Goal: Task Accomplishment & Management: Use online tool/utility

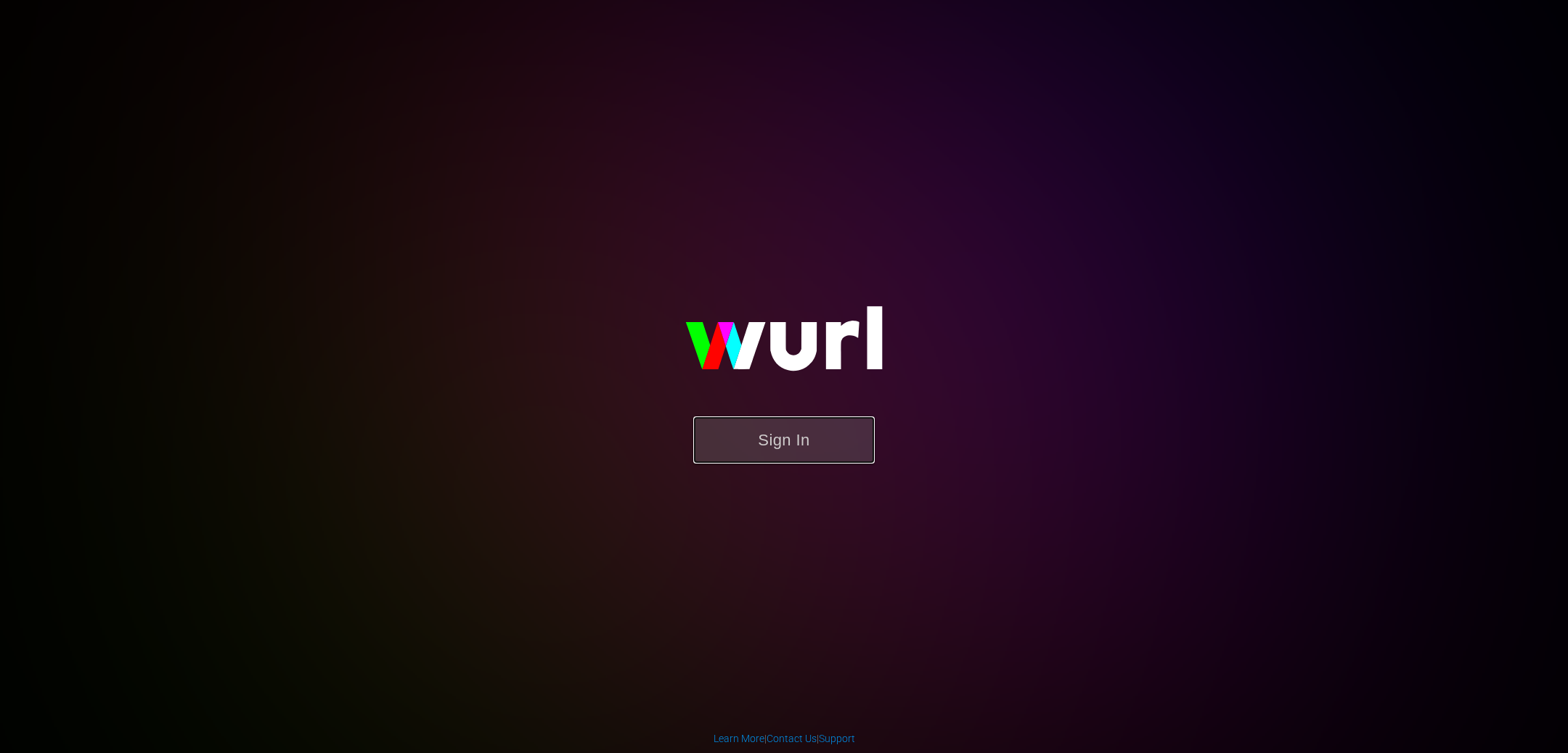
click at [779, 450] on button "Sign In" at bounding box center [784, 440] width 182 height 47
click at [801, 434] on button "Sign In" at bounding box center [784, 440] width 182 height 47
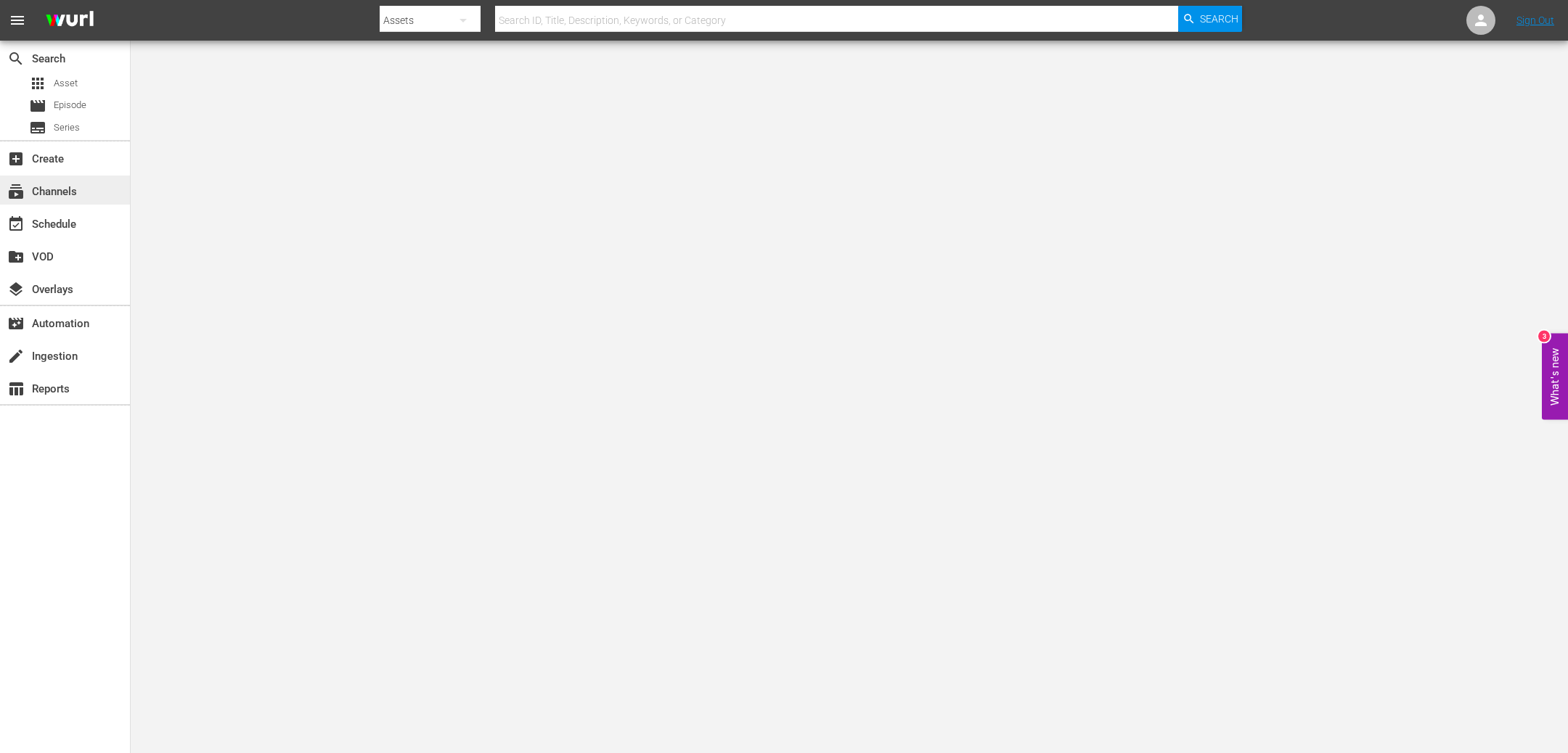
click at [61, 184] on div "subscriptions Channels" at bounding box center [41, 190] width 81 height 13
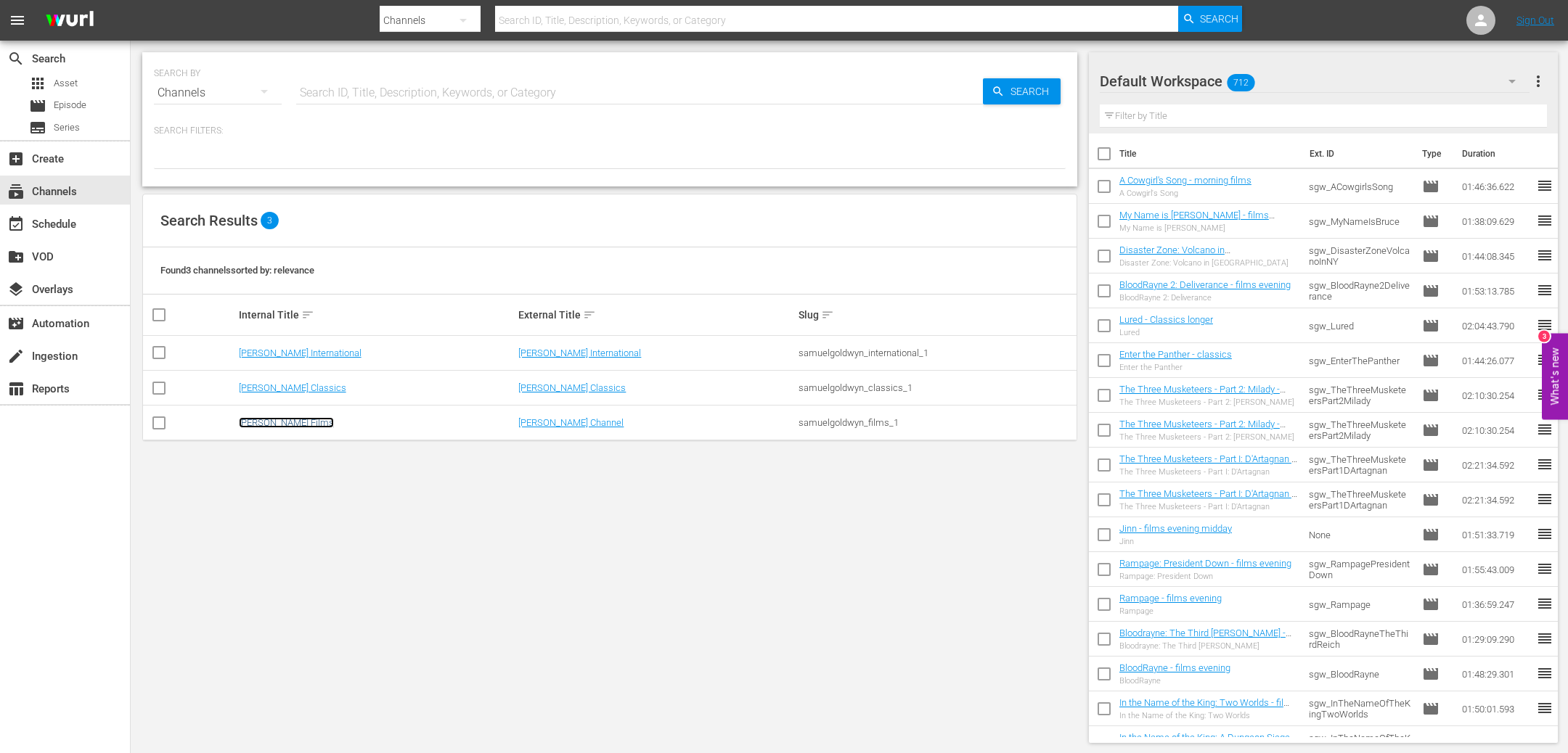
click at [310, 424] on link "[PERSON_NAME] Films" at bounding box center [285, 423] width 95 height 11
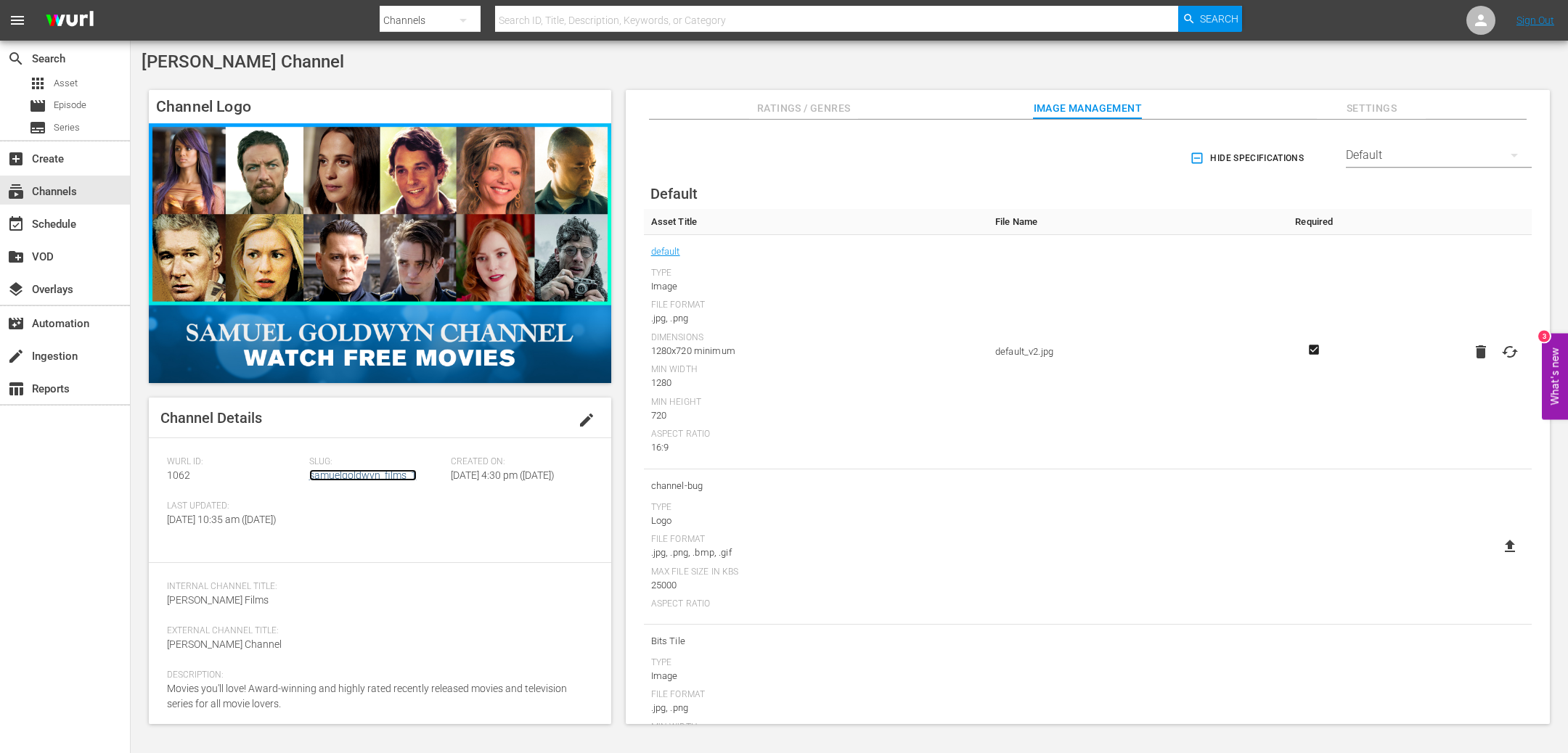
click at [342, 479] on link "samuelgoldwyn_films_1" at bounding box center [362, 475] width 107 height 12
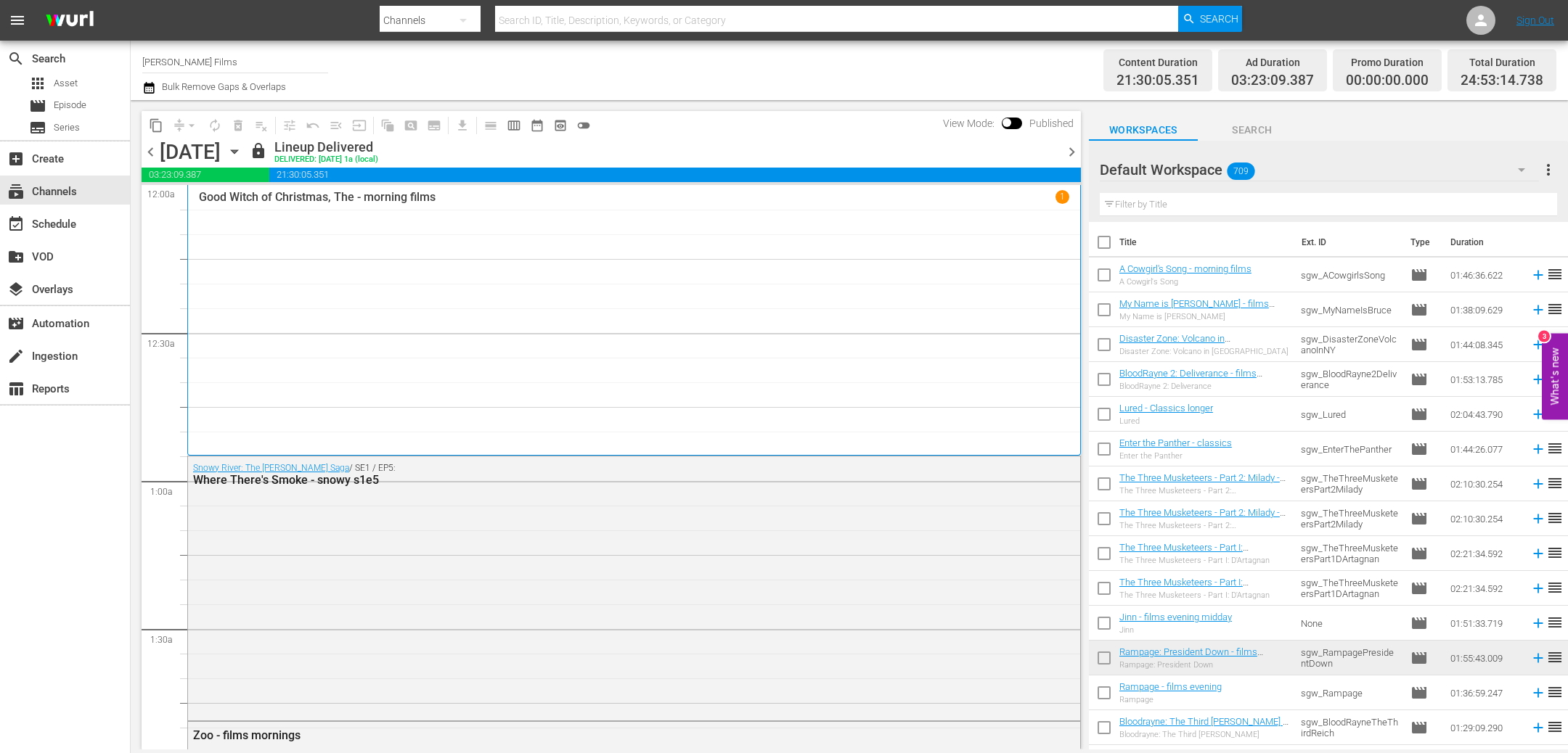
click at [1075, 153] on span "chevron_right" at bounding box center [1072, 152] width 18 height 18
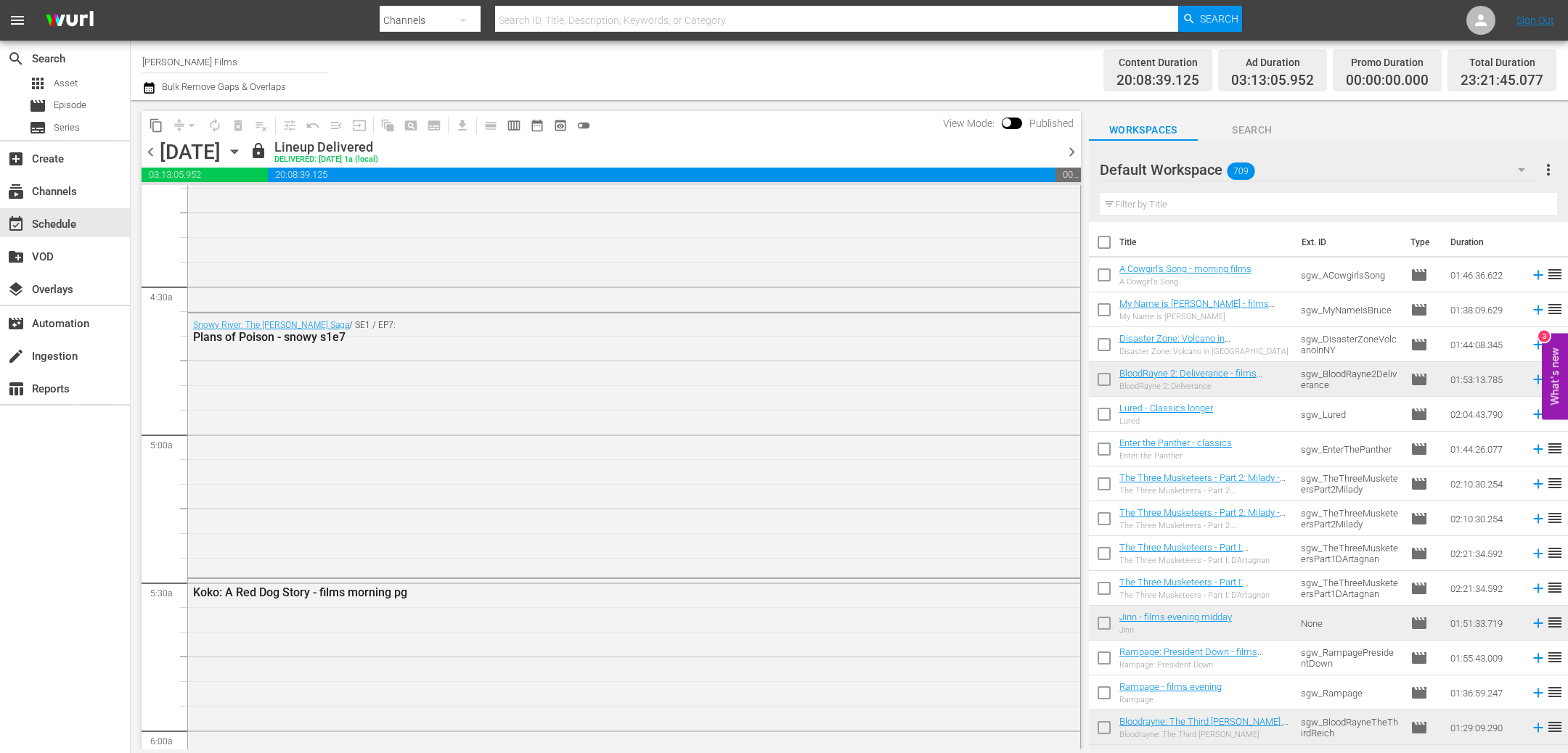
scroll to position [1237, 0]
click at [1208, 204] on input "text" at bounding box center [1329, 205] width 457 height 23
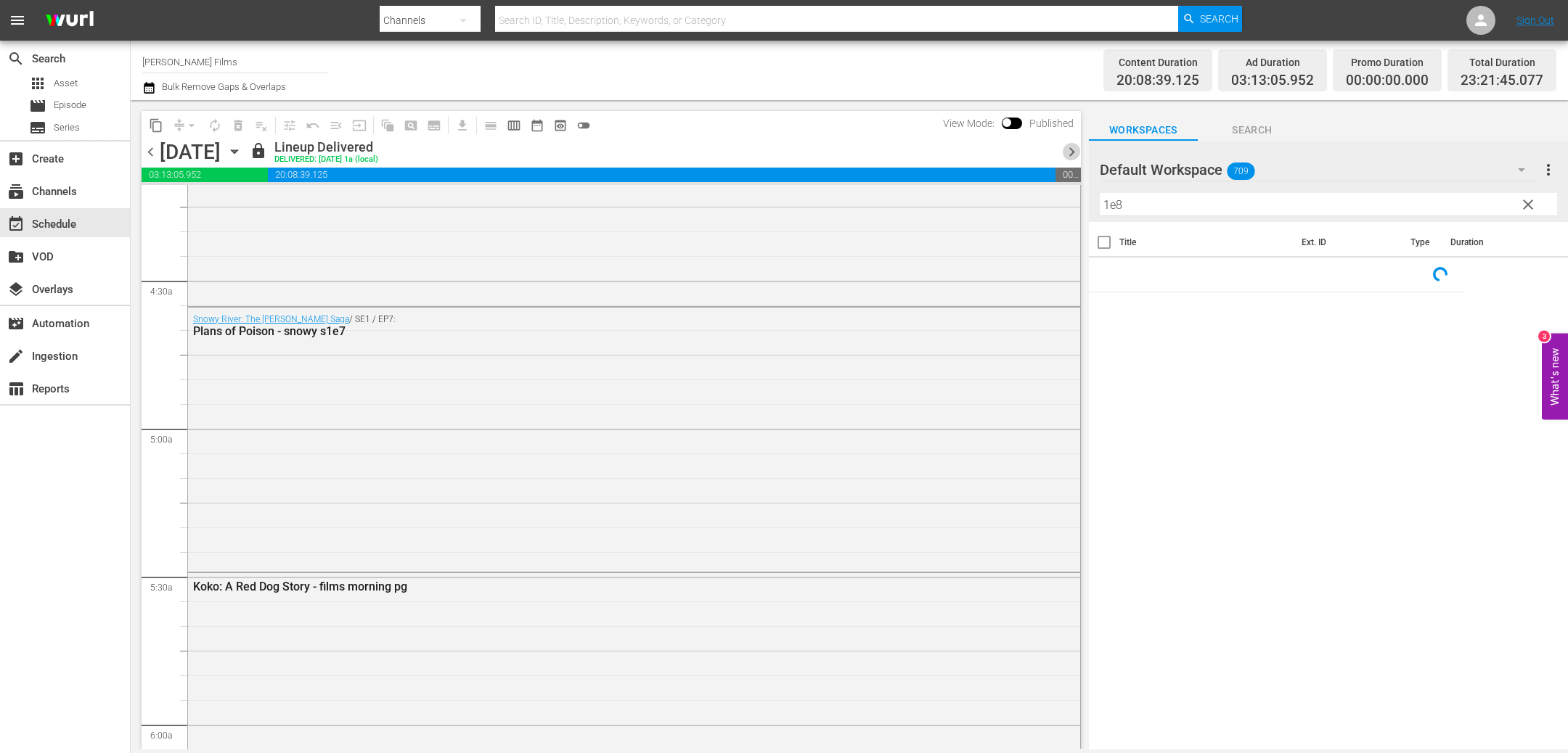
click at [1075, 156] on span "chevron_right" at bounding box center [1072, 152] width 18 height 18
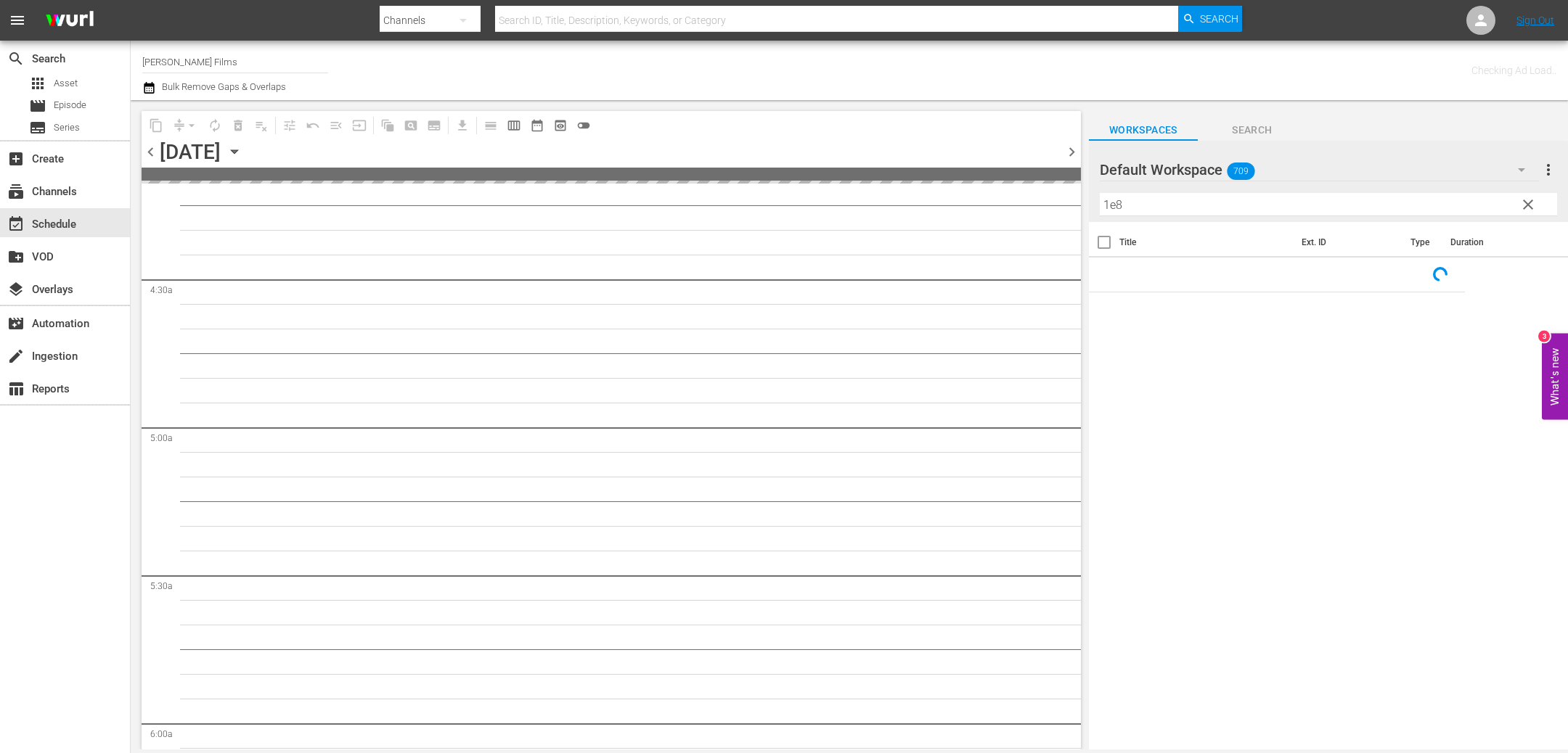
scroll to position [1286, 0]
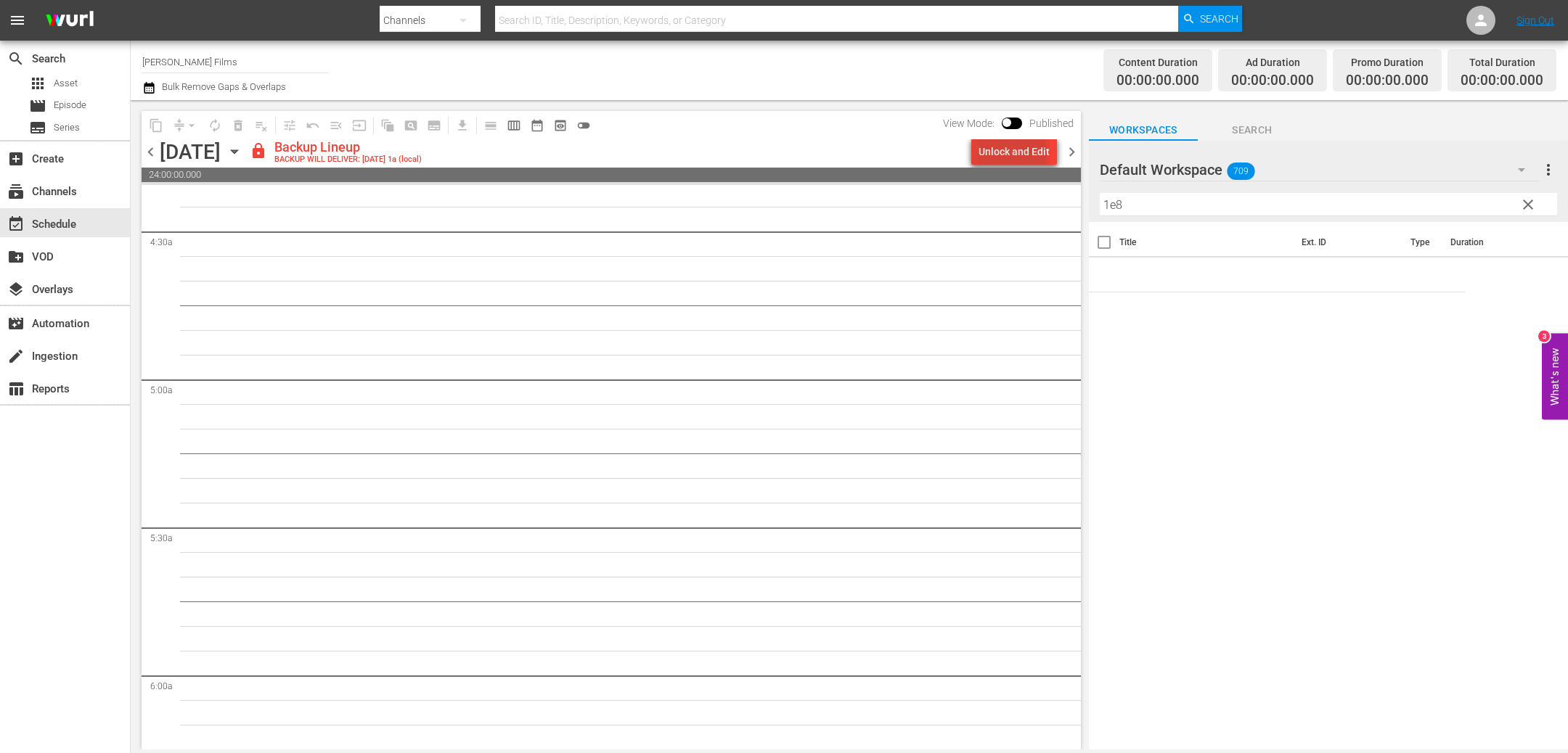
click at [1015, 153] on div "Unlock and Edit" at bounding box center [1014, 152] width 71 height 26
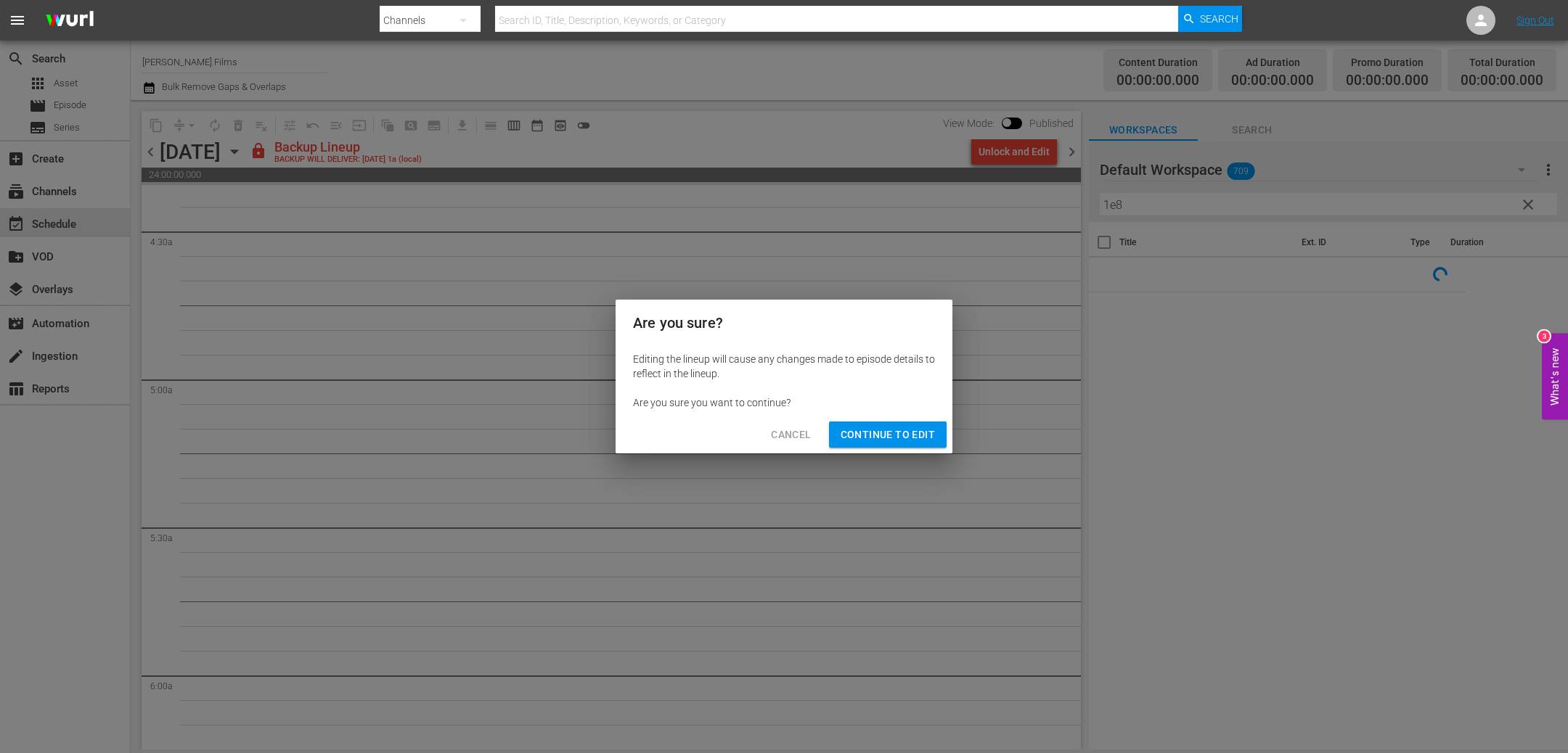
click at [875, 435] on span "Continue to Edit" at bounding box center [888, 435] width 94 height 18
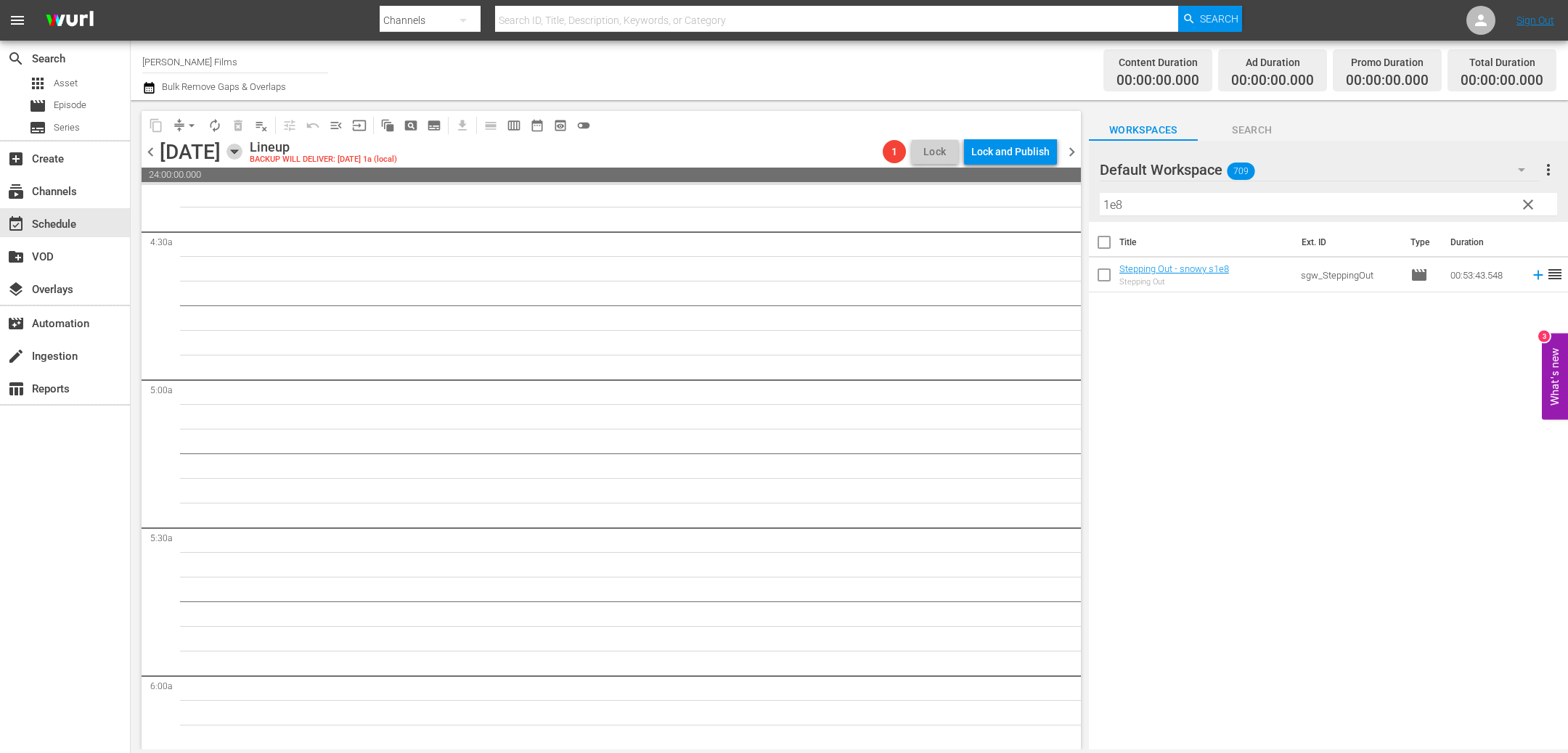
click at [242, 154] on icon "button" at bounding box center [235, 152] width 16 height 16
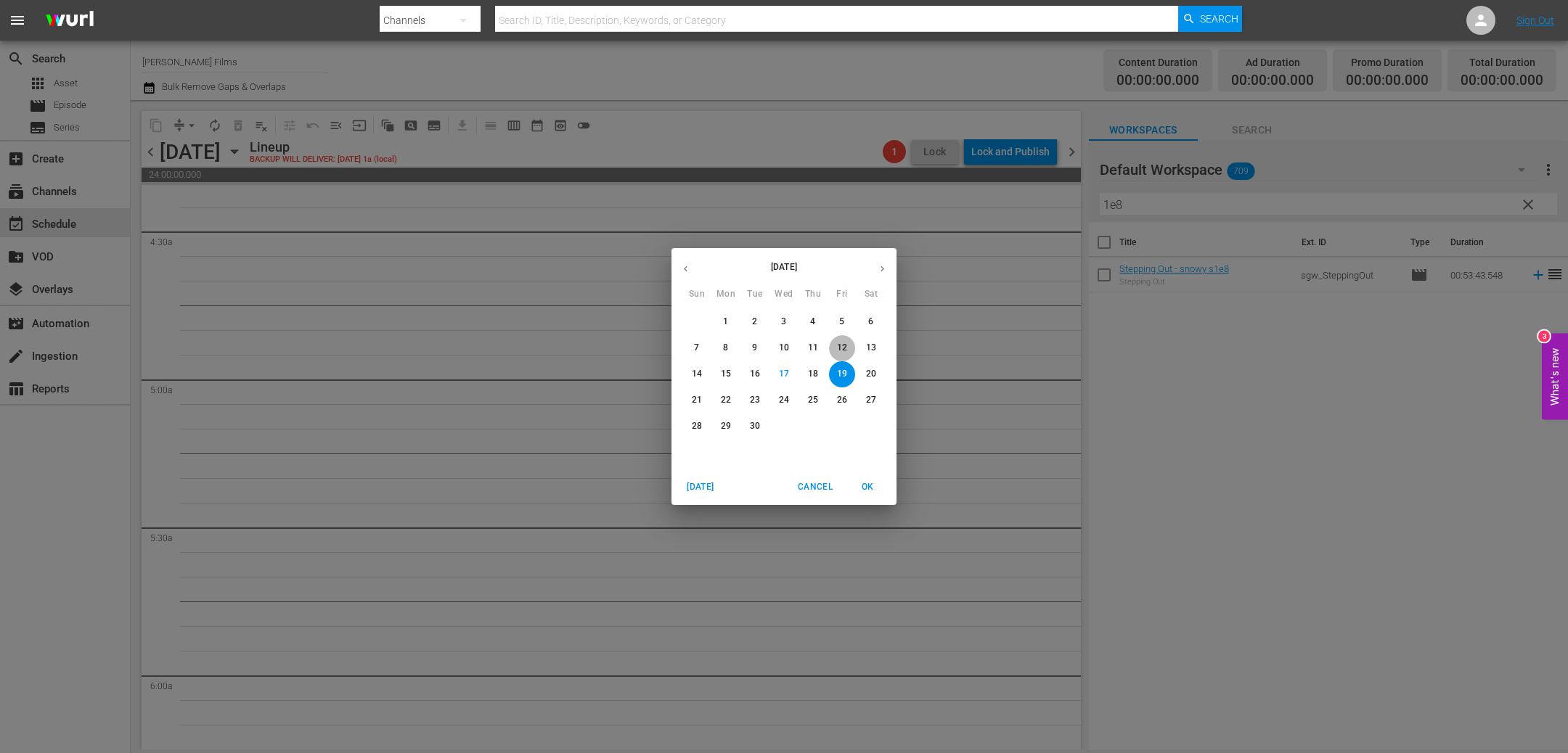
click at [845, 353] on p "12" at bounding box center [842, 349] width 10 height 13
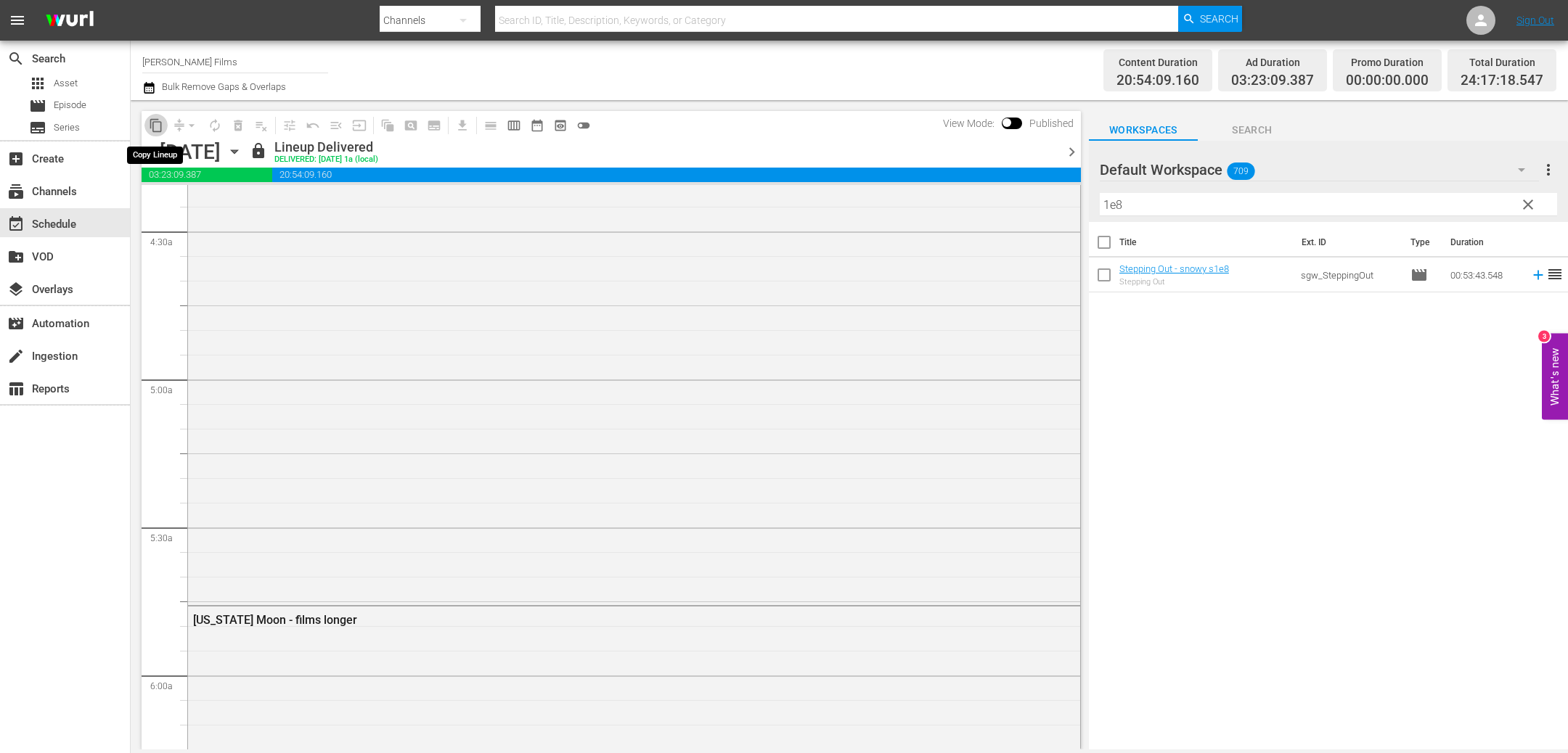
scroll to position [1261, 0]
click at [152, 132] on span "content_copy" at bounding box center [156, 126] width 14 height 14
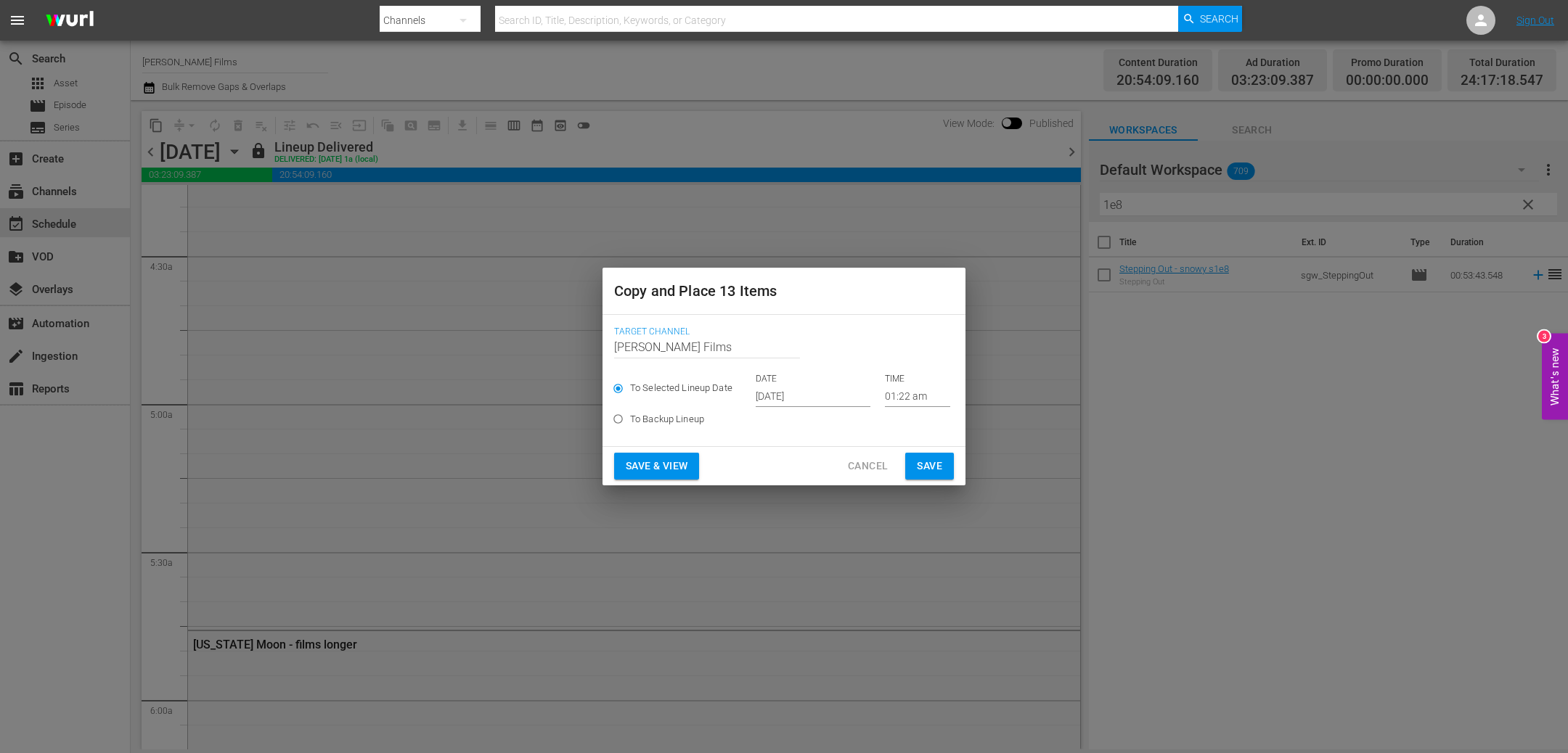
click at [934, 466] on span "Save" at bounding box center [929, 466] width 25 height 18
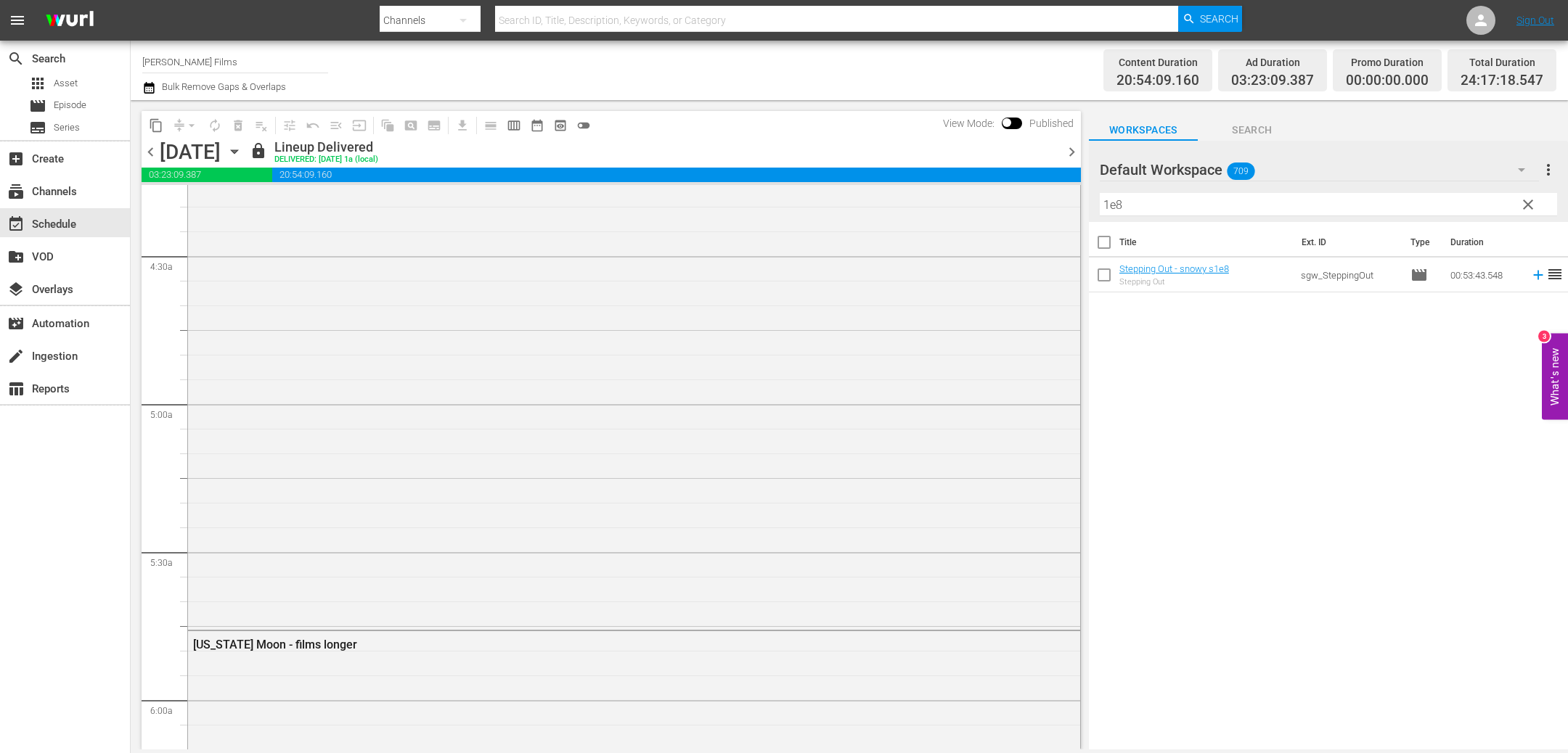
click at [238, 150] on icon "button" at bounding box center [234, 152] width 6 height 4
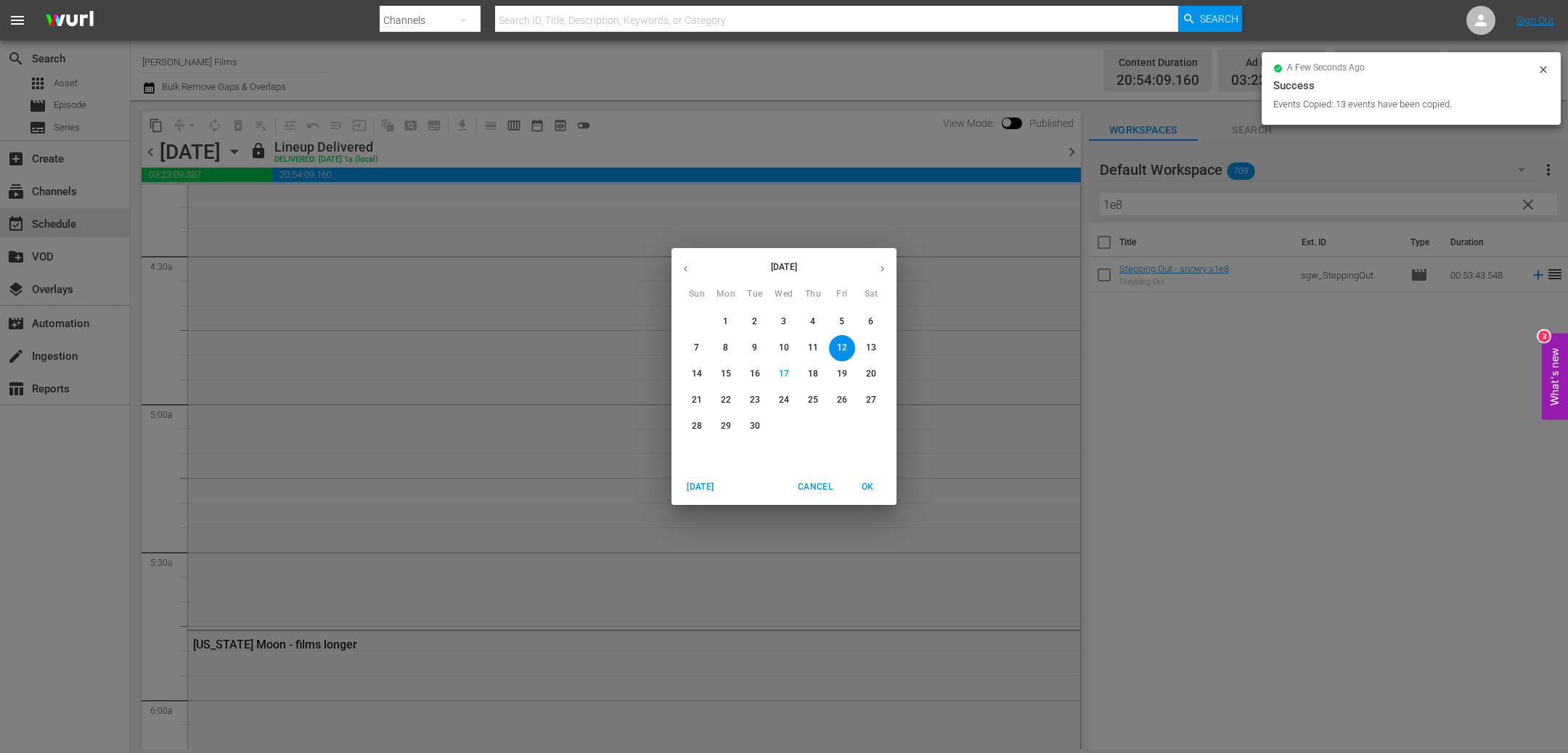
click at [844, 376] on p "19" at bounding box center [842, 375] width 10 height 13
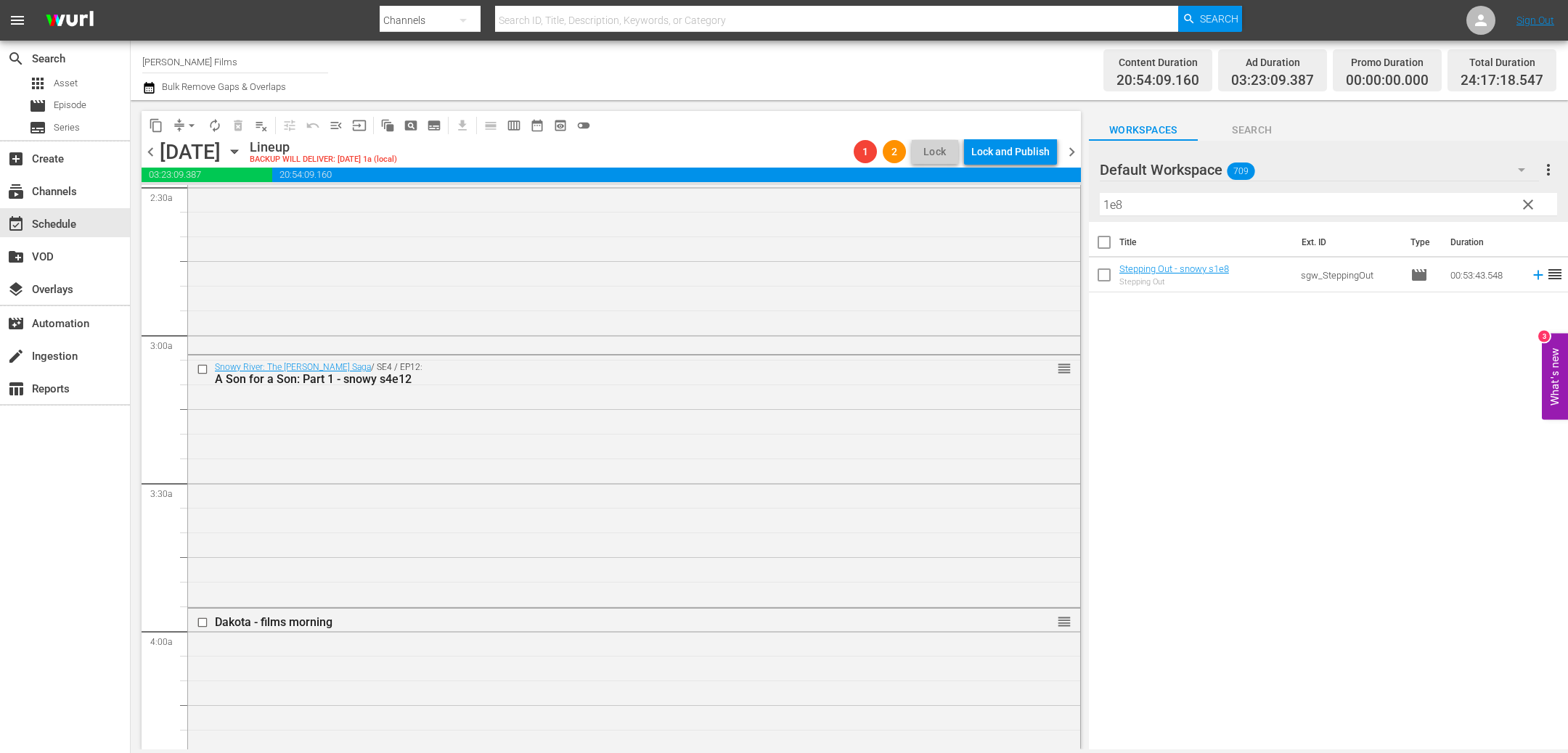
scroll to position [737, 0]
click at [203, 620] on input "checkbox" at bounding box center [204, 624] width 15 height 13
click at [201, 369] on input "checkbox" at bounding box center [204, 371] width 15 height 13
click at [236, 123] on span "delete_forever_outlined" at bounding box center [238, 126] width 14 height 14
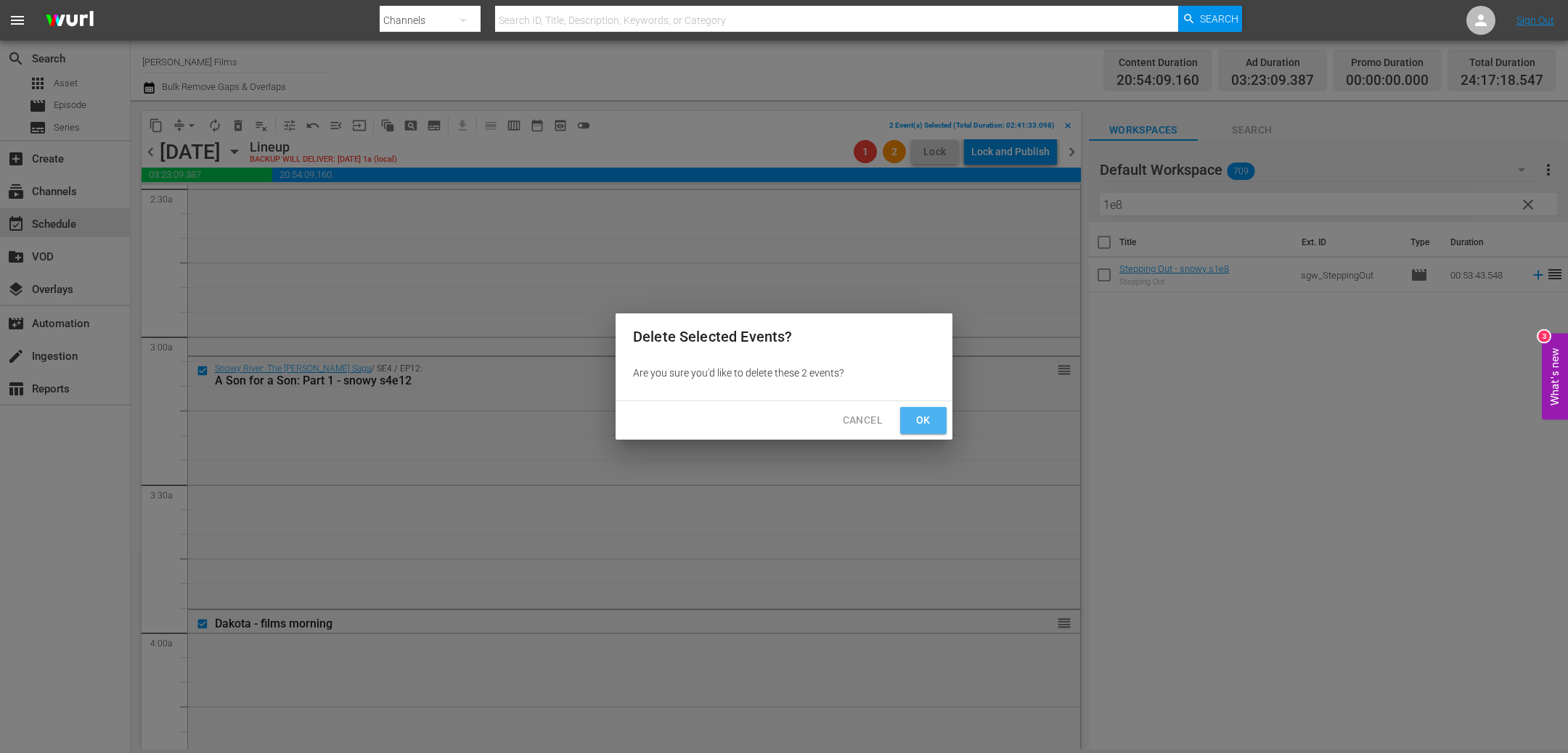
click at [925, 416] on span "Ok" at bounding box center [924, 421] width 23 height 18
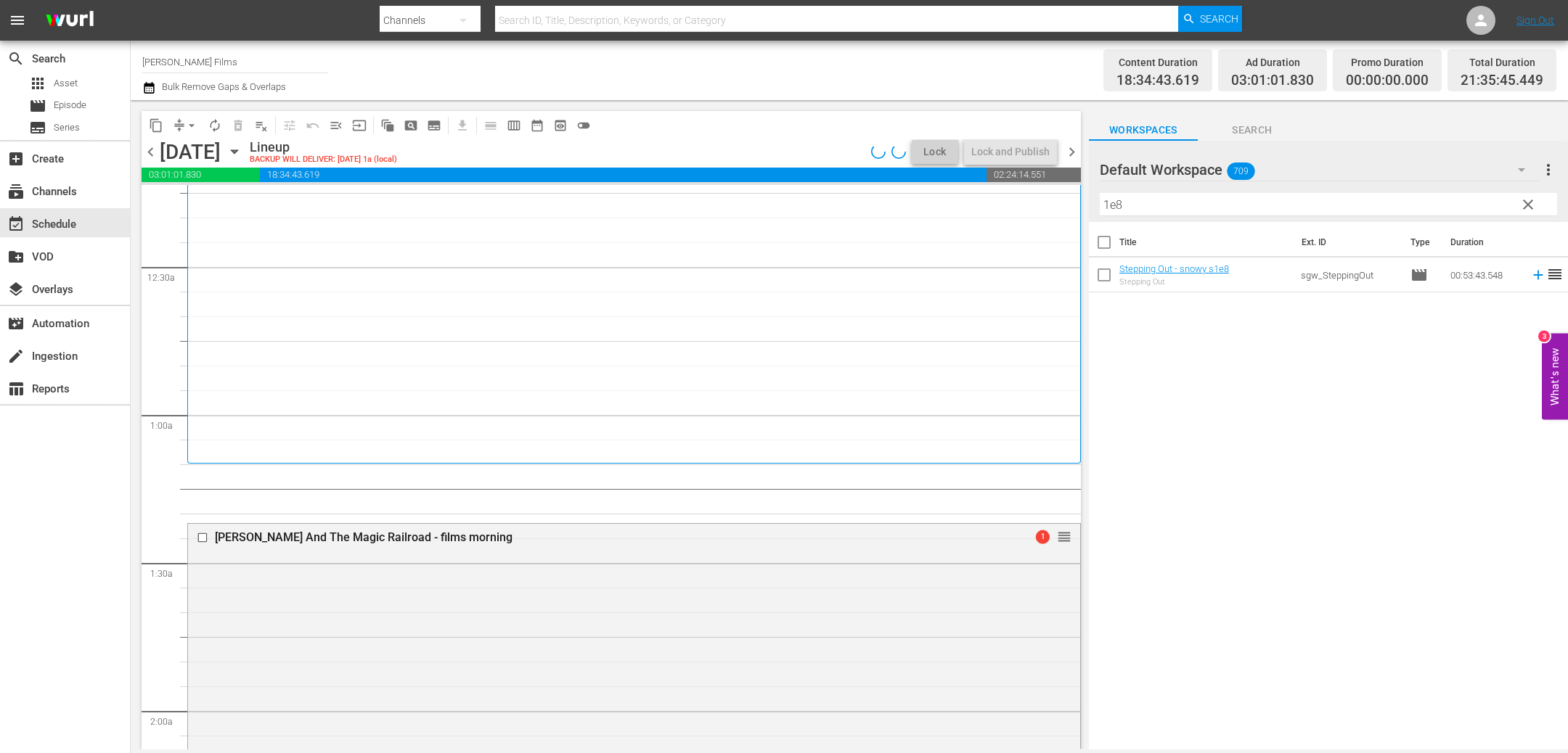
scroll to position [0, 0]
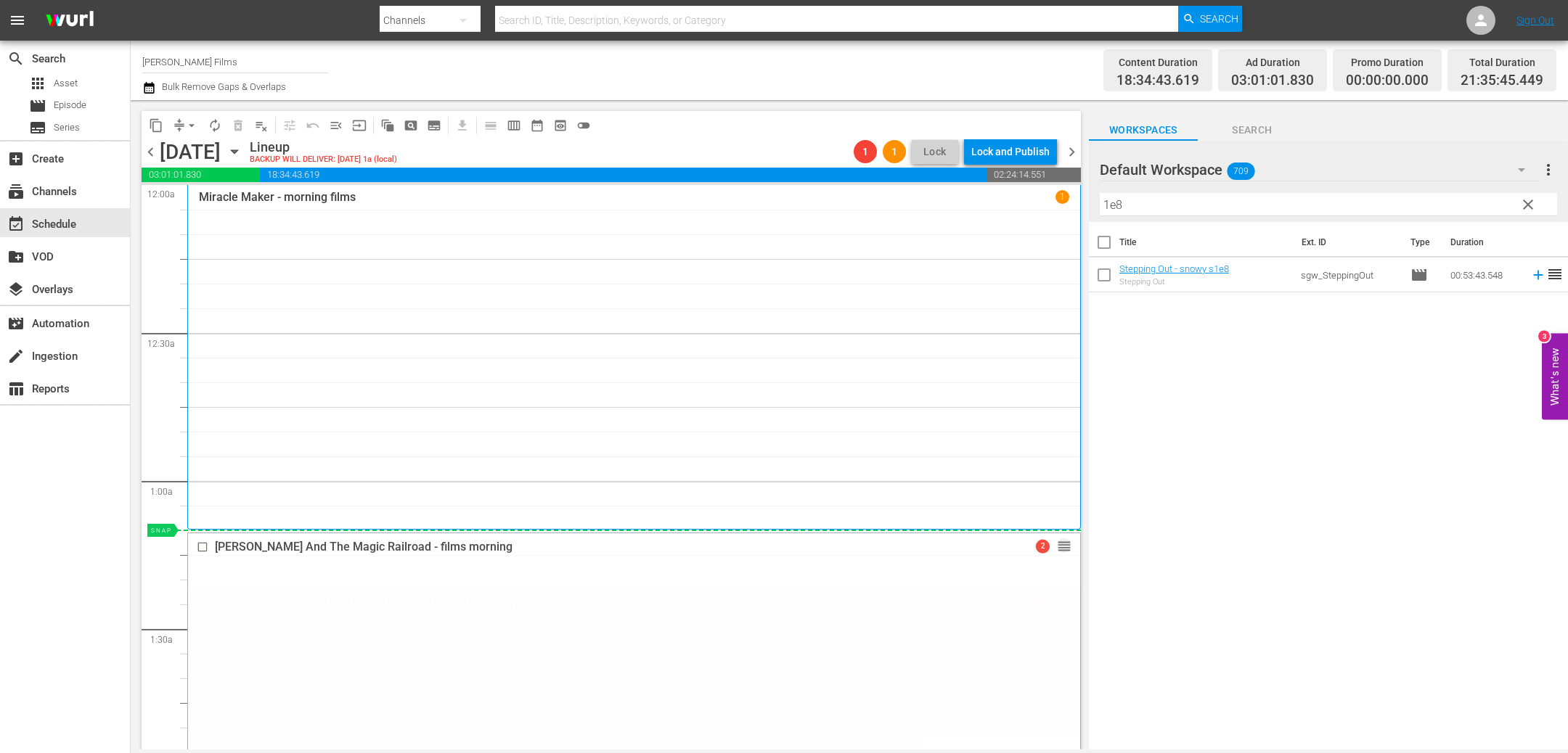
drag, startPoint x: 1064, startPoint y: 599, endPoint x: 1057, endPoint y: 535, distance: 64.4
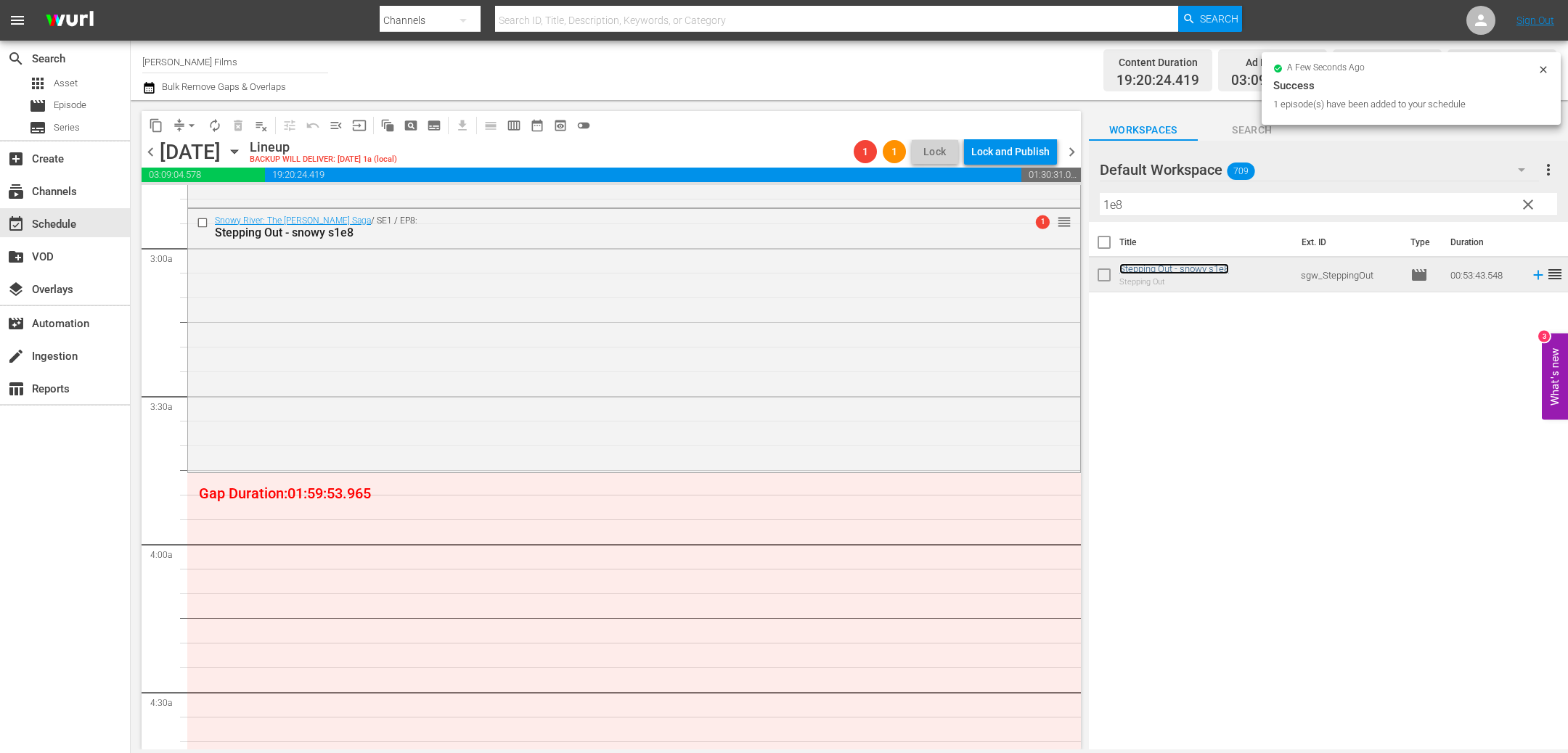
scroll to position [830, 0]
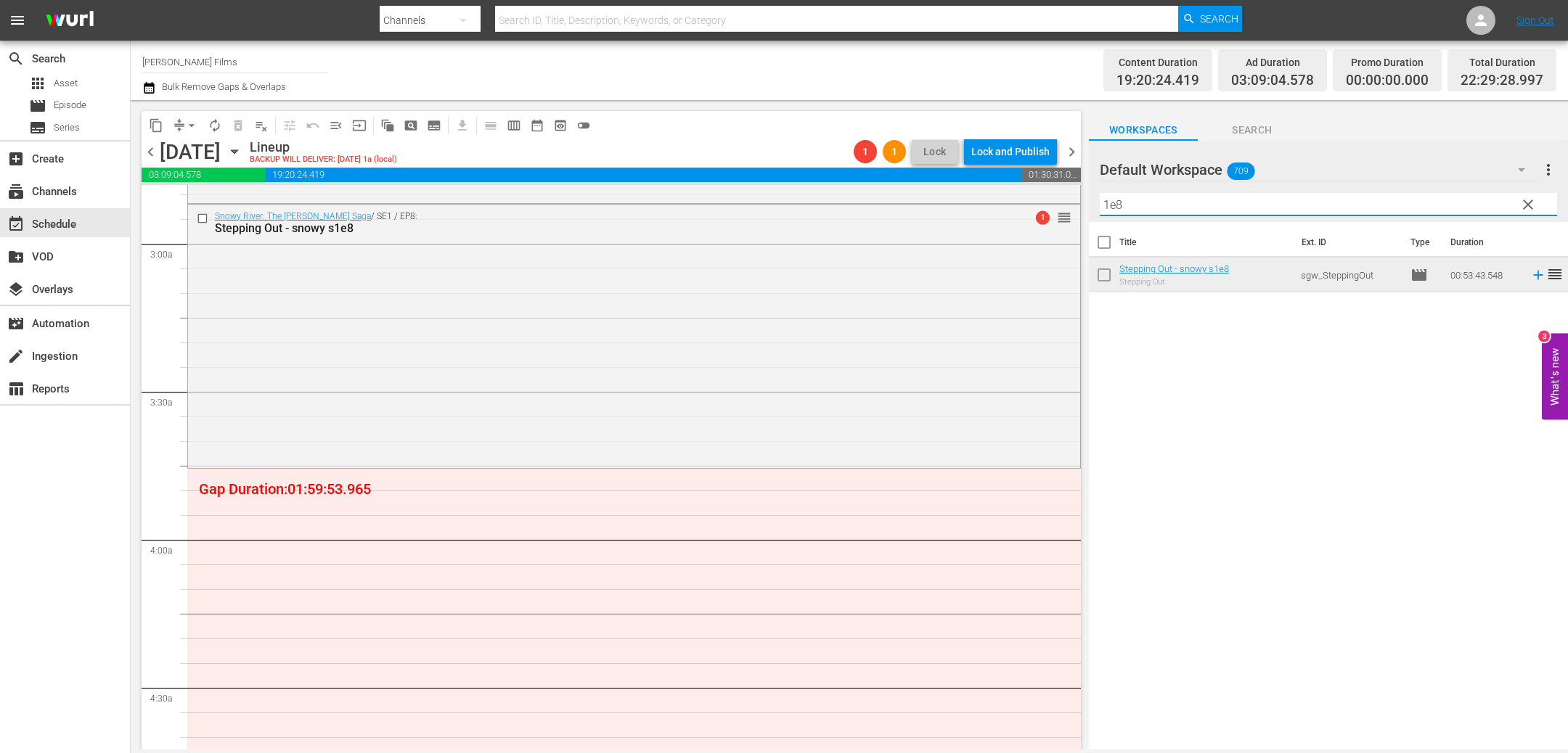
drag, startPoint x: 1149, startPoint y: 200, endPoint x: 918, endPoint y: 183, distance: 231.6
click at [918, 183] on div "content_copy compress arrow_drop_down autorenew_outlined delete_forever_outline…" at bounding box center [849, 424] width 1437 height 649
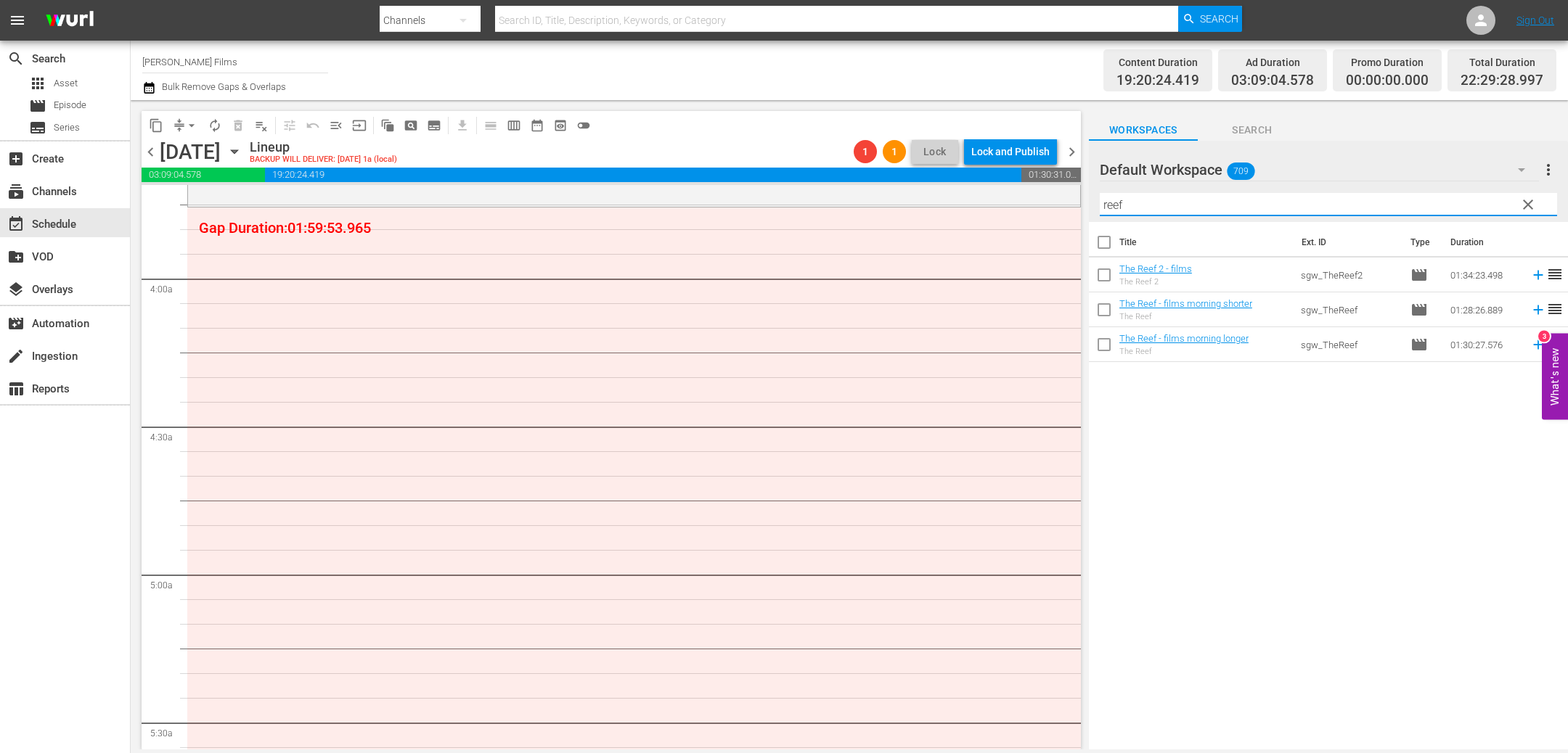
scroll to position [1032, 0]
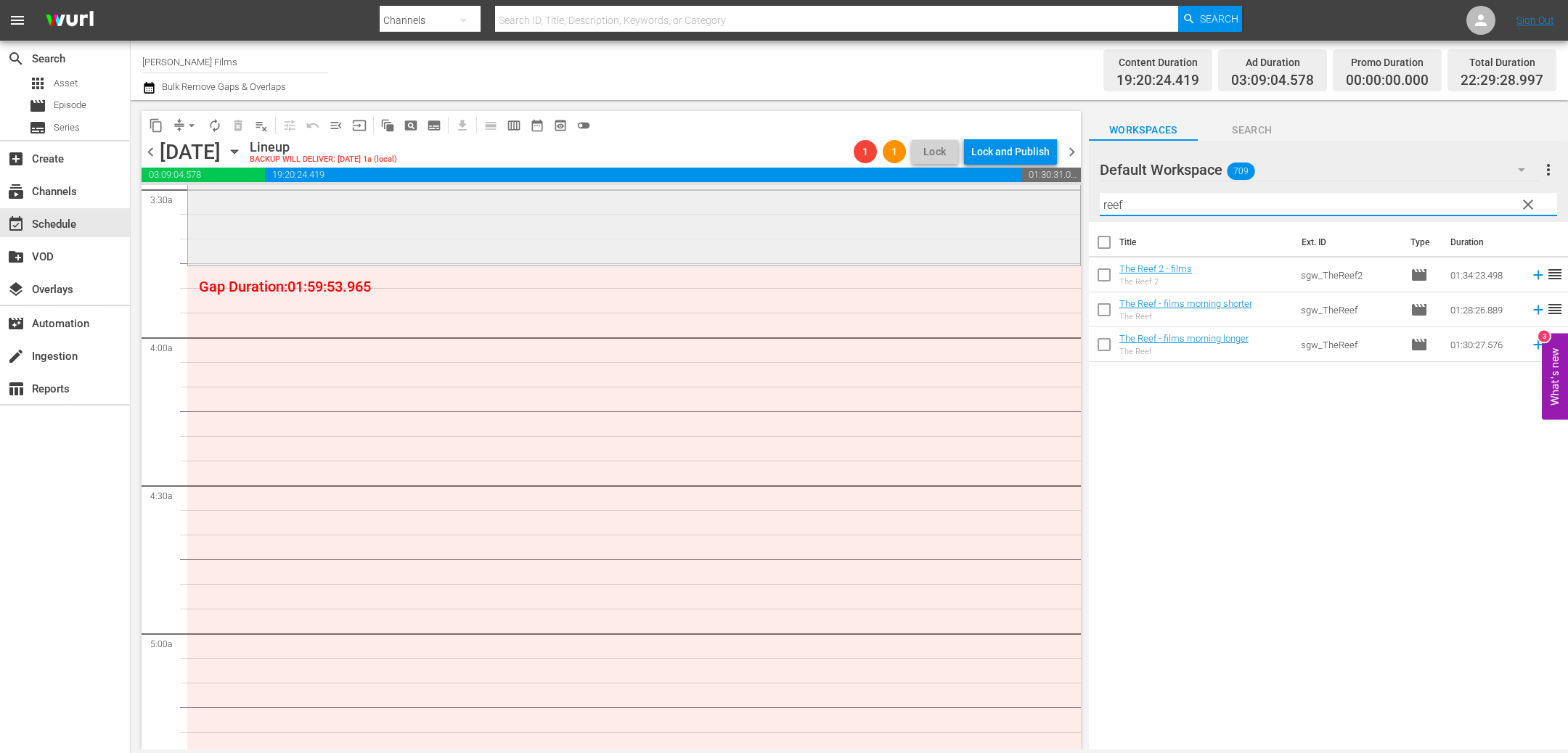
drag, startPoint x: 1150, startPoint y: 198, endPoint x: 938, endPoint y: 190, distance: 212.2
click at [938, 190] on div "content_copy compress arrow_drop_down autorenew_outlined delete_forever_outline…" at bounding box center [849, 424] width 1437 height 649
drag, startPoint x: 1160, startPoint y: 195, endPoint x: 1156, endPoint y: 205, distance: 10.8
click at [1157, 205] on input "zoo" at bounding box center [1329, 205] width 457 height 23
drag, startPoint x: 1235, startPoint y: 205, endPoint x: 975, endPoint y: 204, distance: 260.0
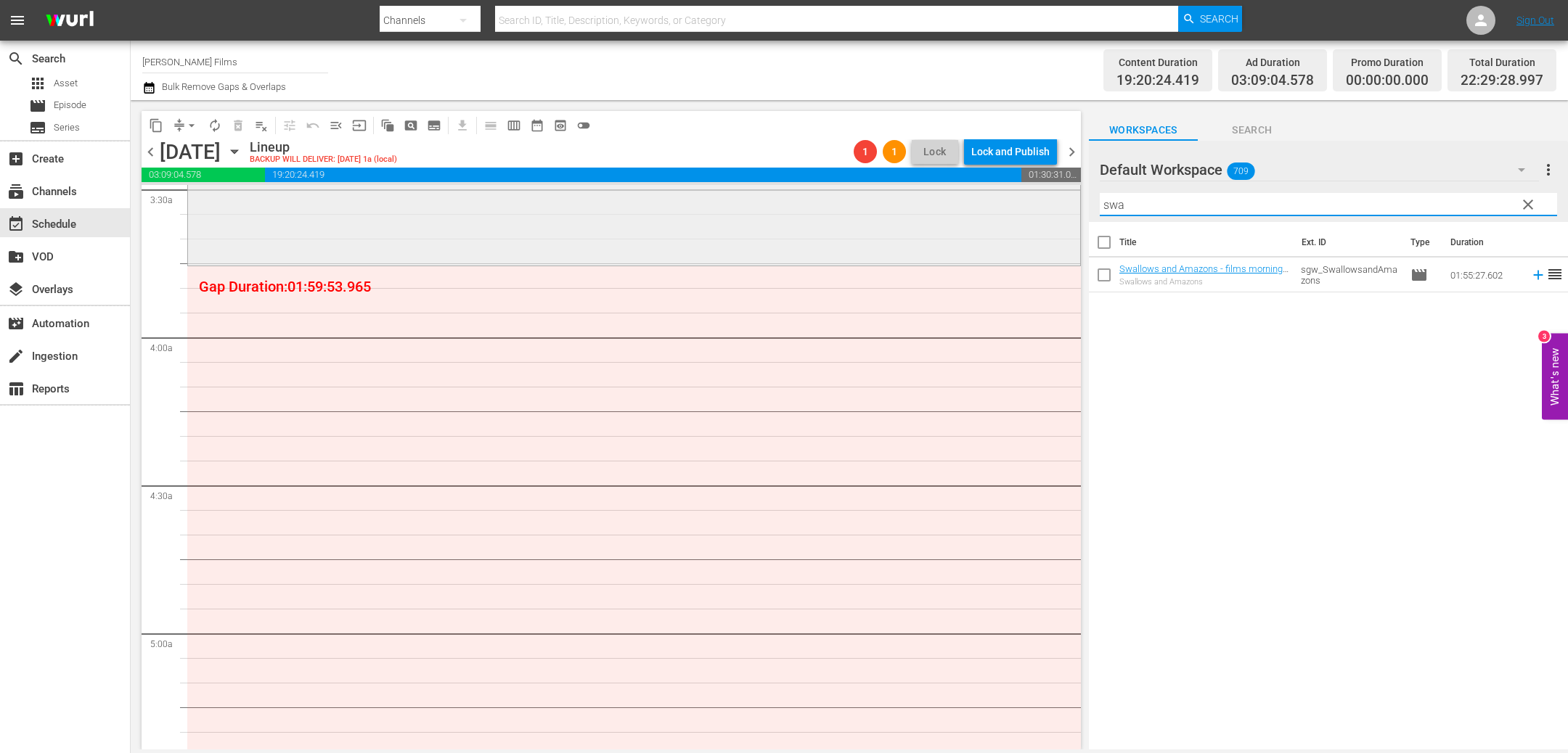
click at [975, 204] on div "content_copy compress arrow_drop_down autorenew_outlined delete_forever_outline…" at bounding box center [849, 424] width 1437 height 649
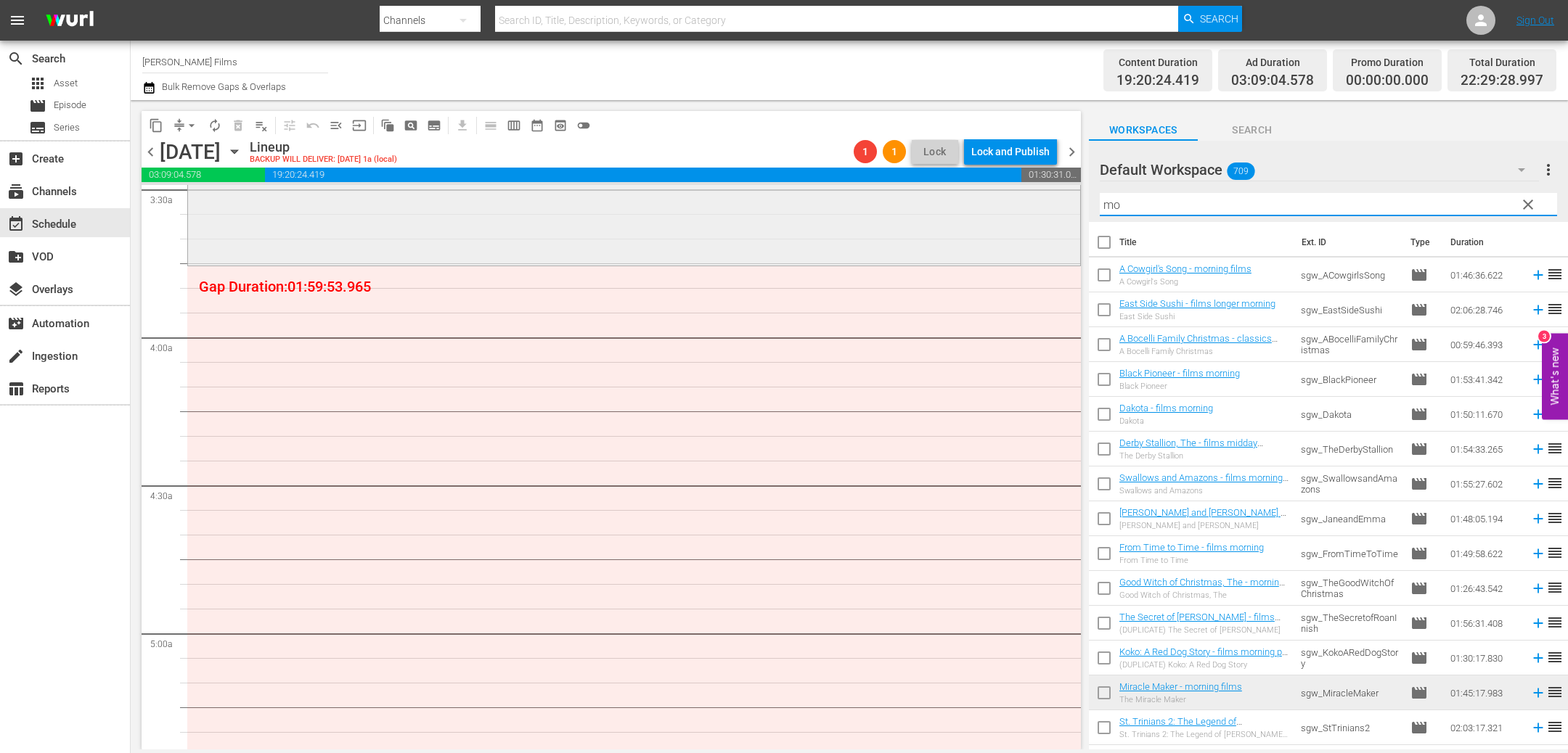
type input "m"
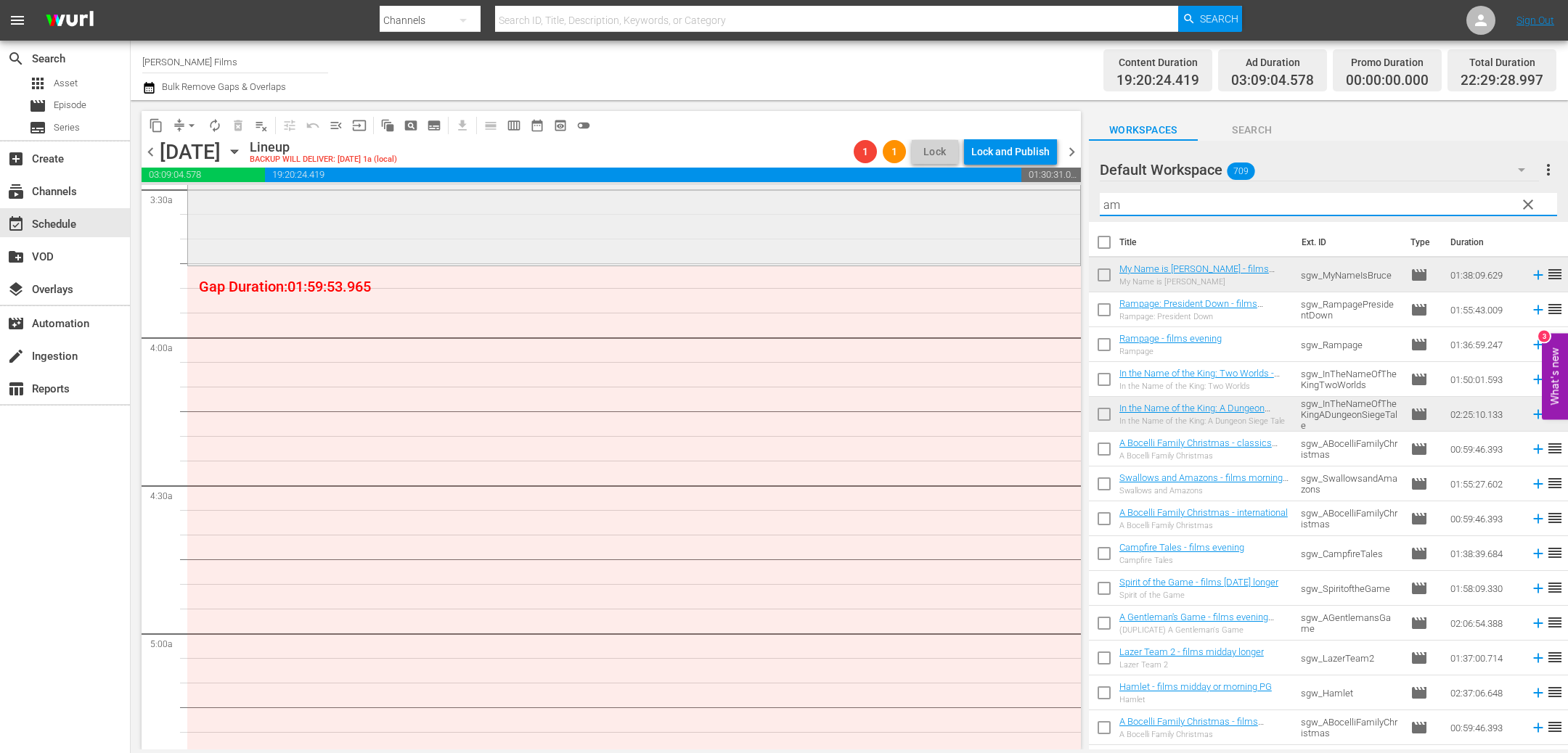
type input "a"
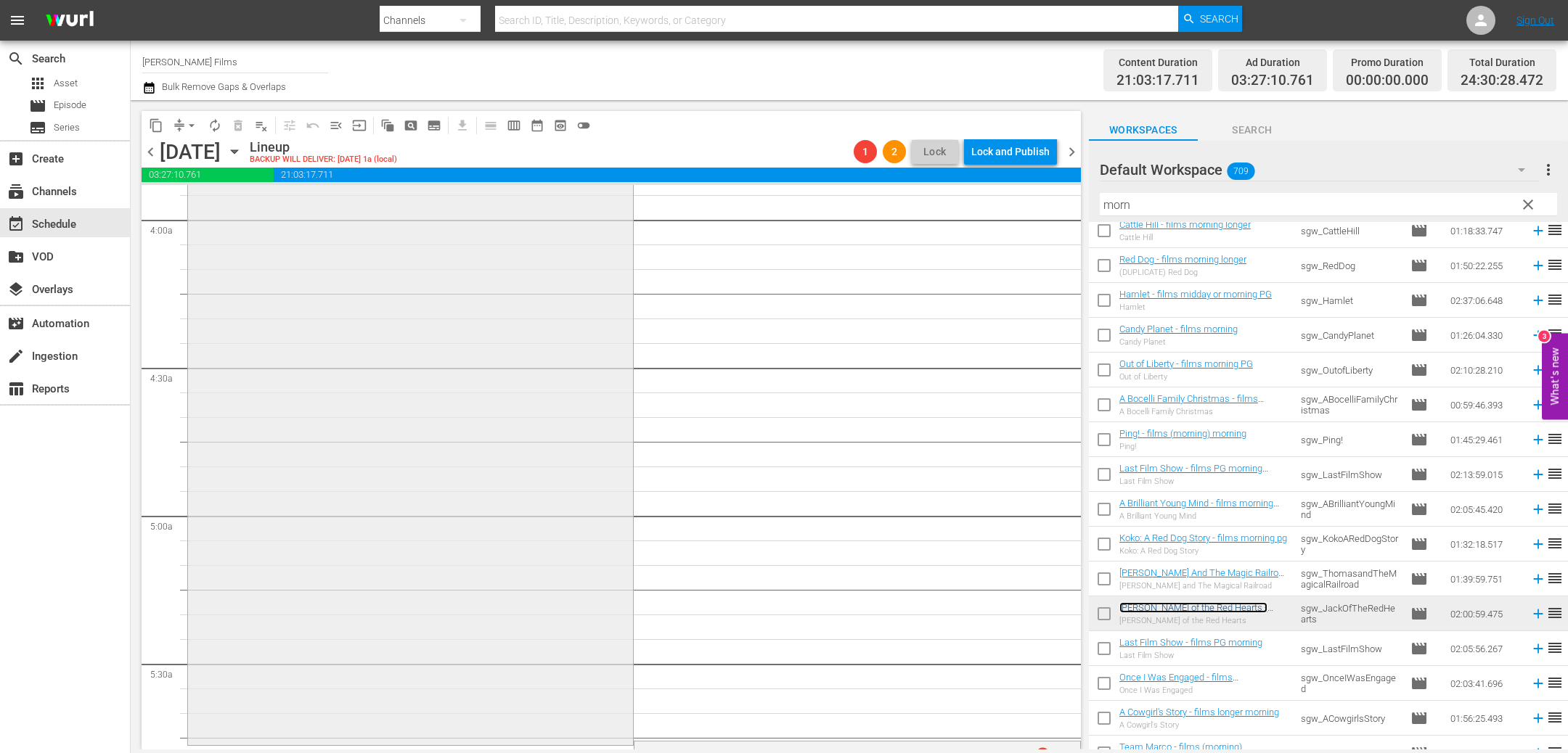
scroll to position [969, 0]
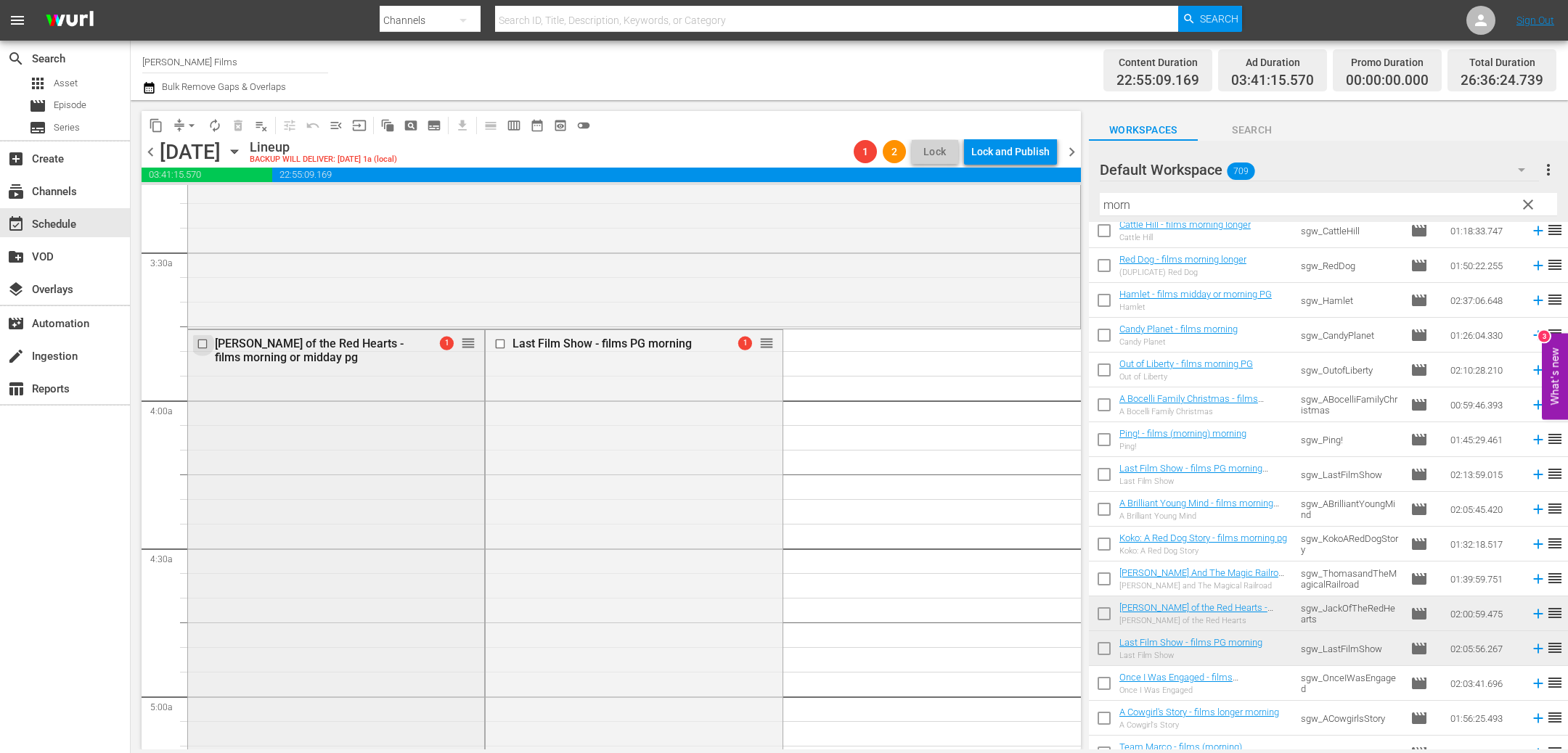
click at [204, 343] on input "checkbox" at bounding box center [204, 345] width 15 height 13
click at [235, 123] on span "delete_forever_outlined" at bounding box center [238, 126] width 14 height 14
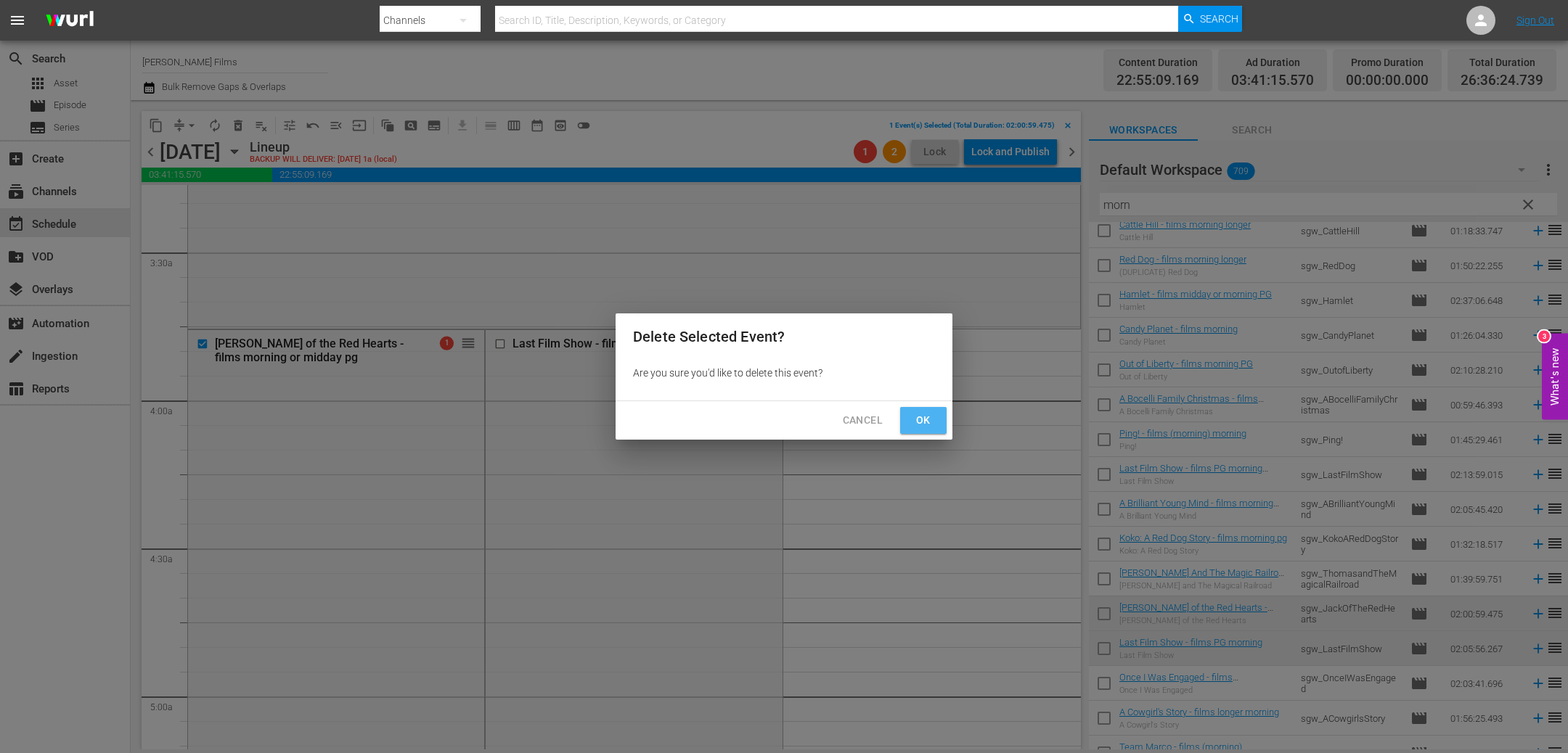
click at [926, 419] on span "Ok" at bounding box center [924, 421] width 23 height 18
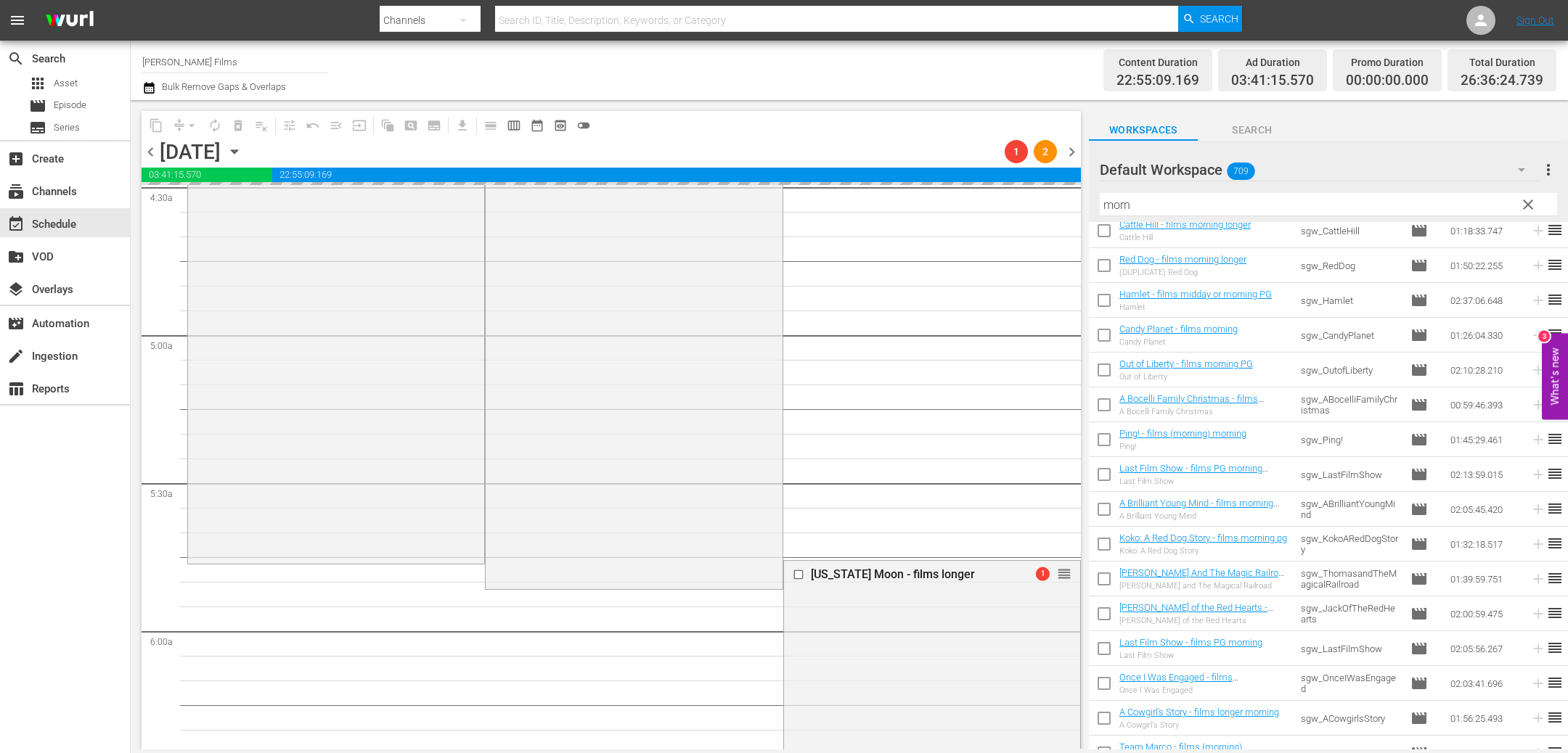
scroll to position [1575, 0]
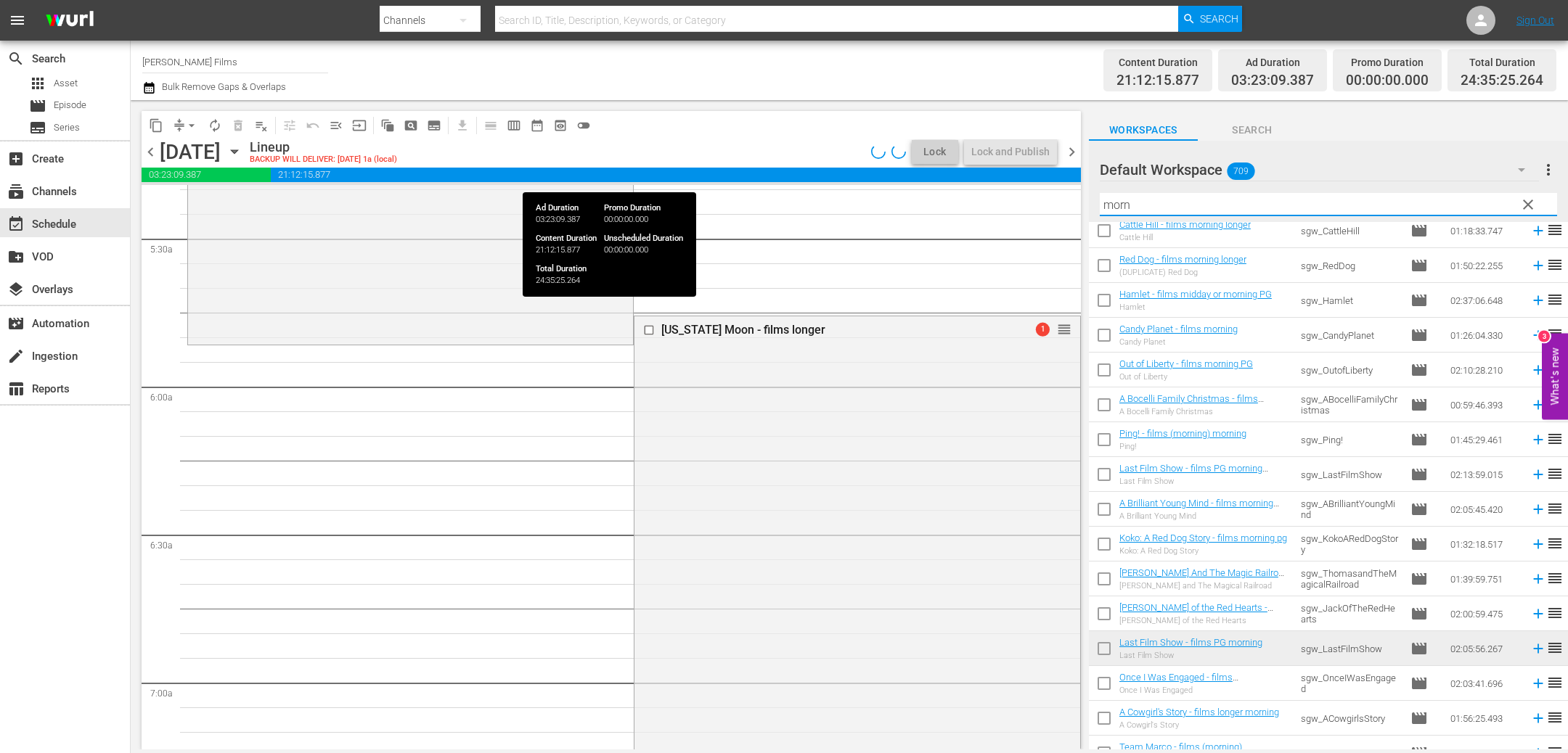
drag, startPoint x: 1169, startPoint y: 209, endPoint x: 1007, endPoint y: 172, distance: 166.2
click at [1007, 172] on div "content_copy compress arrow_drop_down autorenew_outlined delete_forever_outline…" at bounding box center [849, 424] width 1437 height 649
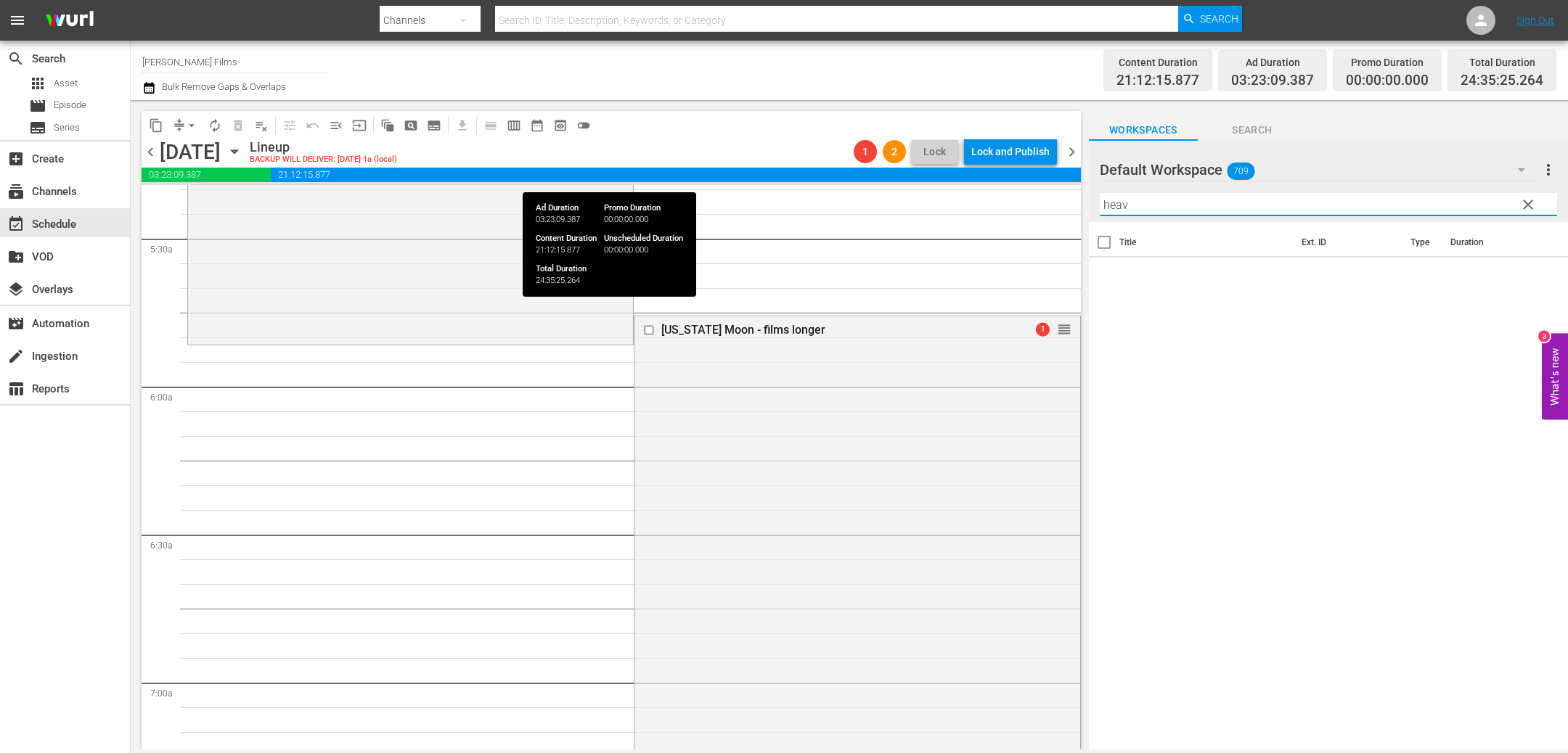
scroll to position [0, 0]
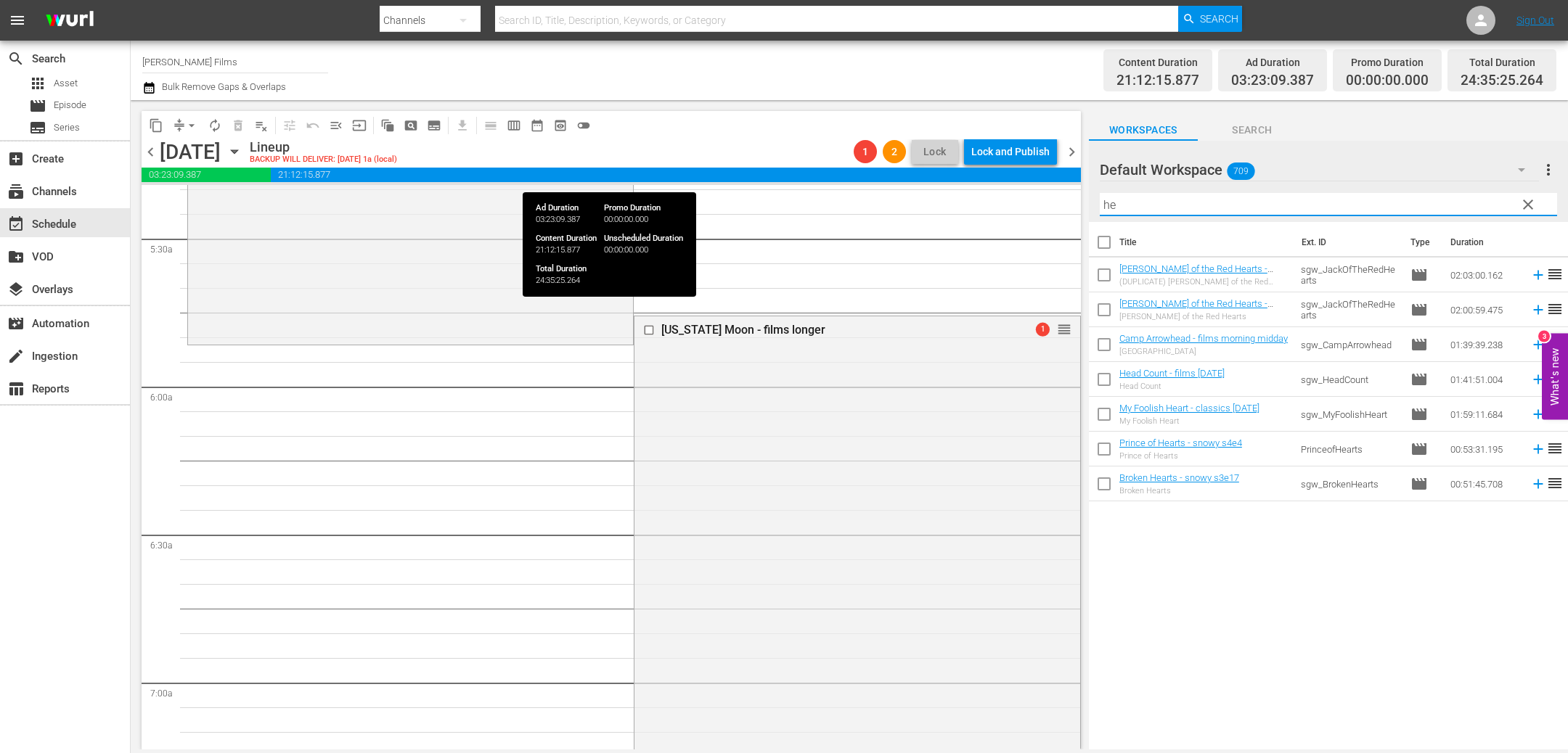
type input "h"
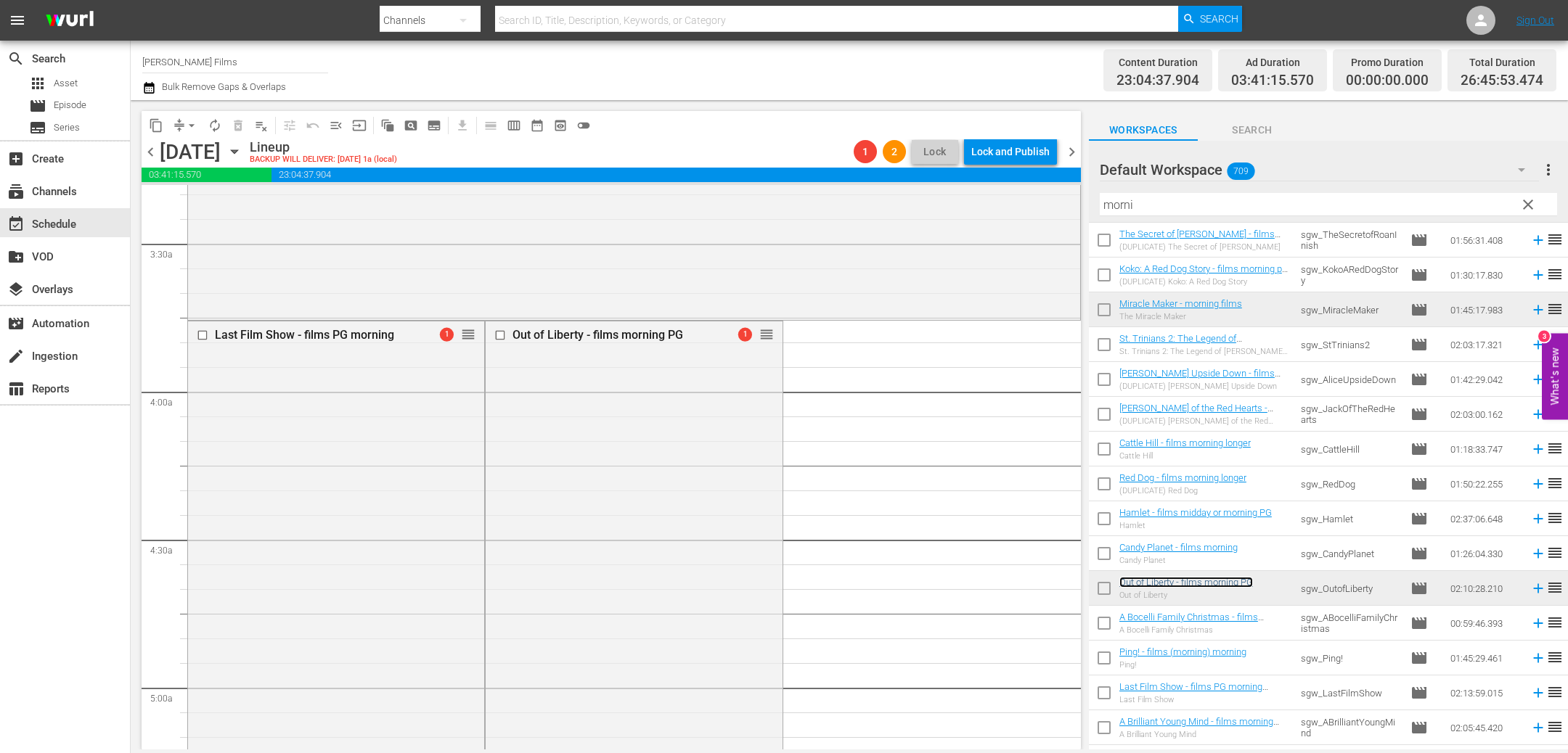
scroll to position [429, 0]
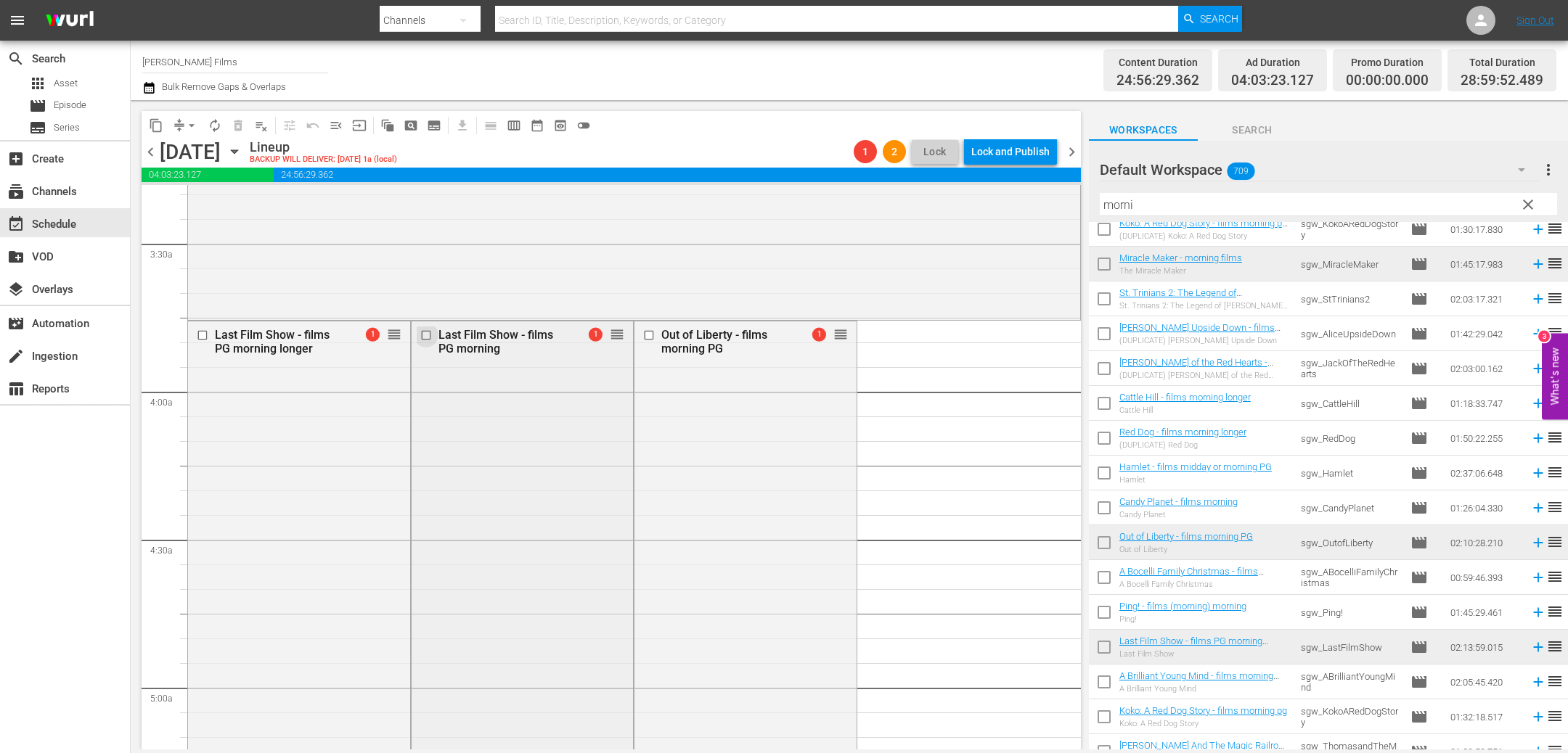
click at [424, 336] on input "checkbox" at bounding box center [427, 336] width 15 height 13
click at [649, 336] on input "checkbox" at bounding box center [650, 336] width 15 height 13
click at [238, 126] on span "delete_forever_outlined" at bounding box center [238, 126] width 14 height 14
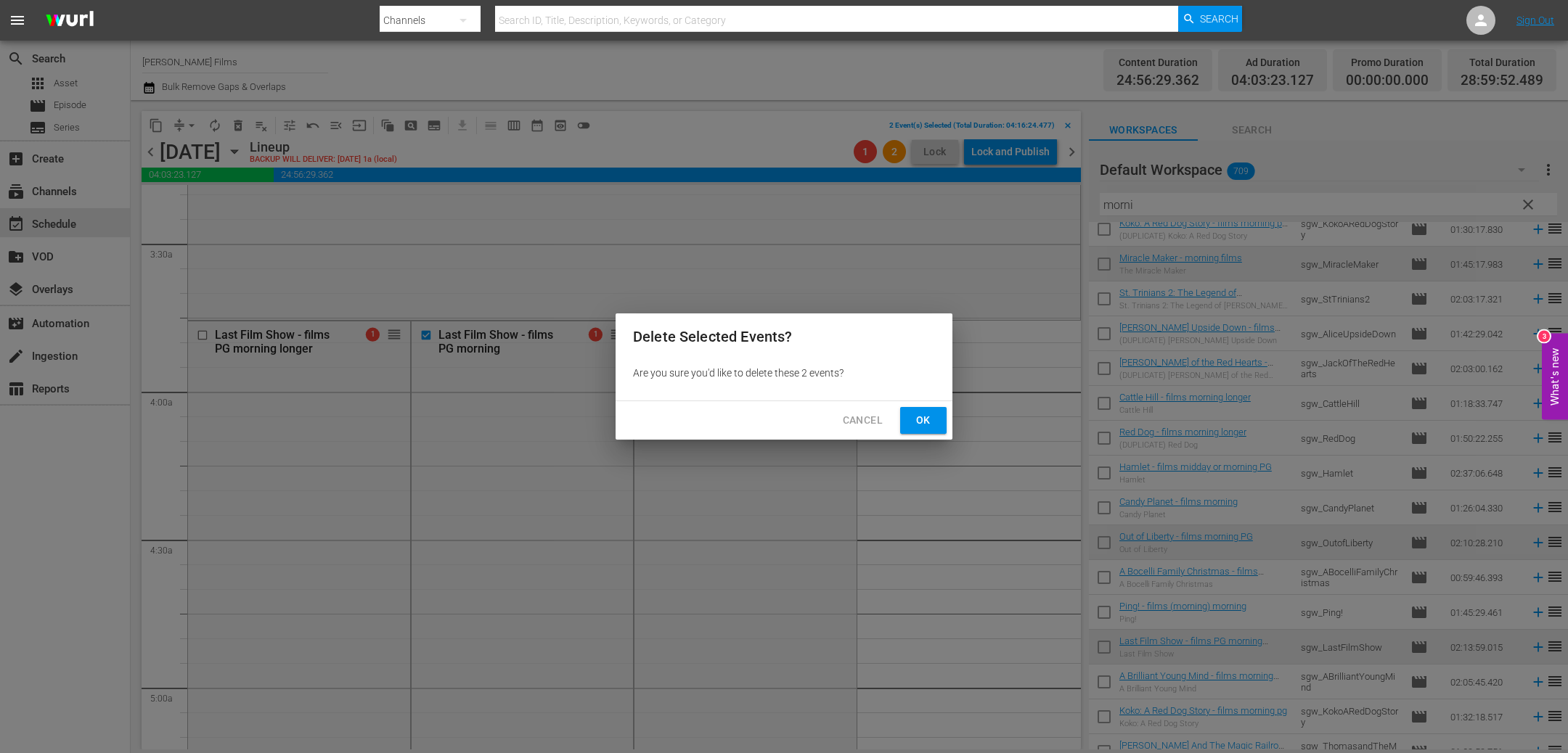
click at [929, 423] on span "Ok" at bounding box center [924, 421] width 23 height 18
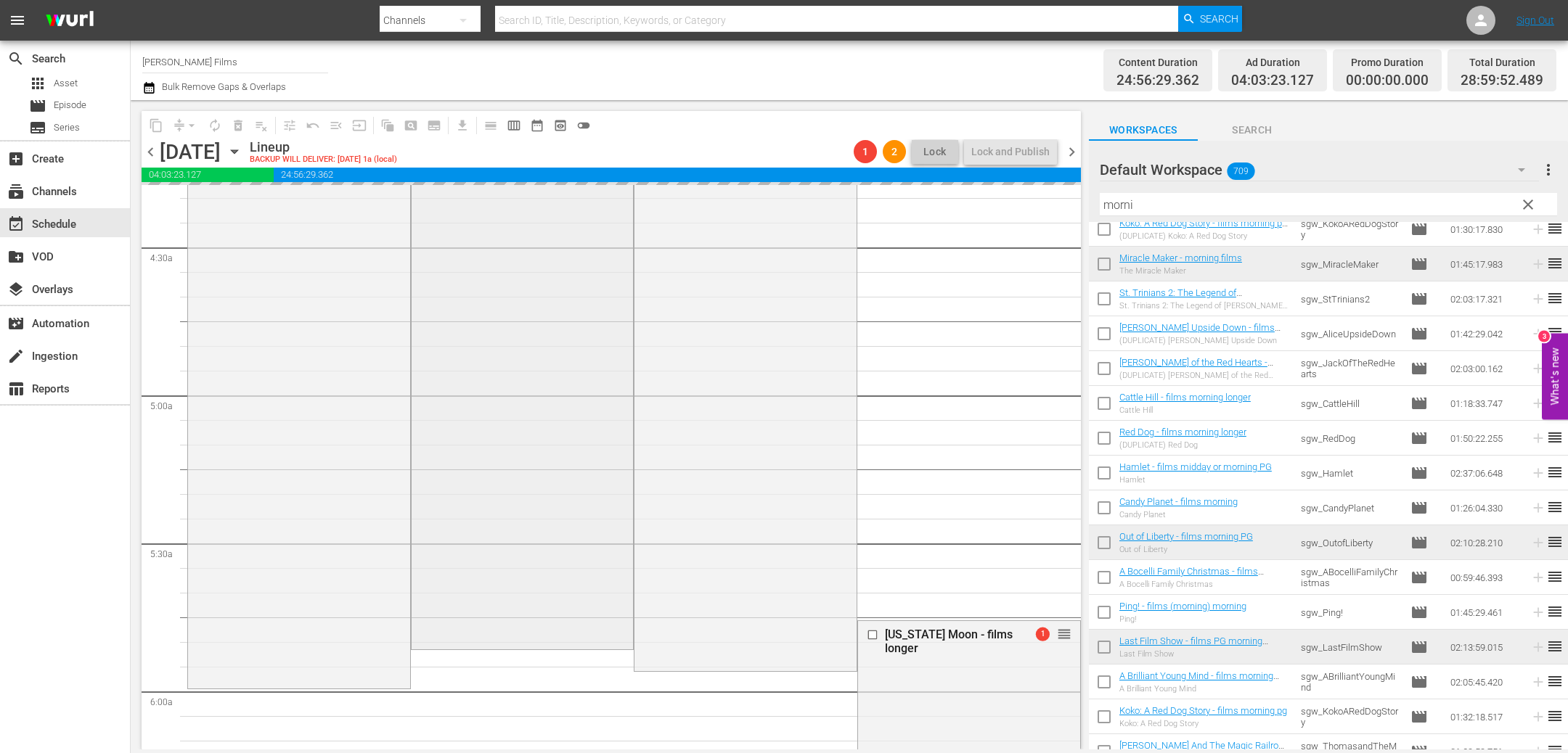
scroll to position [1479, 0]
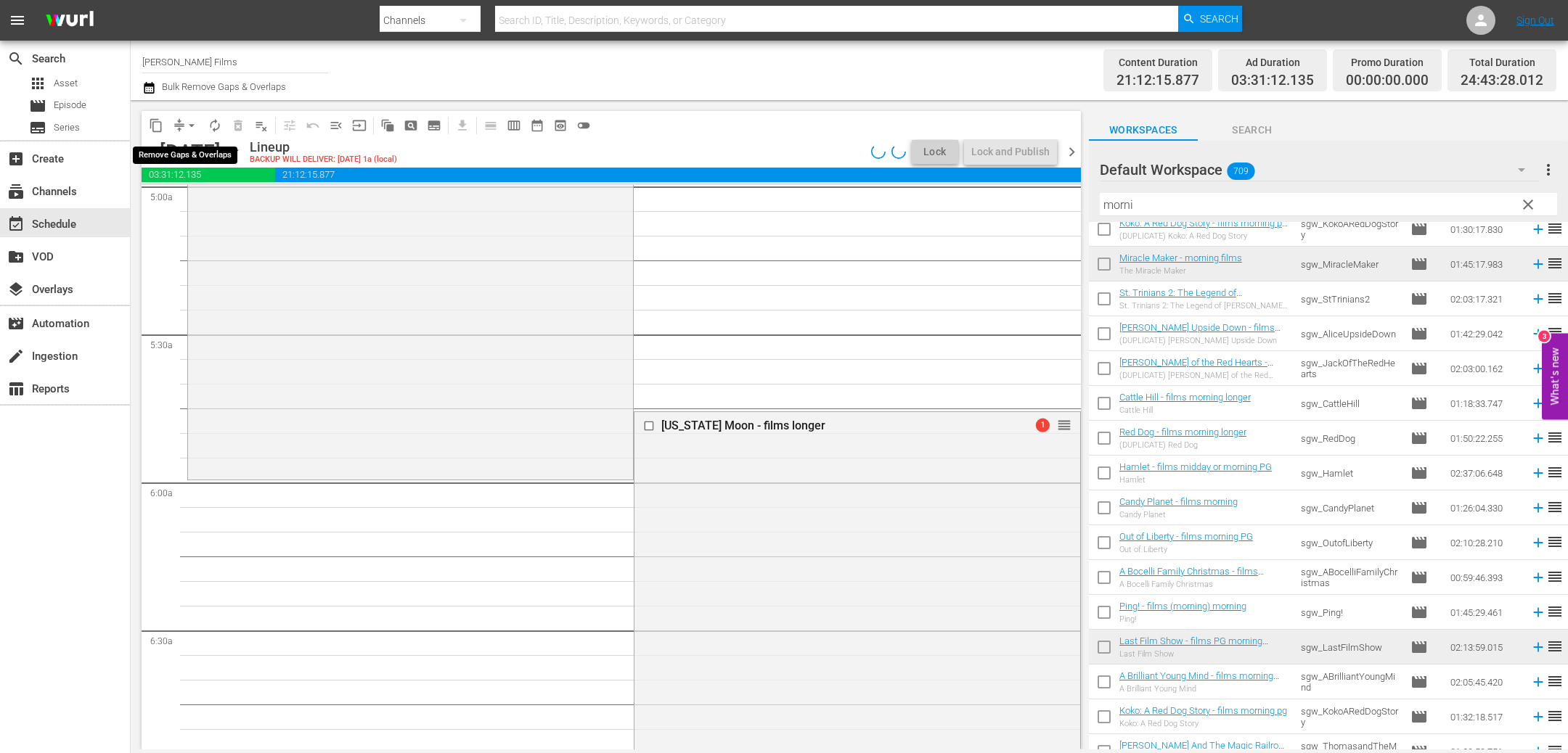
click at [194, 126] on span "arrow_drop_down" at bounding box center [191, 126] width 14 height 14
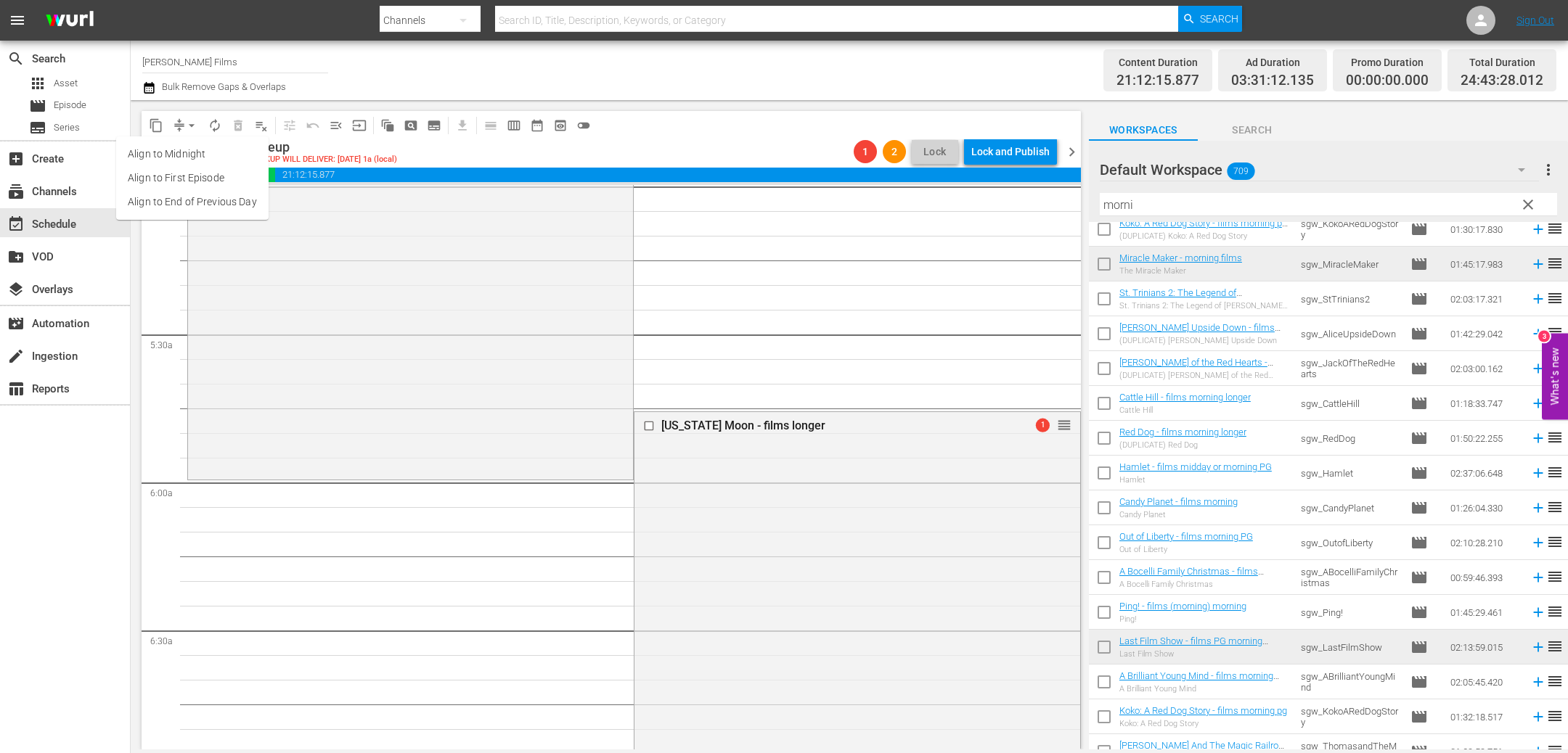
click at [191, 204] on li "Align to End of Previous Day" at bounding box center [192, 202] width 153 height 24
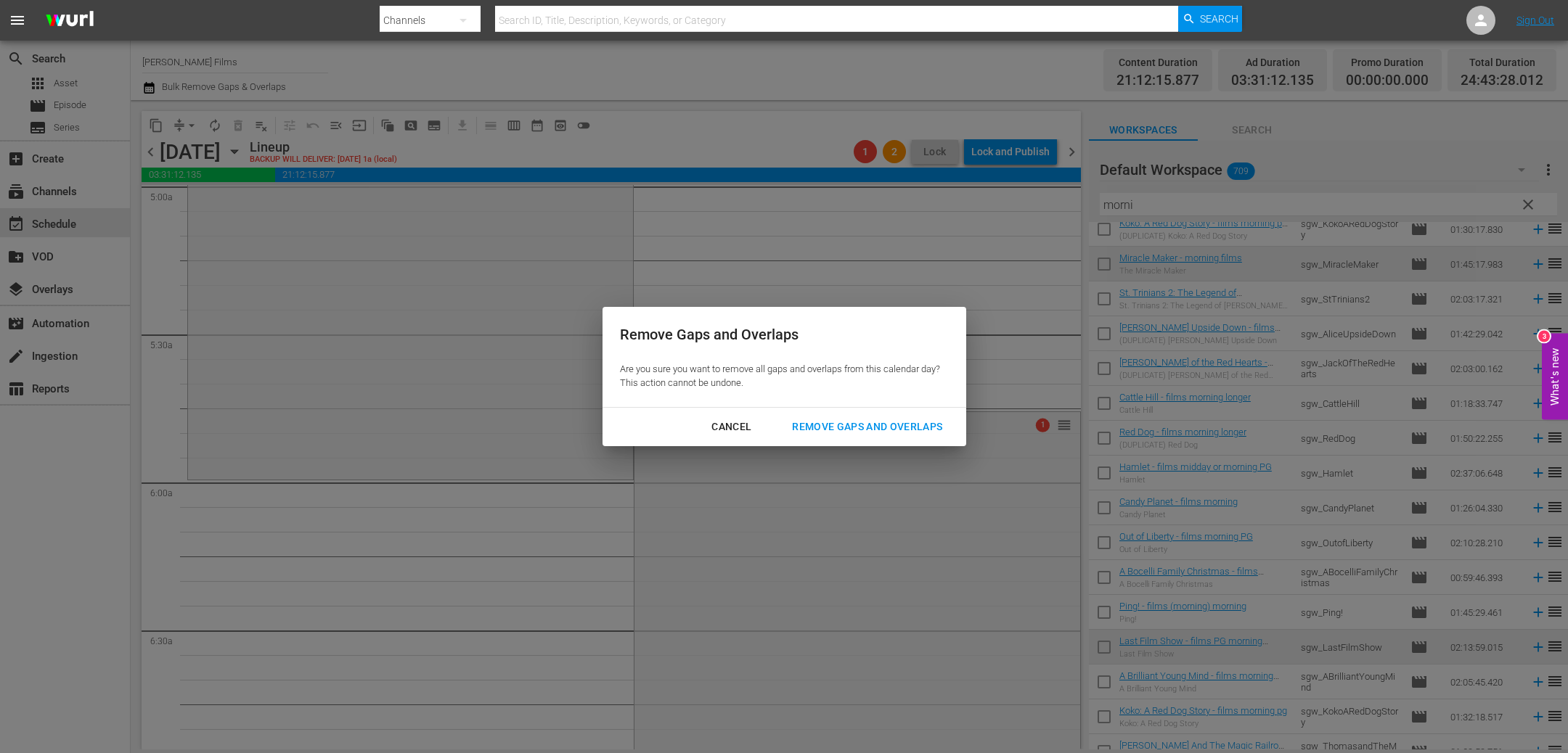
click at [919, 425] on div "Remove Gaps and Overlaps" at bounding box center [867, 427] width 173 height 18
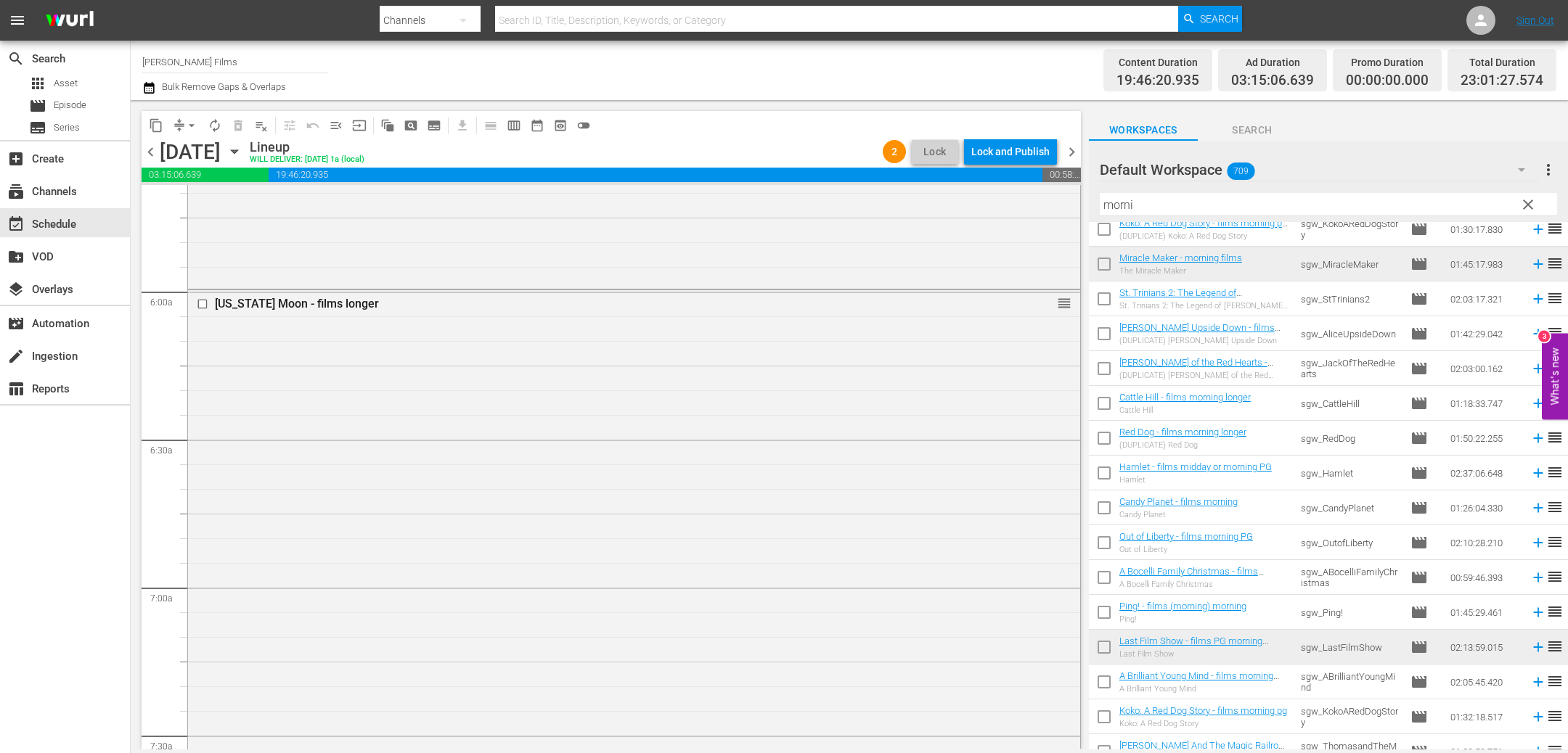
scroll to position [1596, 0]
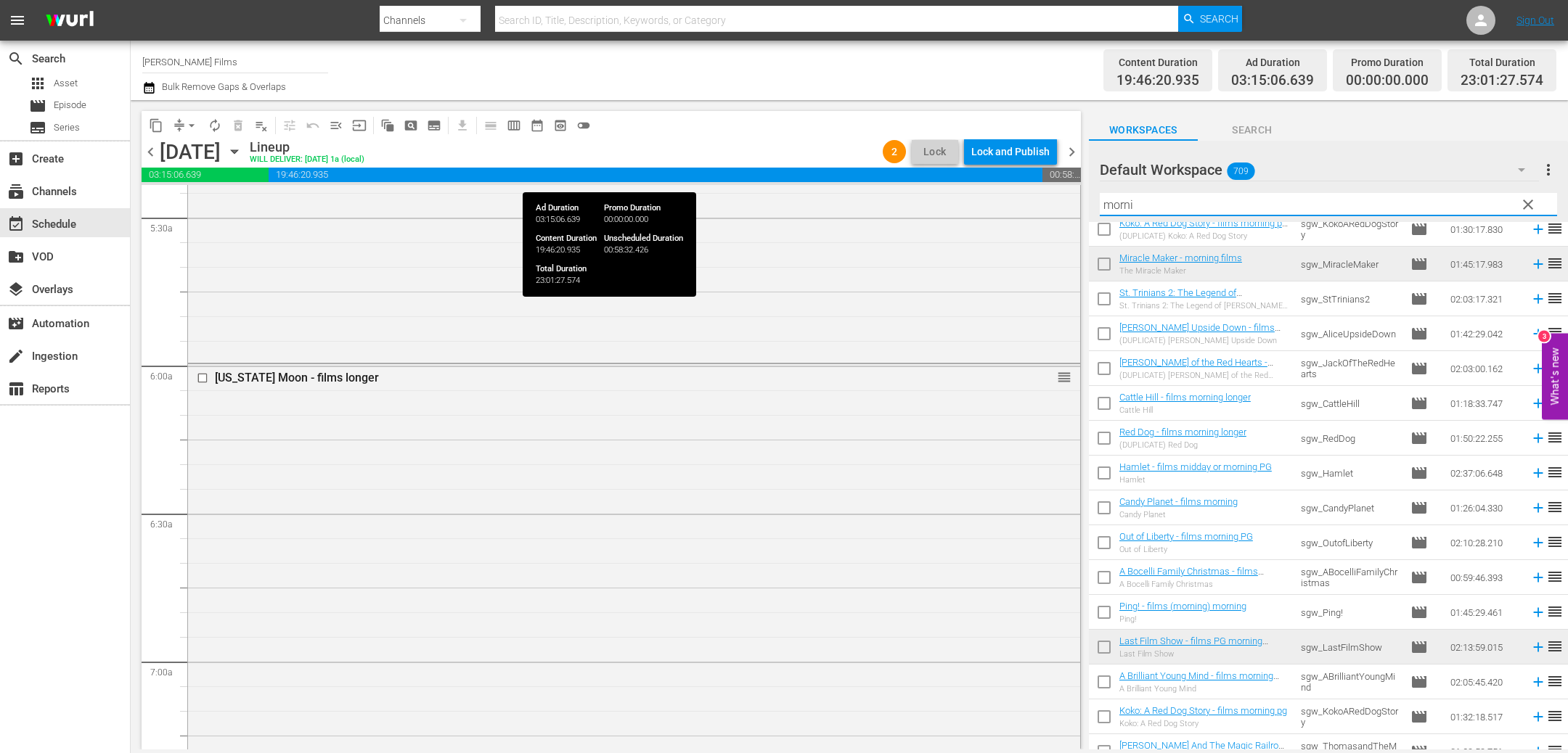
drag, startPoint x: 1177, startPoint y: 201, endPoint x: 1057, endPoint y: 165, distance: 125.3
click at [1057, 166] on div "content_copy compress arrow_drop_down autorenew_outlined delete_forever_outline…" at bounding box center [849, 424] width 1437 height 649
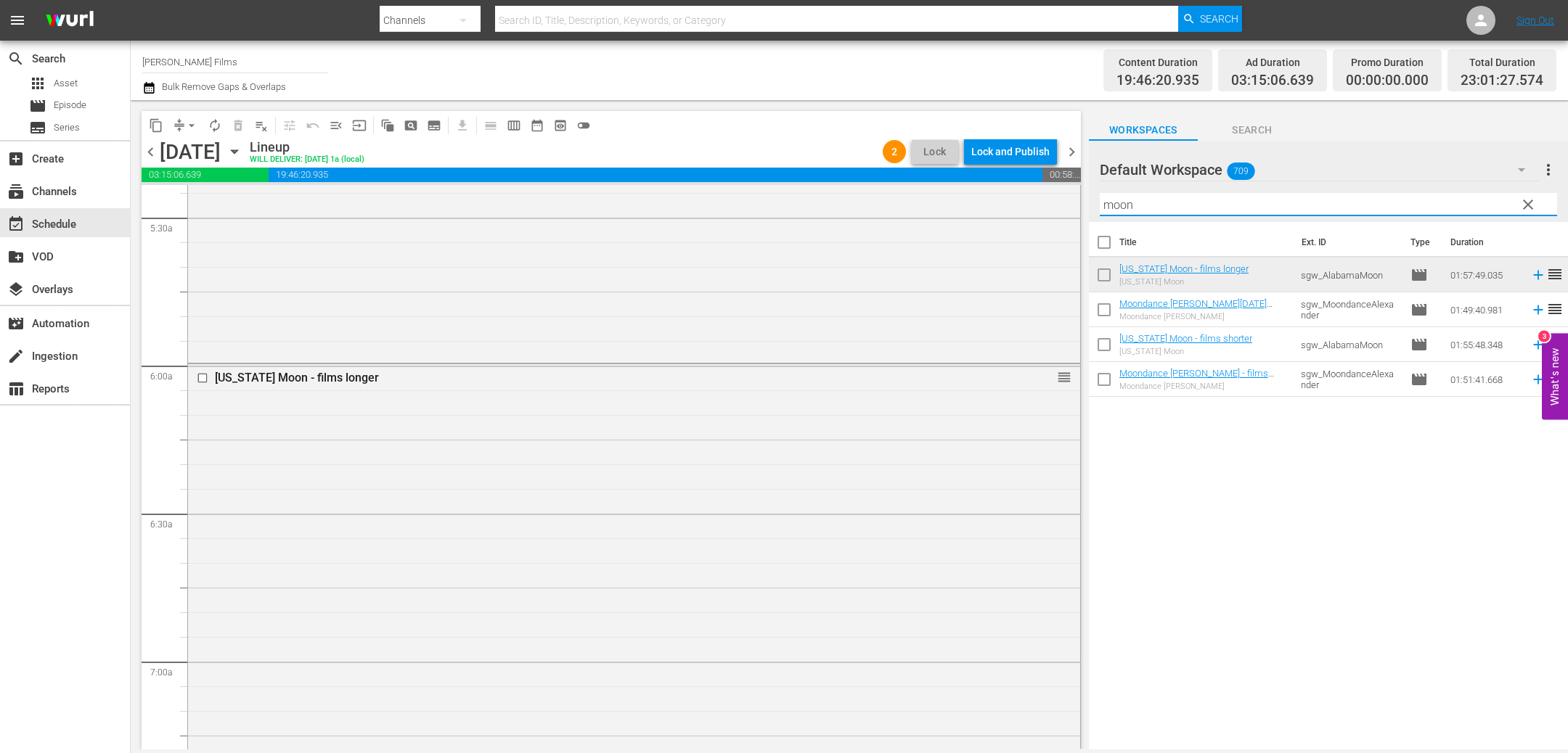
scroll to position [0, 0]
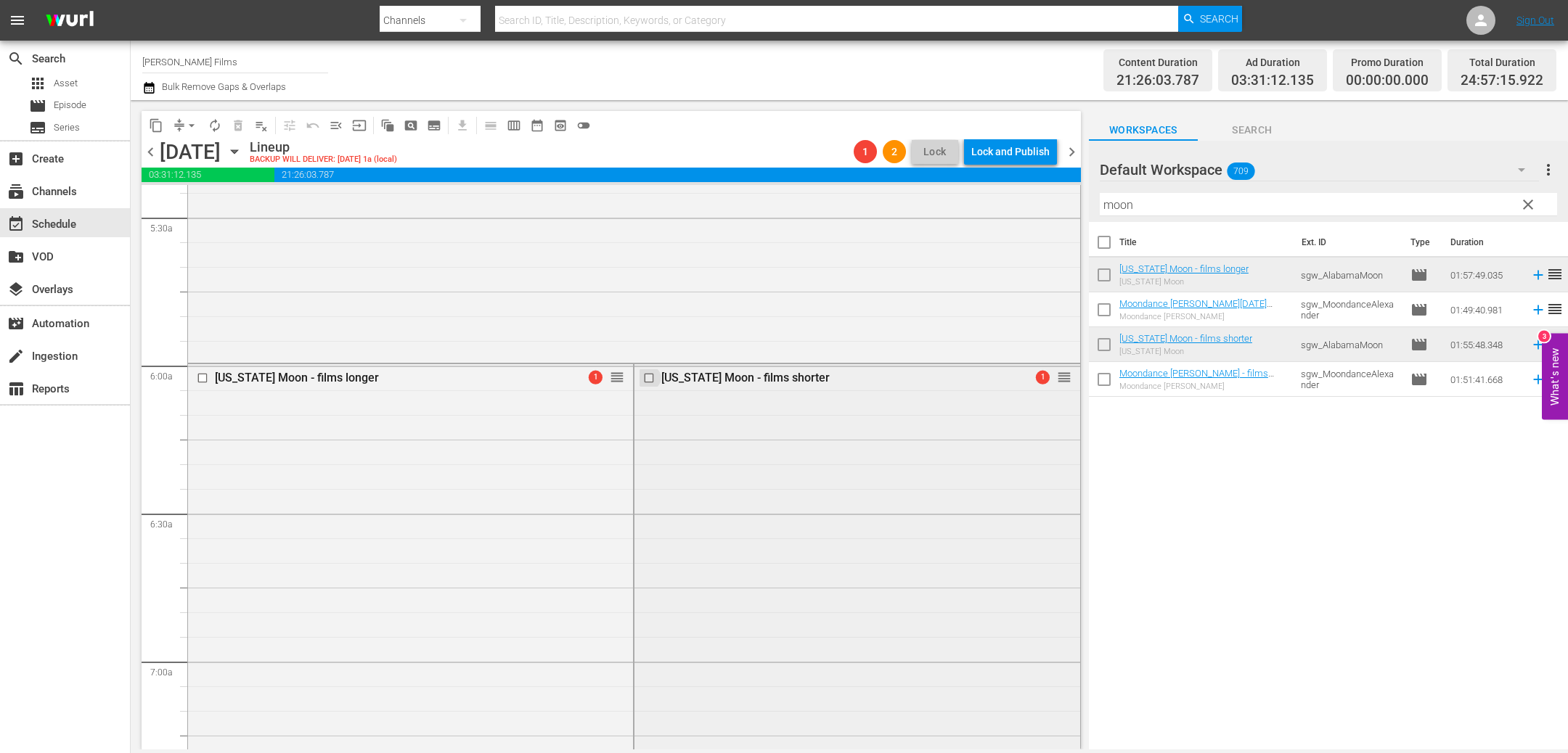
click at [650, 379] on input "checkbox" at bounding box center [650, 378] width 15 height 13
click at [230, 130] on button "delete_forever_outlined" at bounding box center [238, 126] width 23 height 23
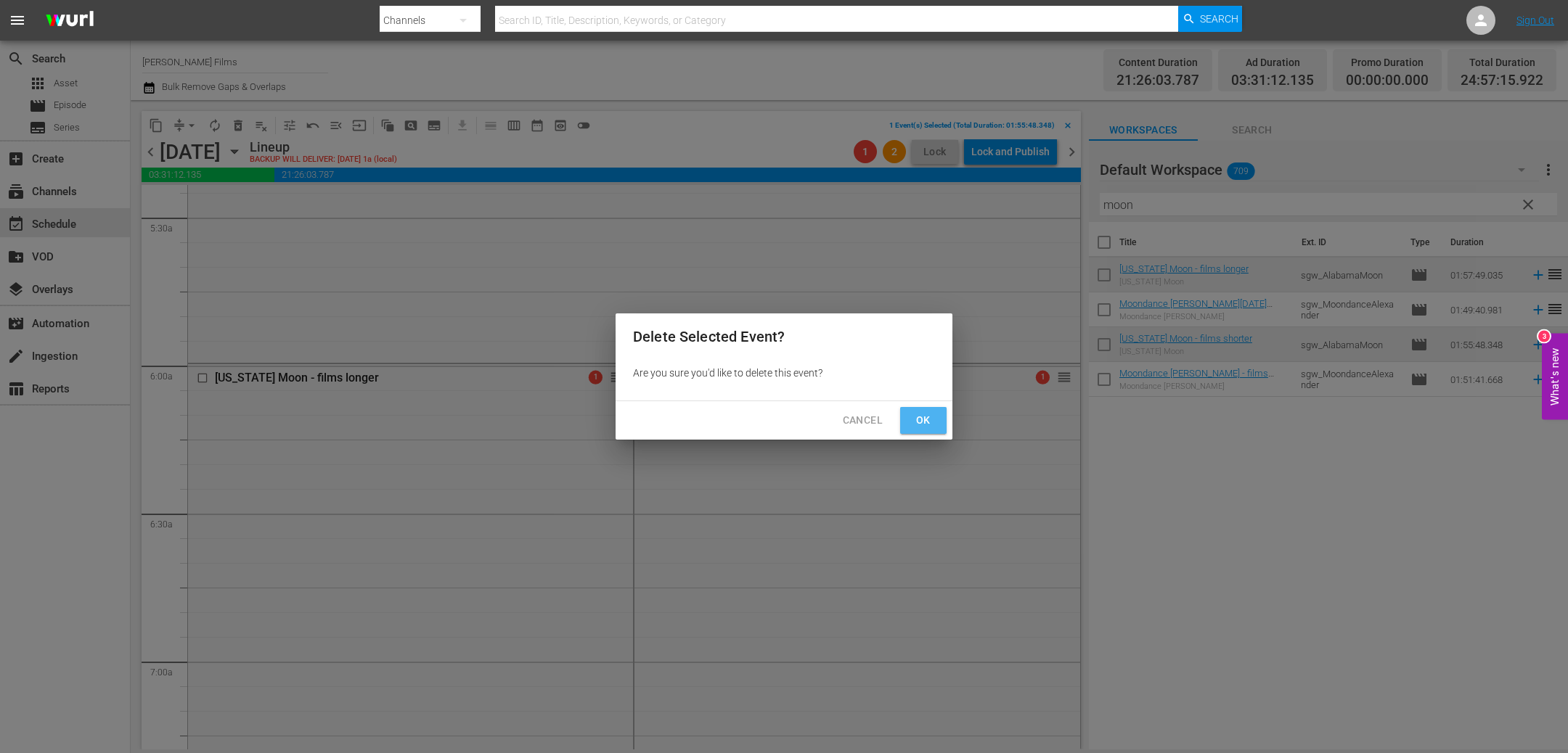
click at [938, 420] on button "Ok" at bounding box center [923, 421] width 46 height 27
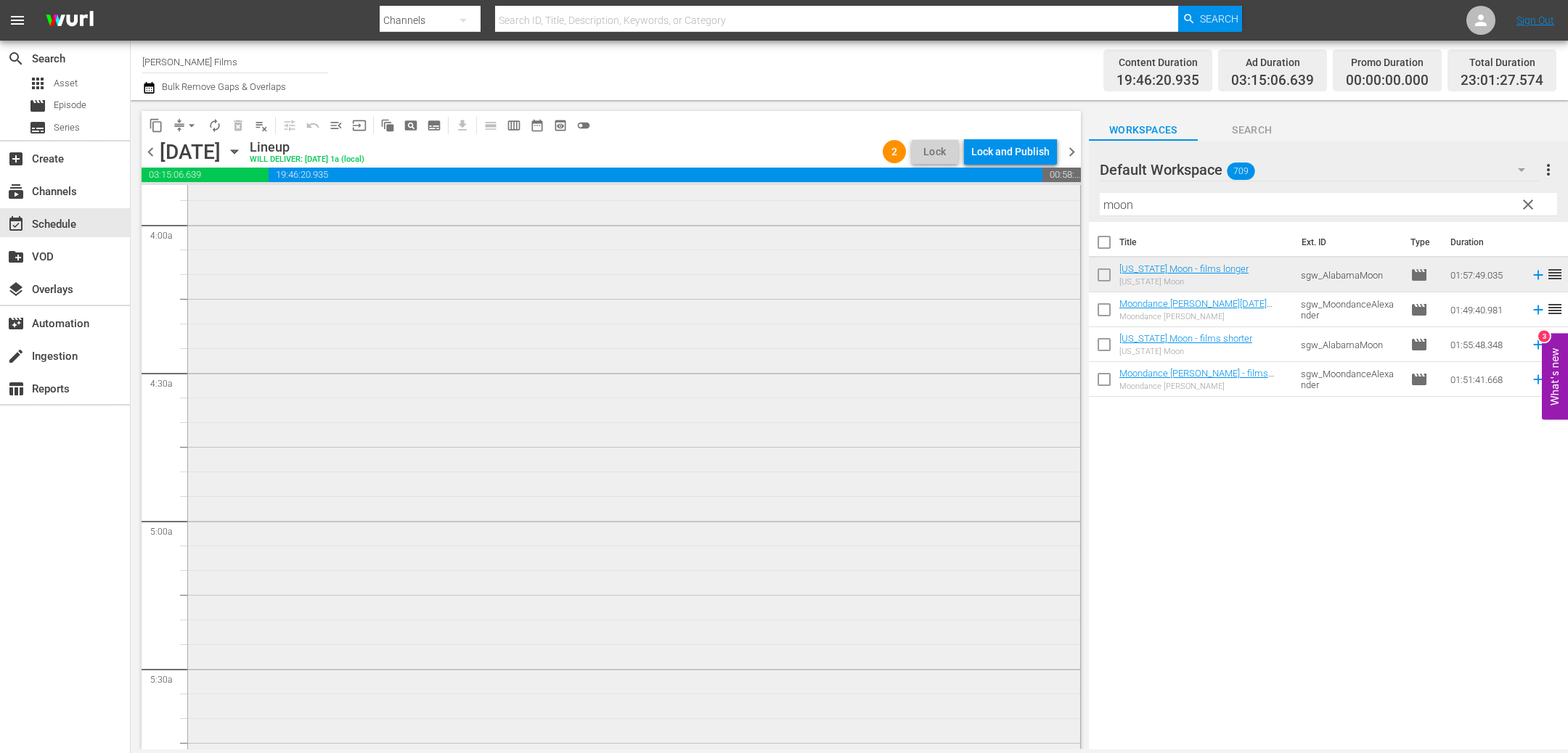
scroll to position [1105, 0]
drag, startPoint x: 1182, startPoint y: 207, endPoint x: 861, endPoint y: 143, distance: 327.3
click at [861, 145] on div "content_copy compress arrow_drop_down autorenew_outlined delete_forever_outline…" at bounding box center [849, 424] width 1437 height 649
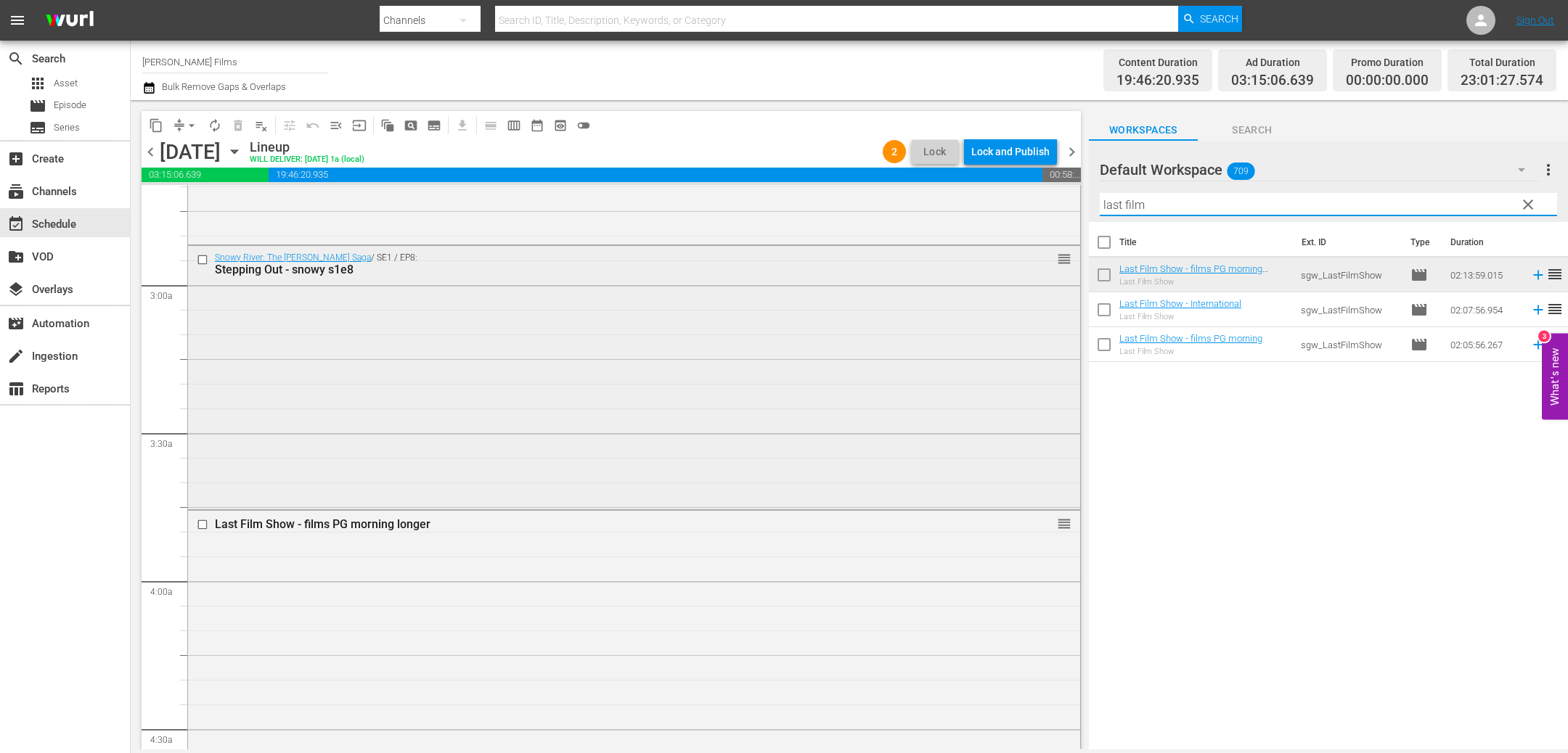
scroll to position [805, 0]
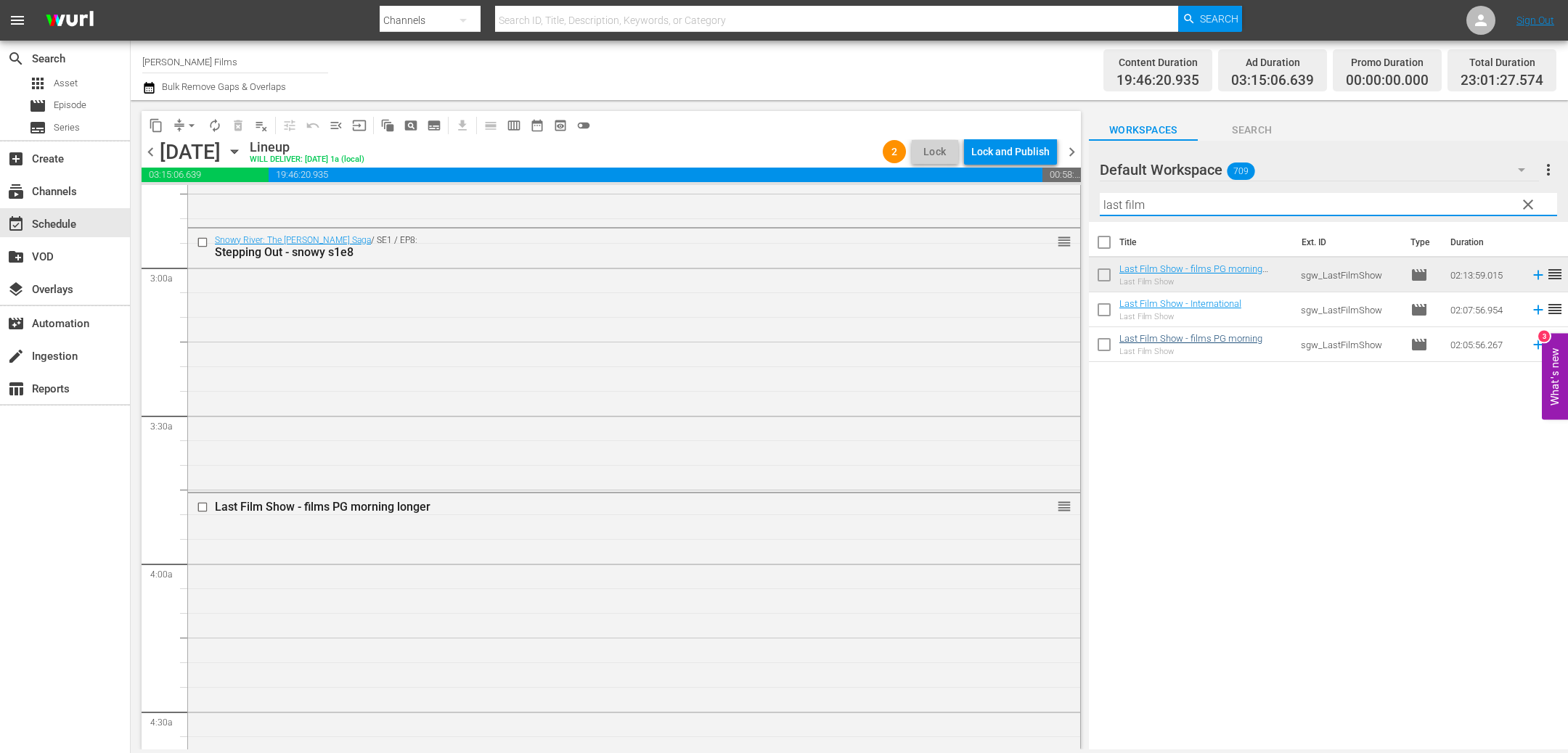
type input "last film"
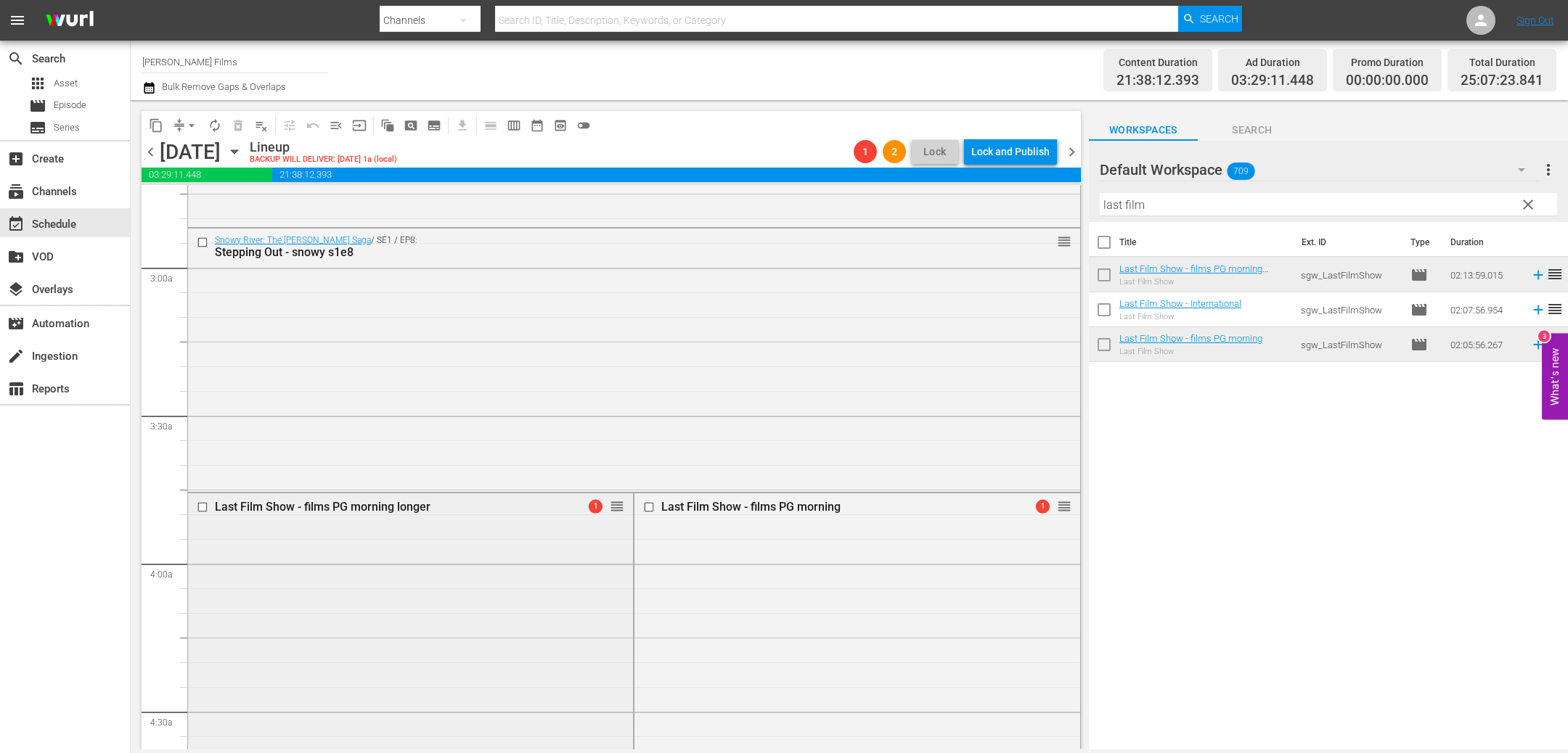
click at [201, 503] on input "checkbox" at bounding box center [204, 507] width 15 height 13
click at [239, 127] on span "delete_forever_outlined" at bounding box center [238, 126] width 14 height 14
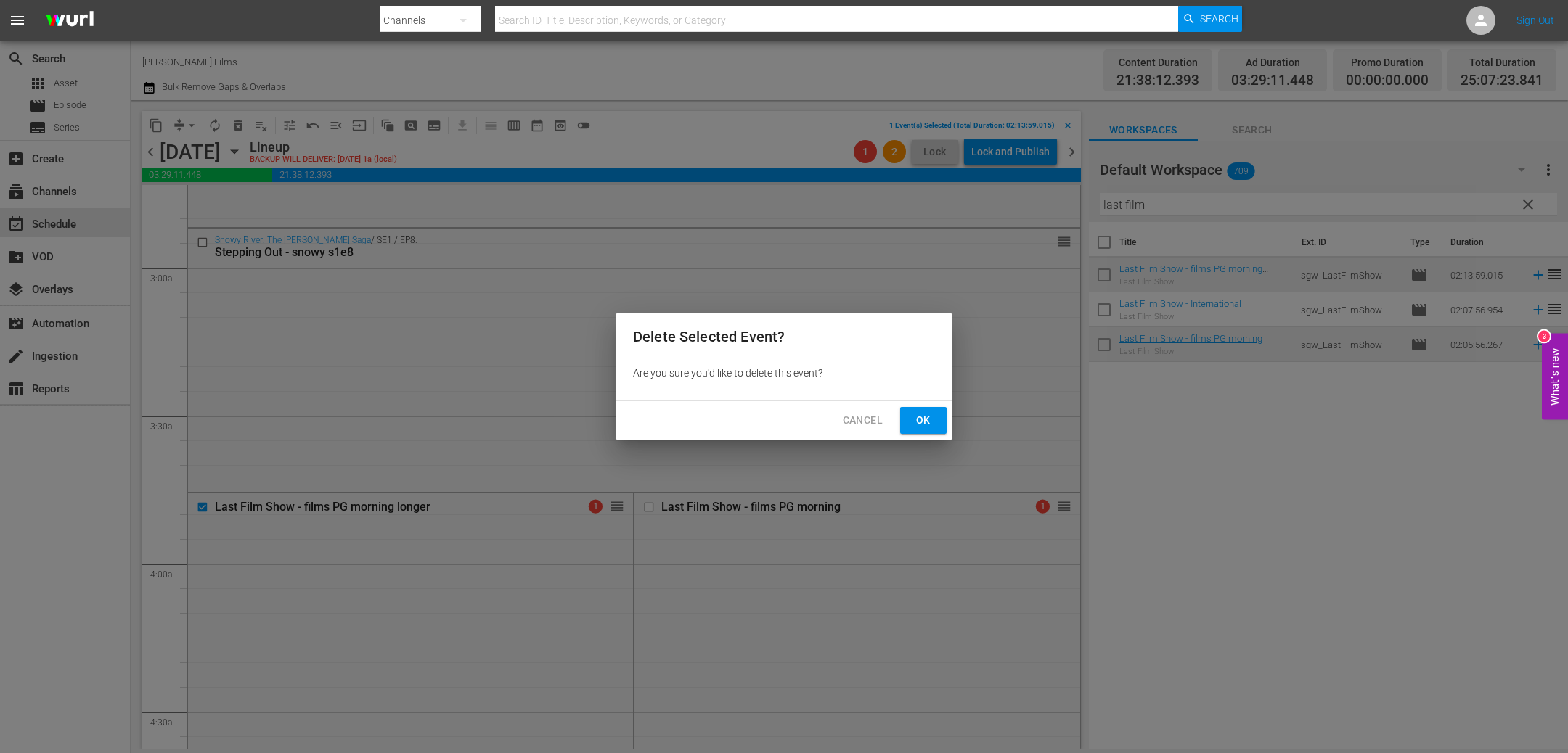
click at [930, 416] on span "Ok" at bounding box center [924, 421] width 23 height 18
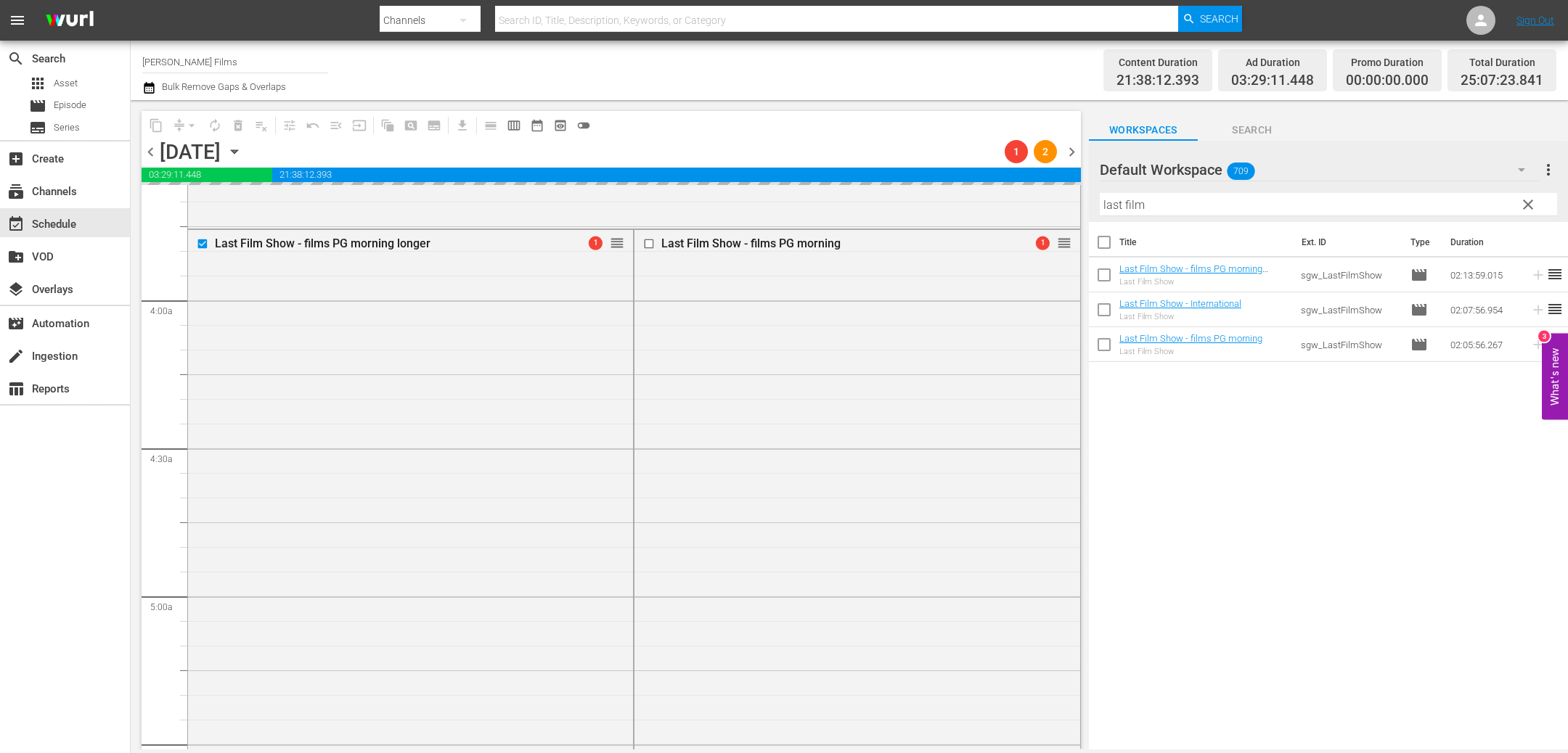
scroll to position [1417, 0]
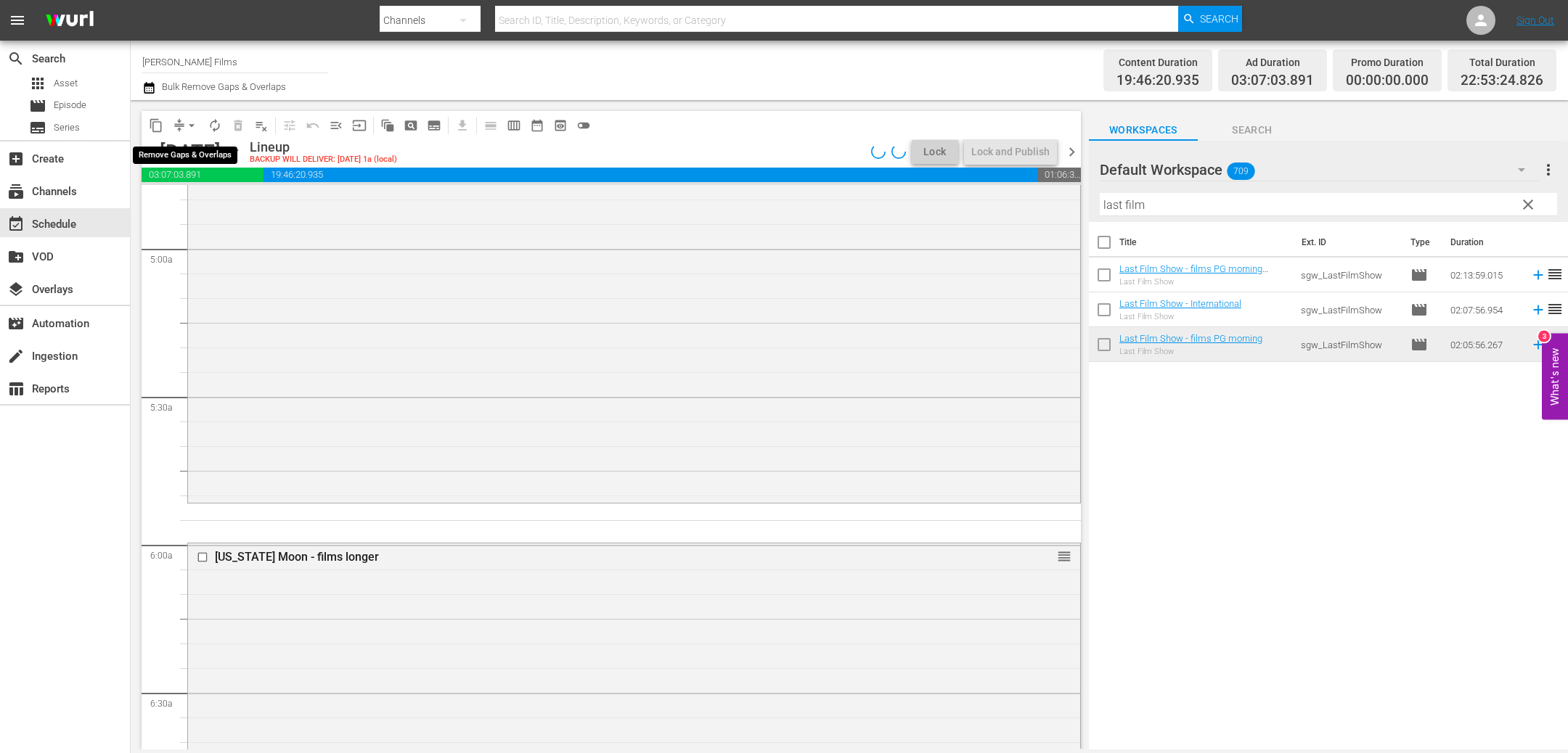
click at [186, 125] on span "arrow_drop_down" at bounding box center [191, 126] width 14 height 14
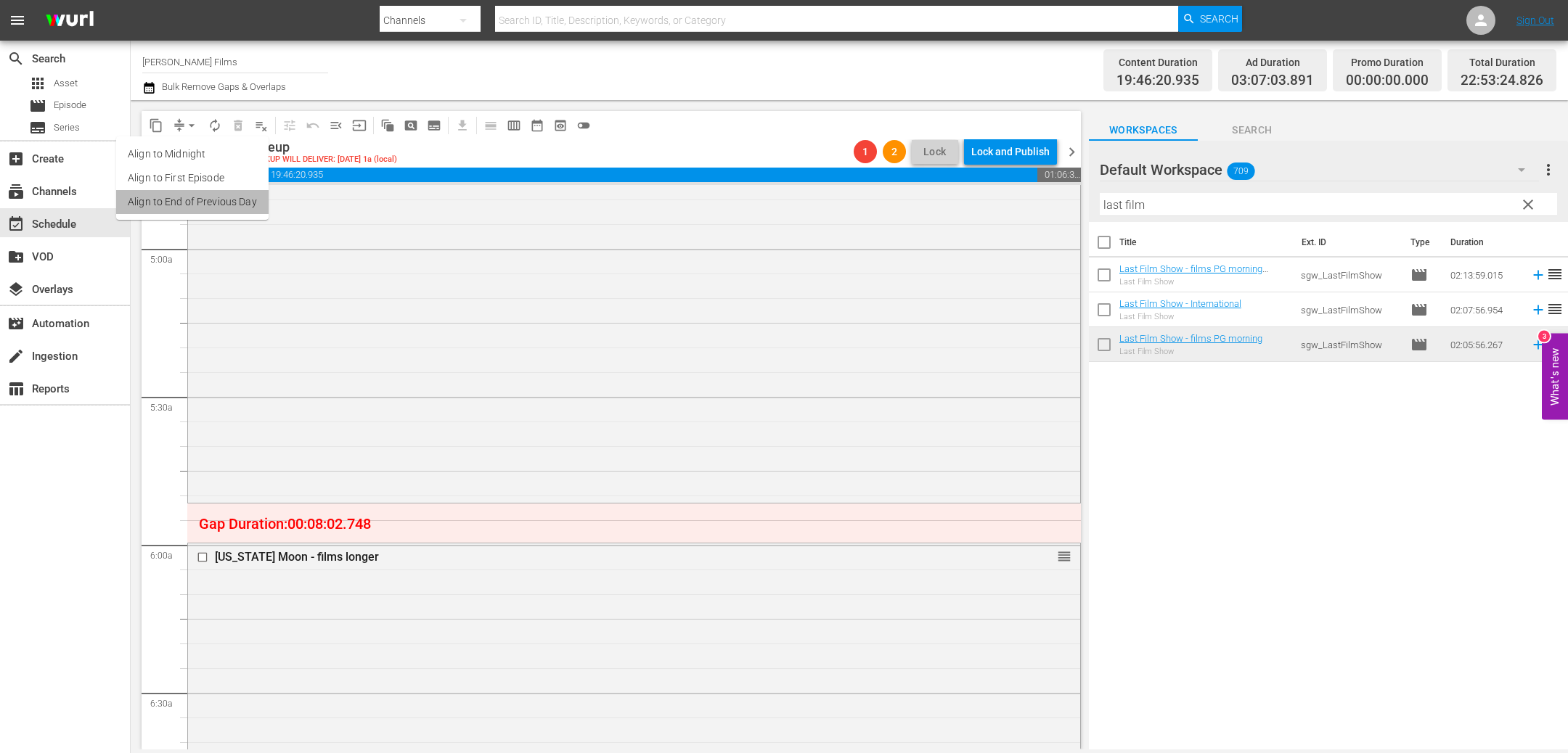
click at [209, 201] on li "Align to End of Previous Day" at bounding box center [192, 202] width 153 height 24
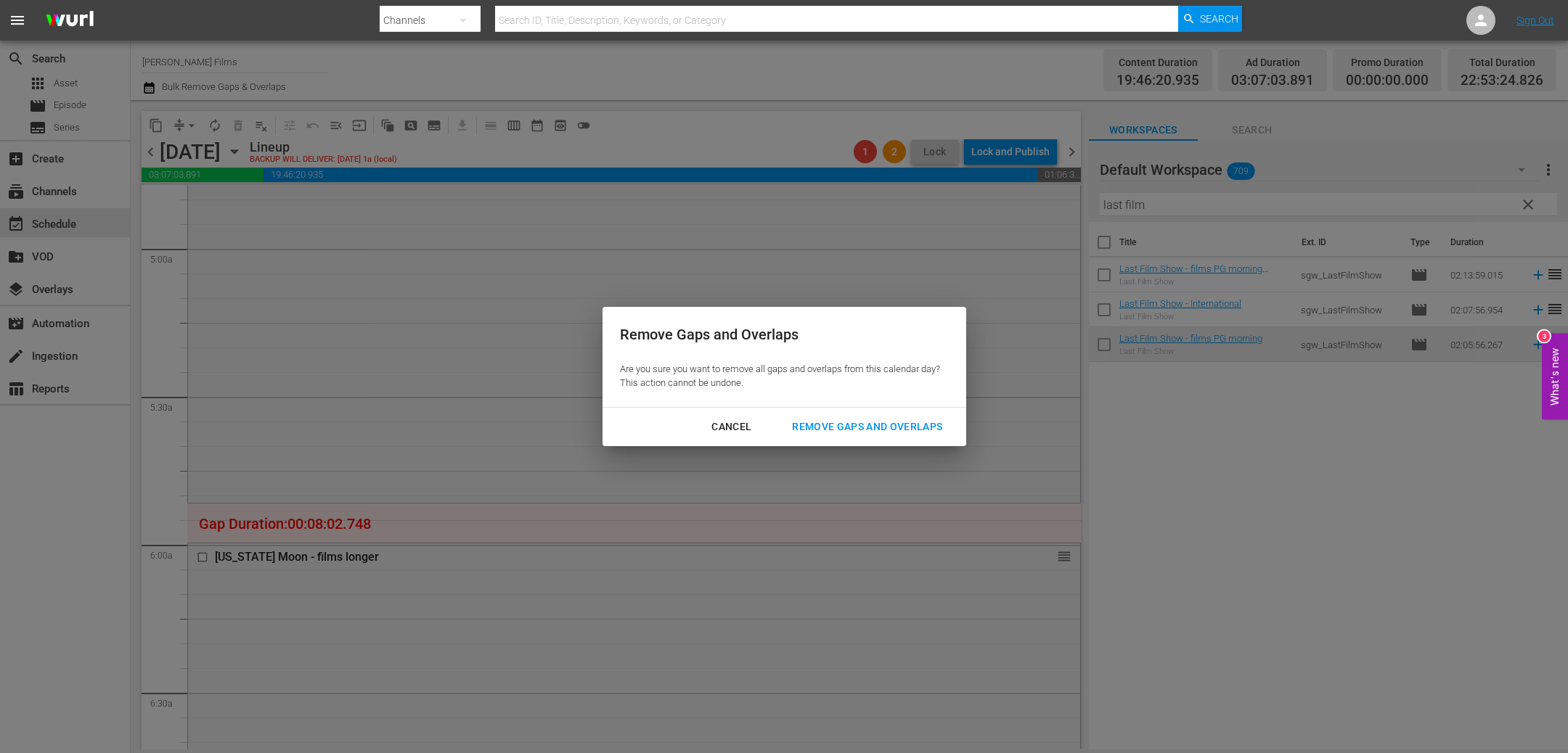
click at [880, 430] on div "Remove Gaps and Overlaps" at bounding box center [867, 427] width 173 height 18
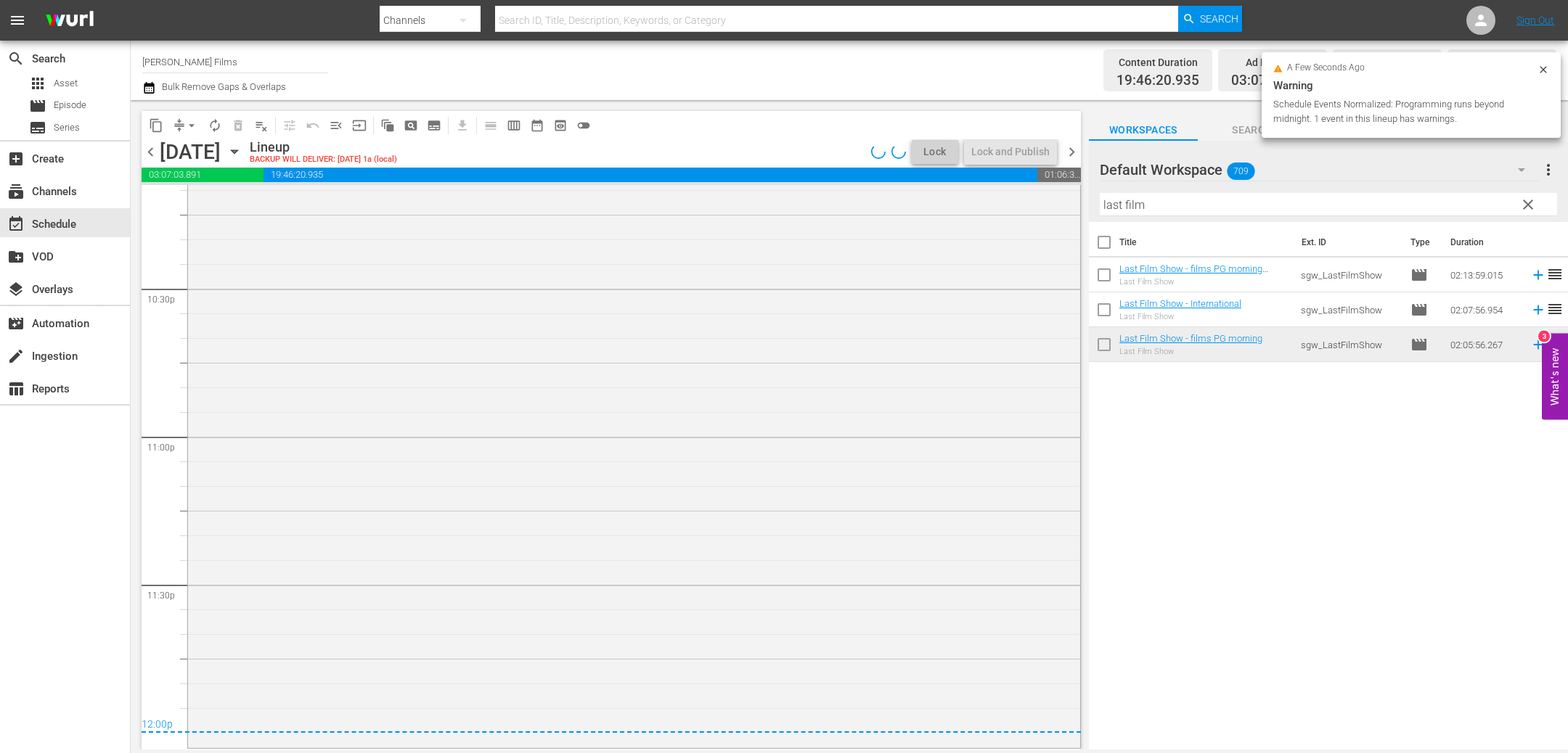
scroll to position [6558, 0]
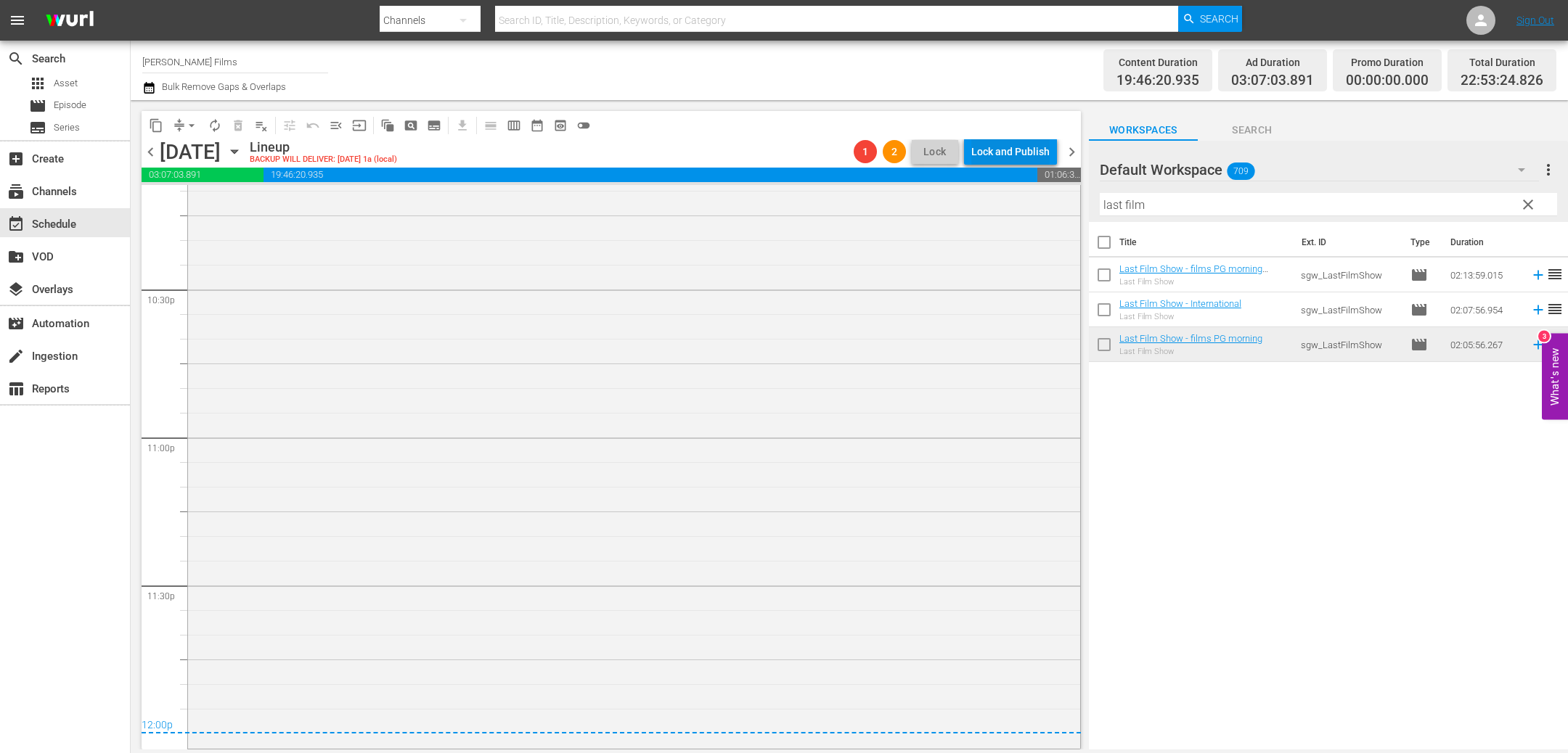
click at [1003, 154] on div "Lock and Publish" at bounding box center [1010, 152] width 79 height 26
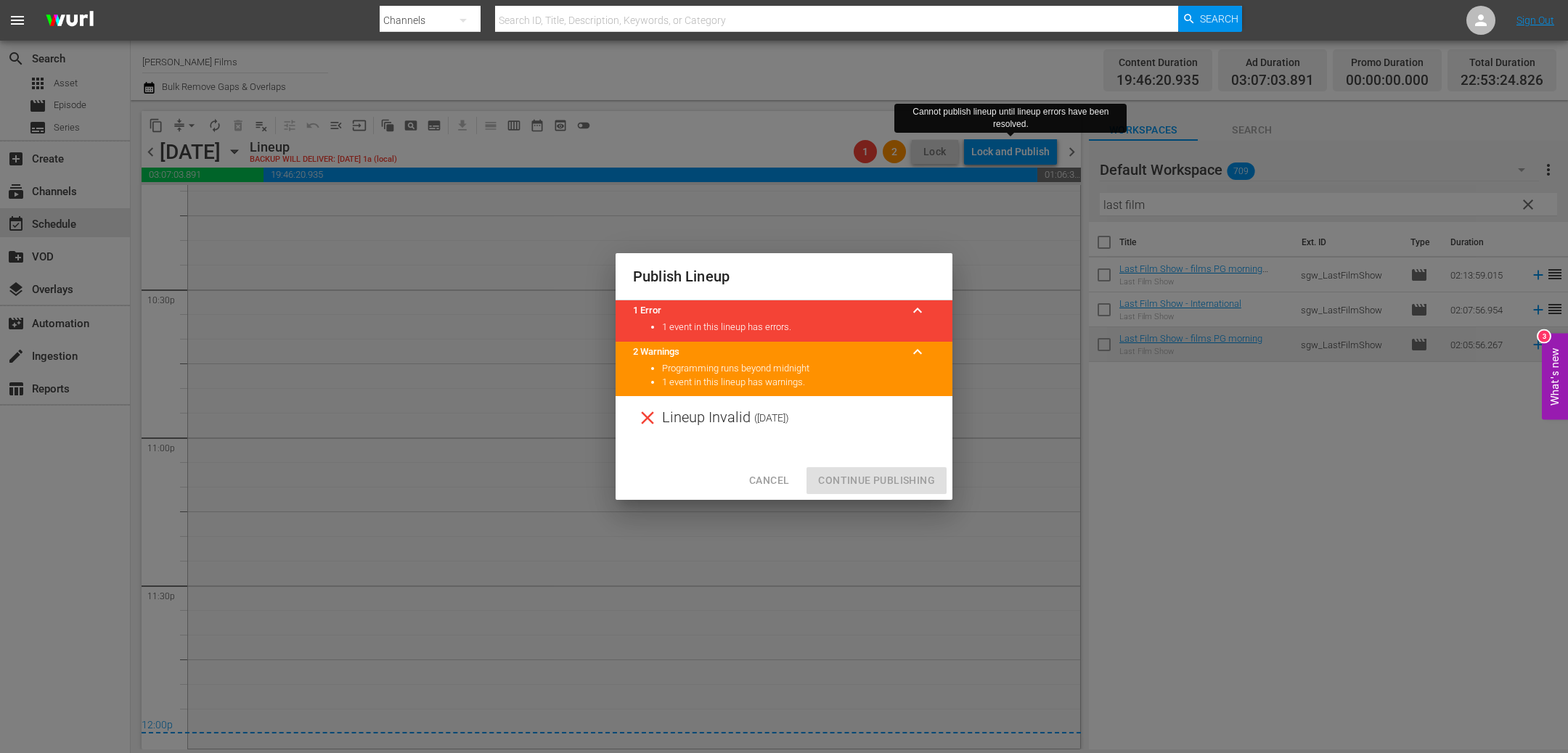
click at [763, 486] on span "Cancel" at bounding box center [770, 480] width 40 height 18
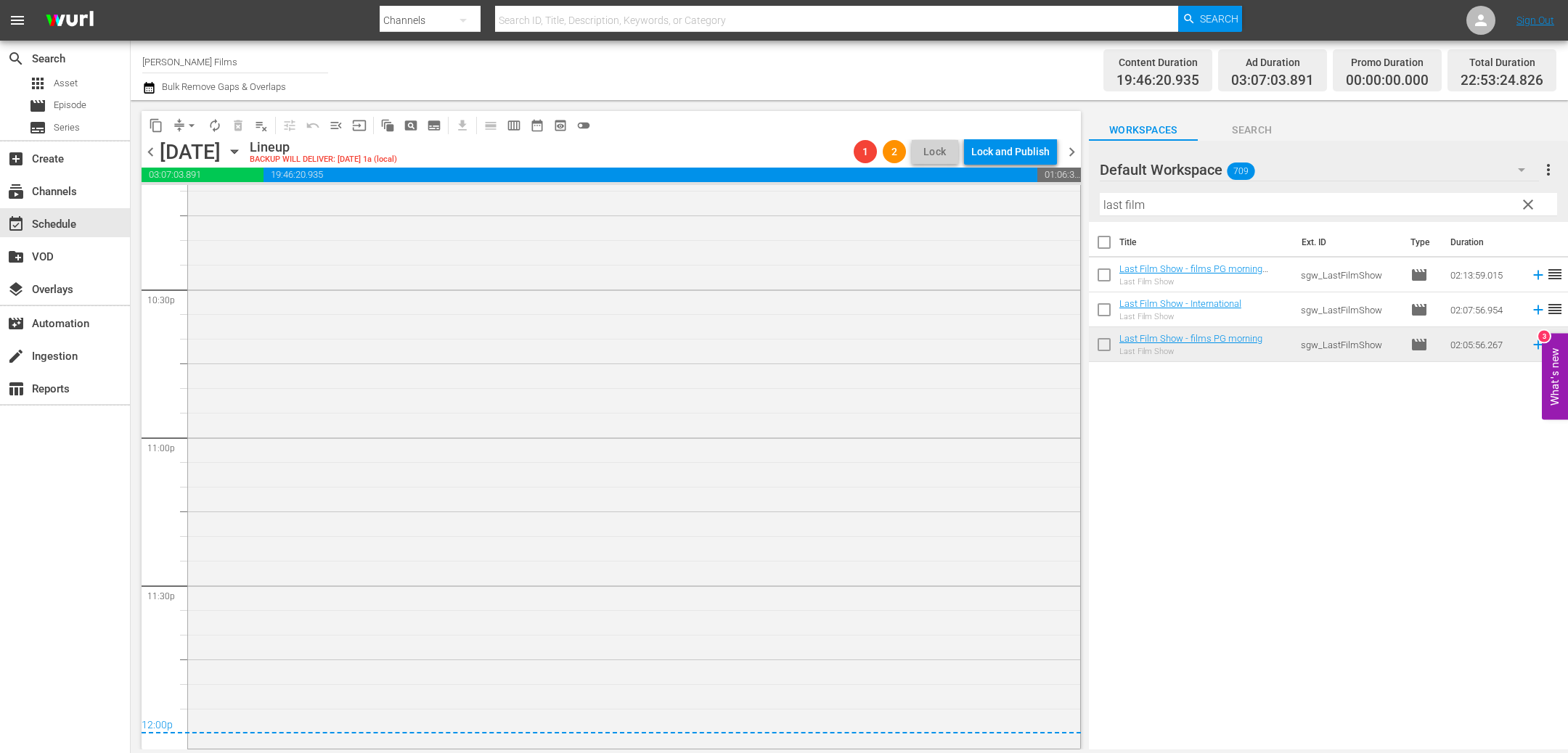
click at [1068, 152] on span "chevron_right" at bounding box center [1072, 152] width 18 height 18
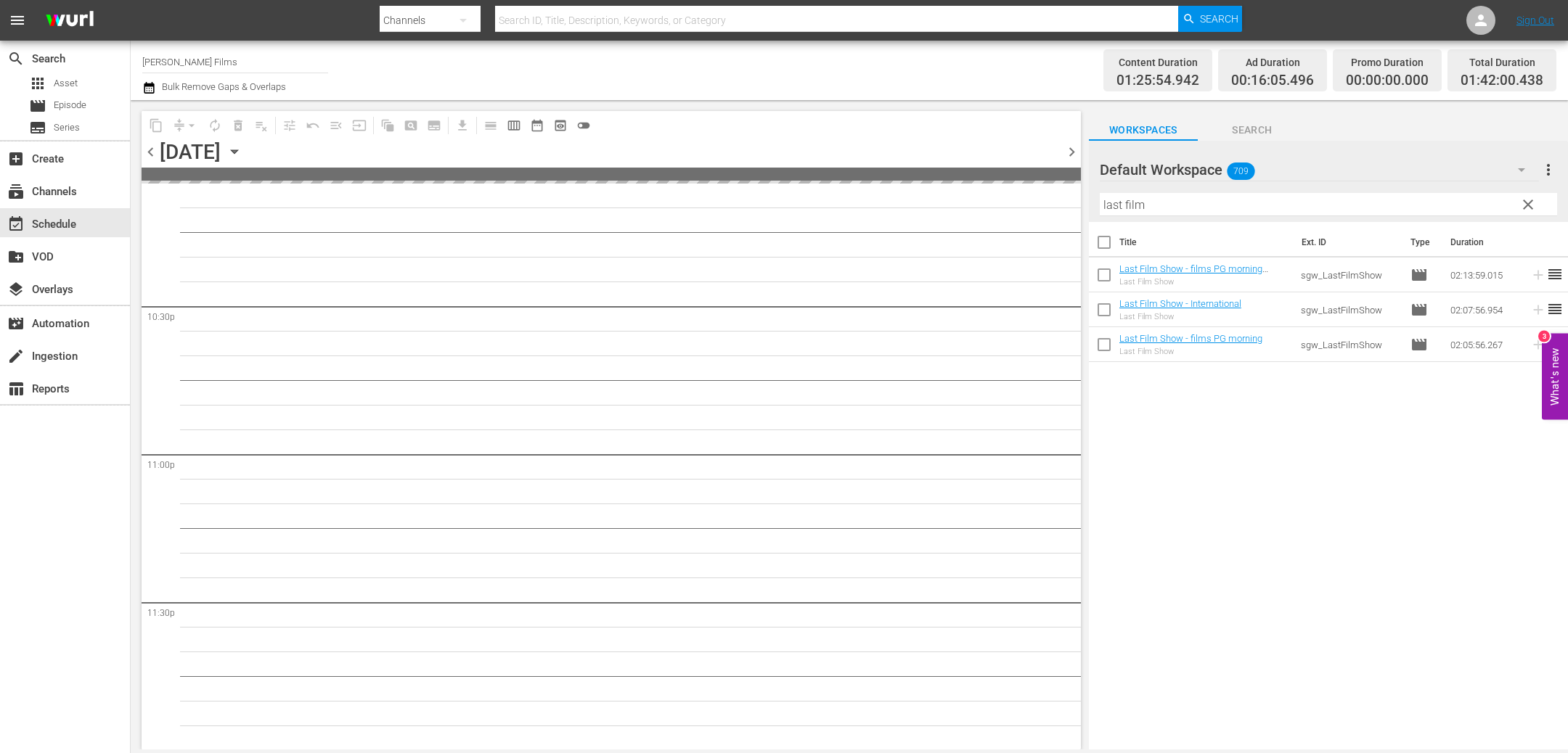
scroll to position [6541, 0]
click at [1035, 151] on div "Unlock and Edit" at bounding box center [1014, 152] width 71 height 26
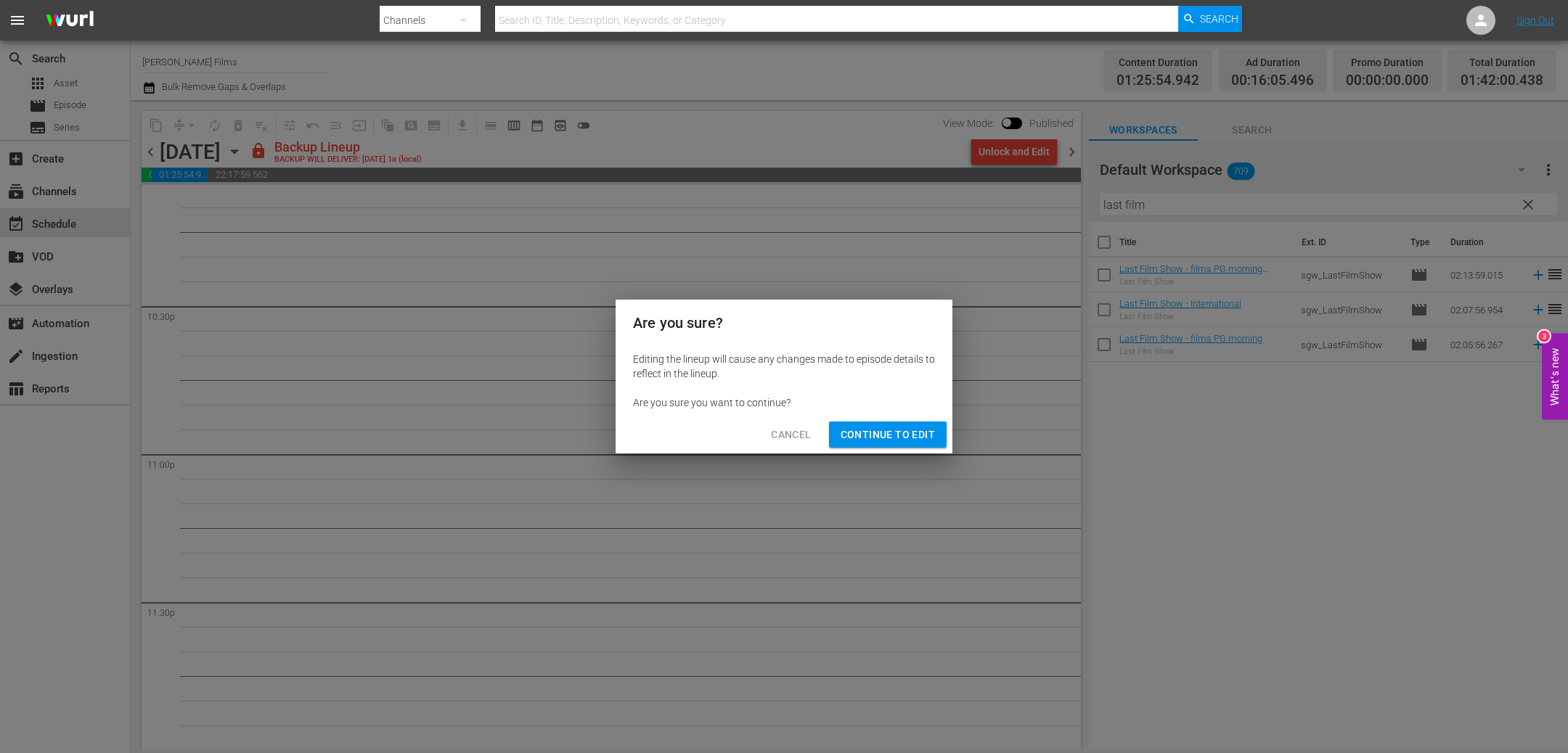
click at [880, 430] on span "Continue to Edit" at bounding box center [888, 435] width 94 height 18
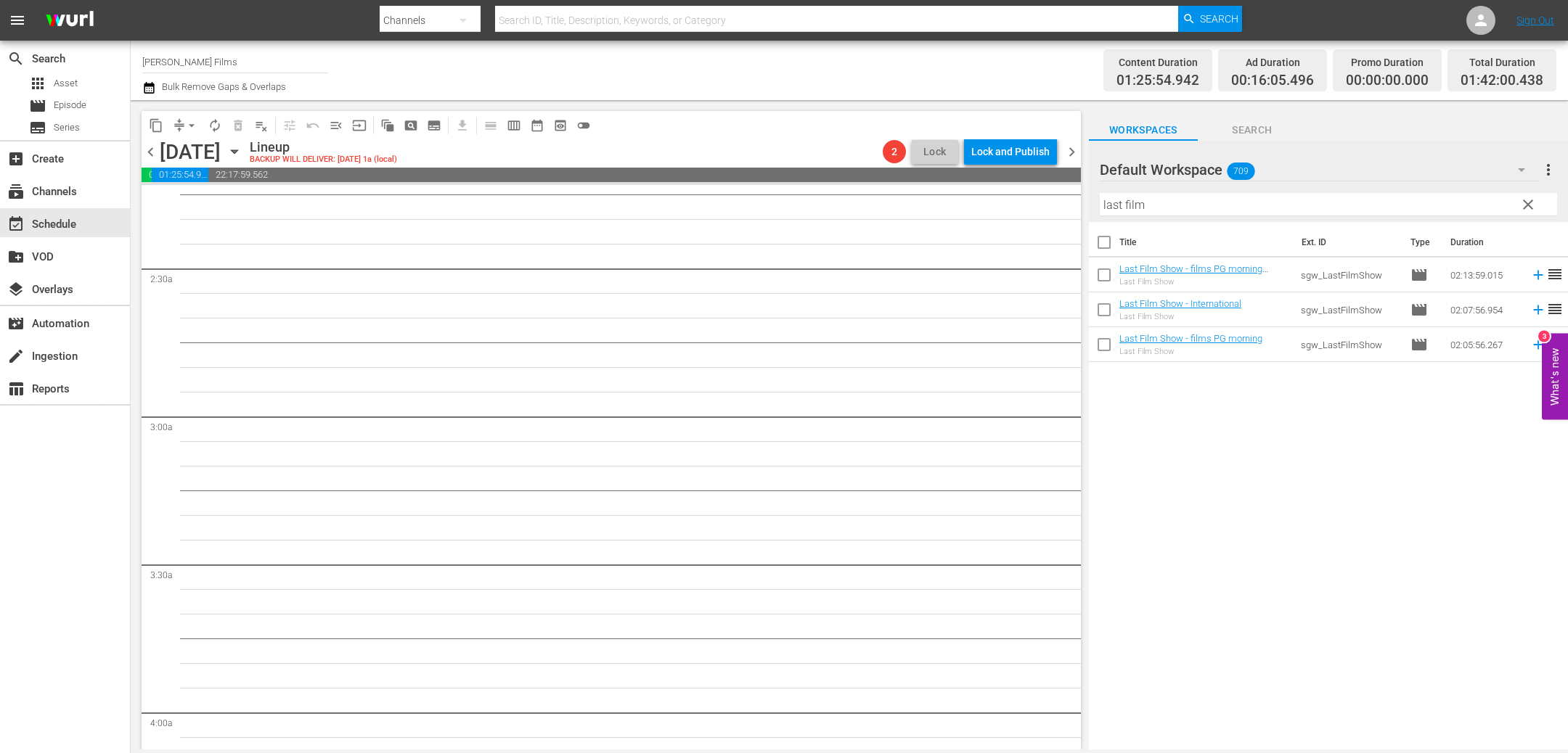
scroll to position [0, 0]
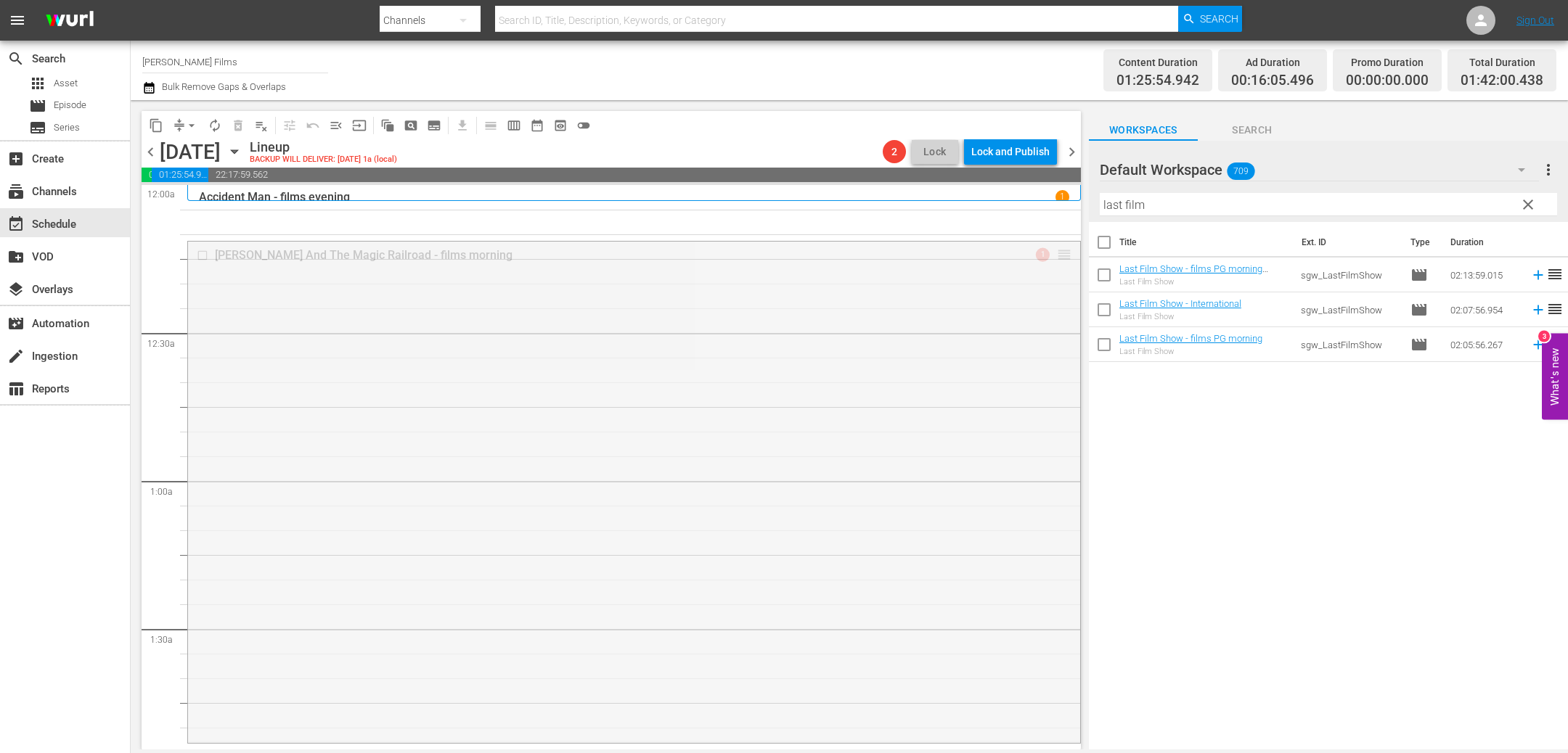
drag, startPoint x: 1064, startPoint y: 253, endPoint x: 1066, endPoint y: 205, distance: 48.0
click at [184, 127] on span "arrow_drop_down" at bounding box center [191, 126] width 14 height 14
click at [204, 196] on li "Align to End of Previous Day" at bounding box center [192, 202] width 153 height 24
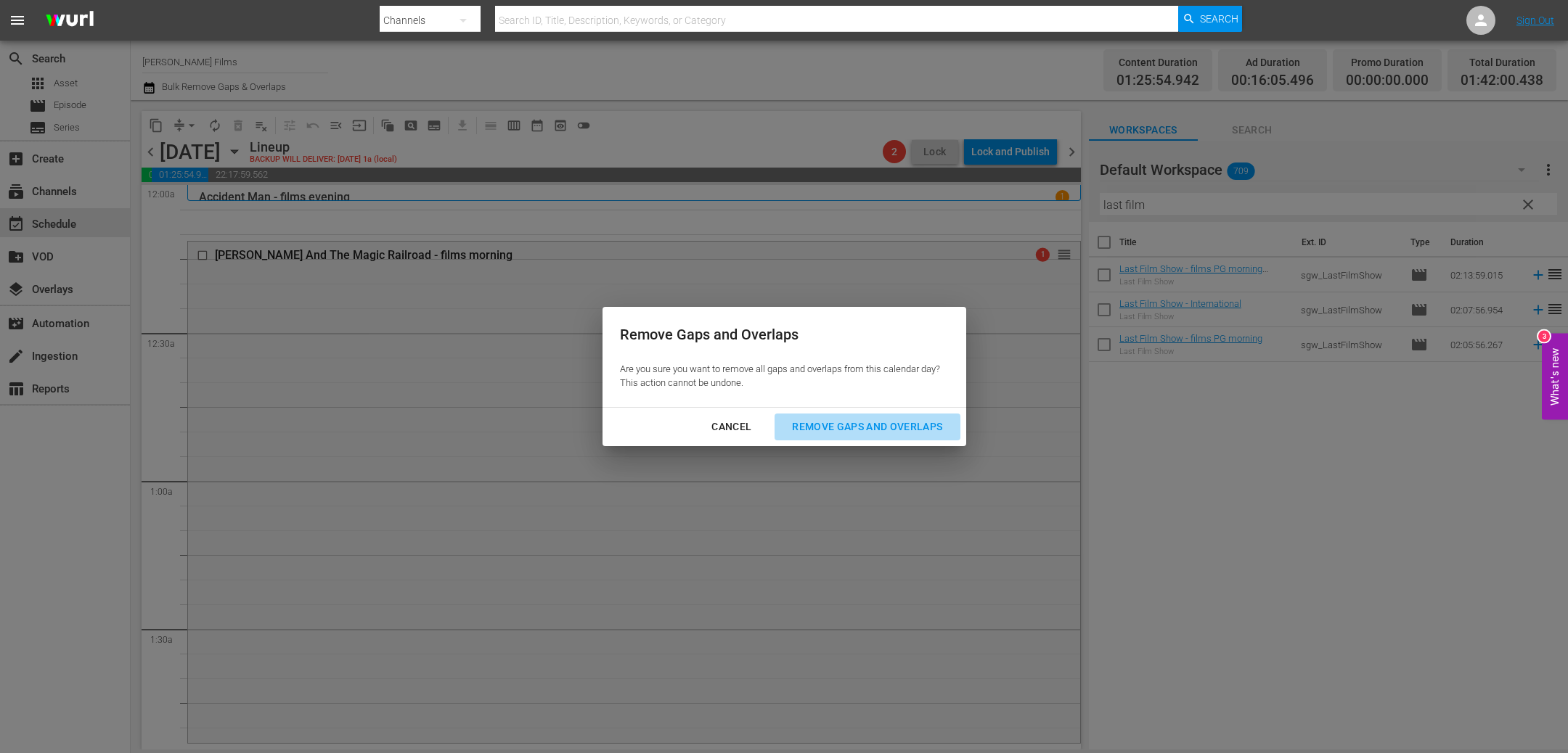
click at [916, 428] on div "Remove Gaps and Overlaps" at bounding box center [867, 427] width 173 height 18
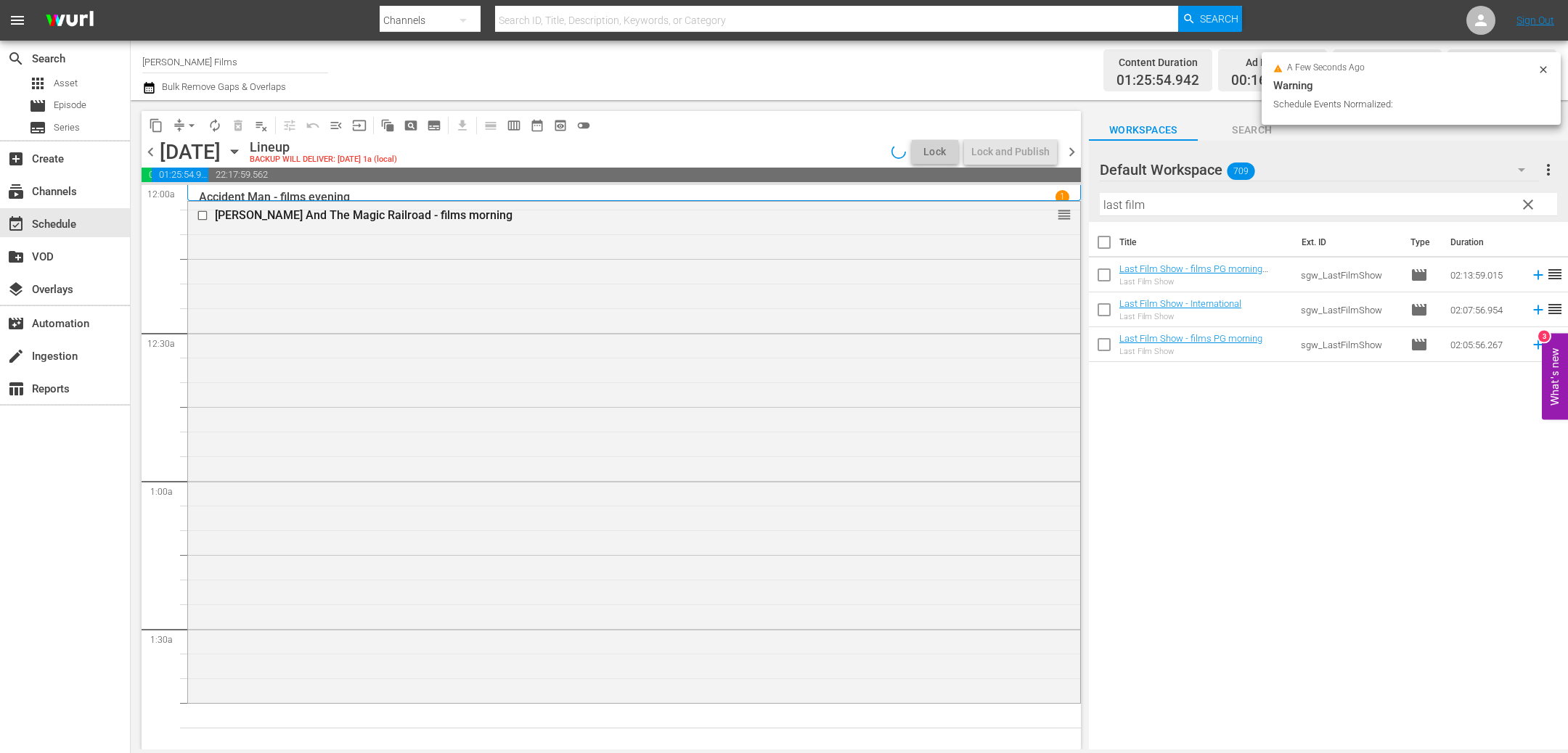
click at [154, 150] on span "chevron_left" at bounding box center [151, 152] width 18 height 18
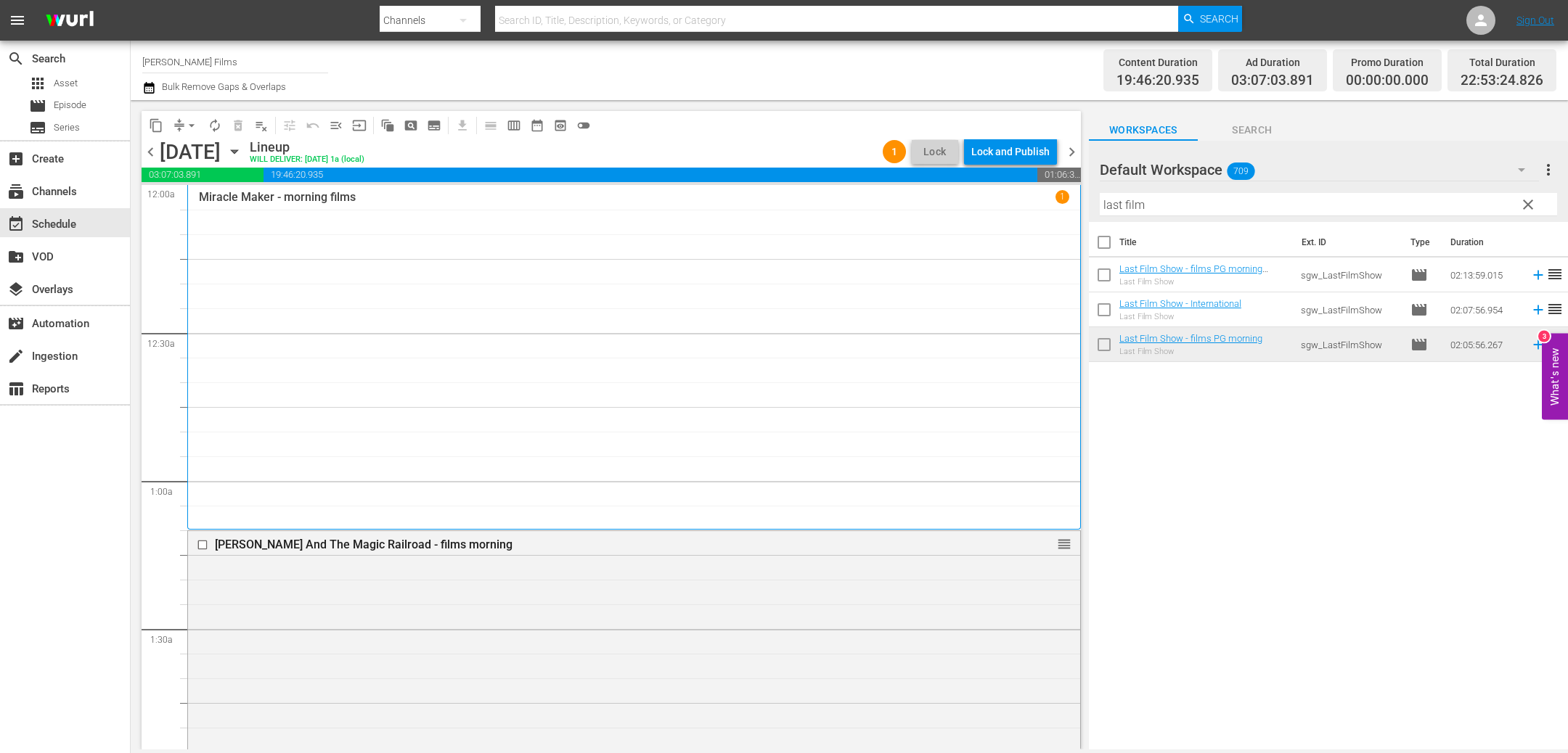
click at [1031, 156] on div "Lock and Publish" at bounding box center [1010, 152] width 79 height 26
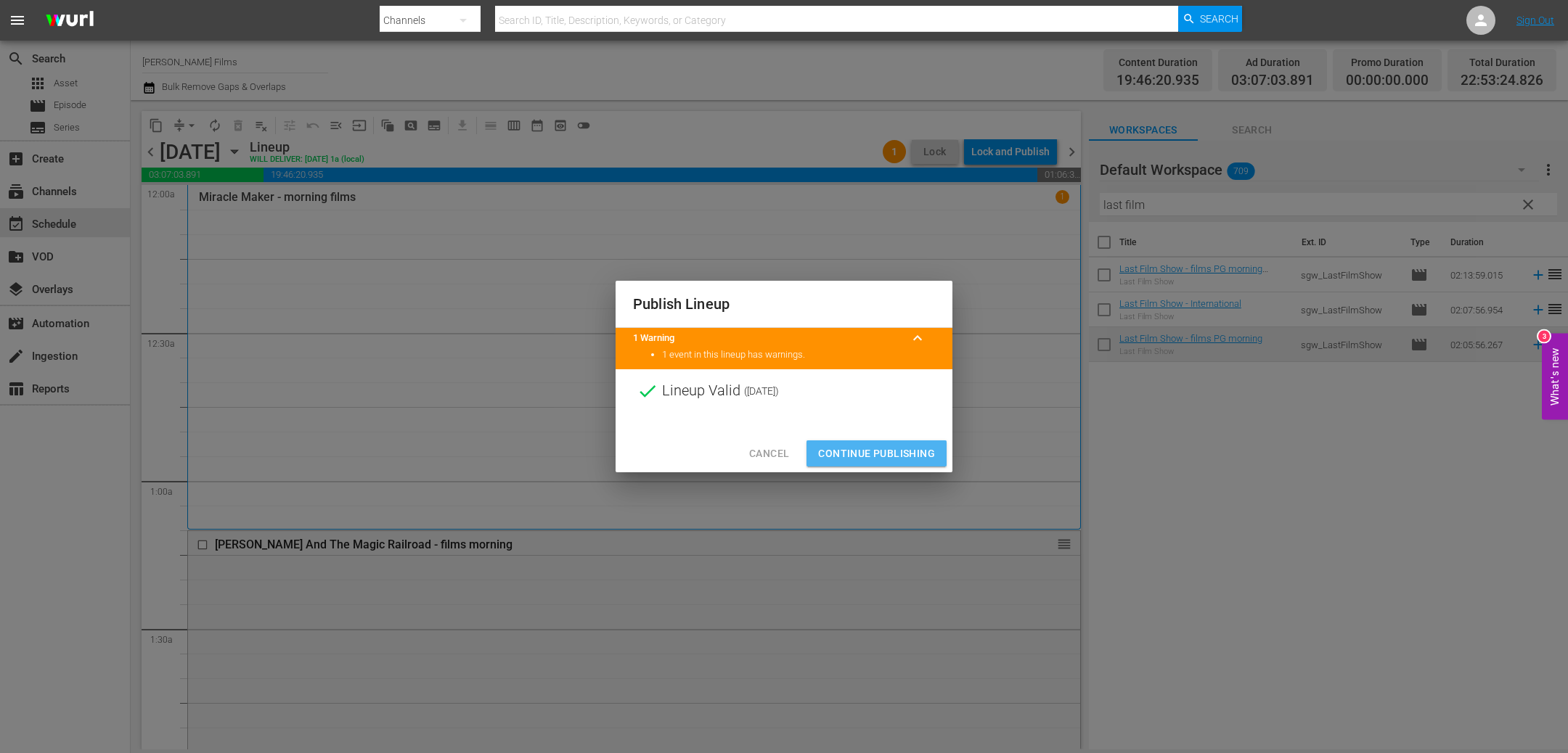
click at [854, 445] on span "Continue Publishing" at bounding box center [876, 454] width 117 height 18
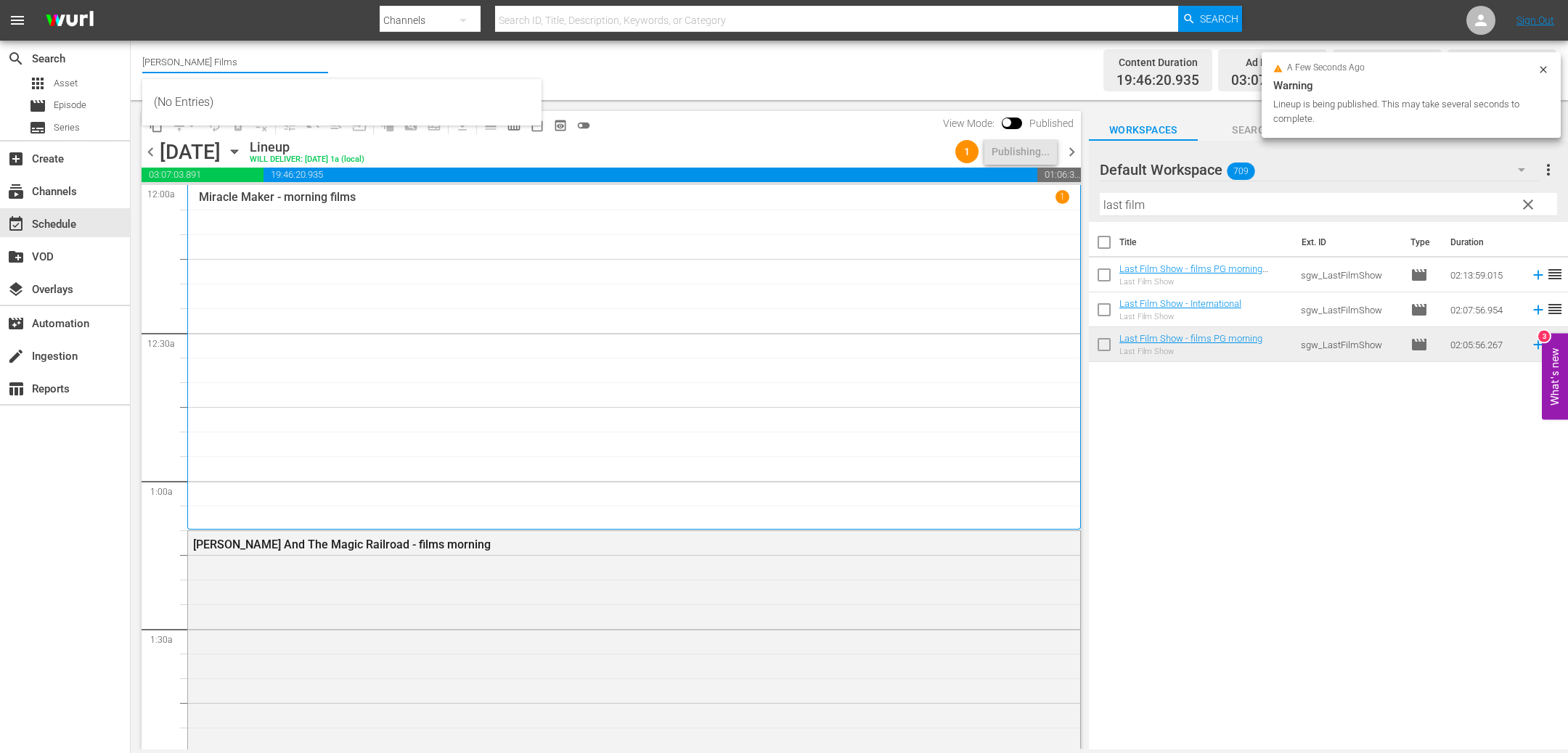
click at [227, 54] on input "[PERSON_NAME] Films" at bounding box center [236, 61] width 186 height 35
click at [231, 69] on input "[PERSON_NAME] Films" at bounding box center [236, 61] width 186 height 35
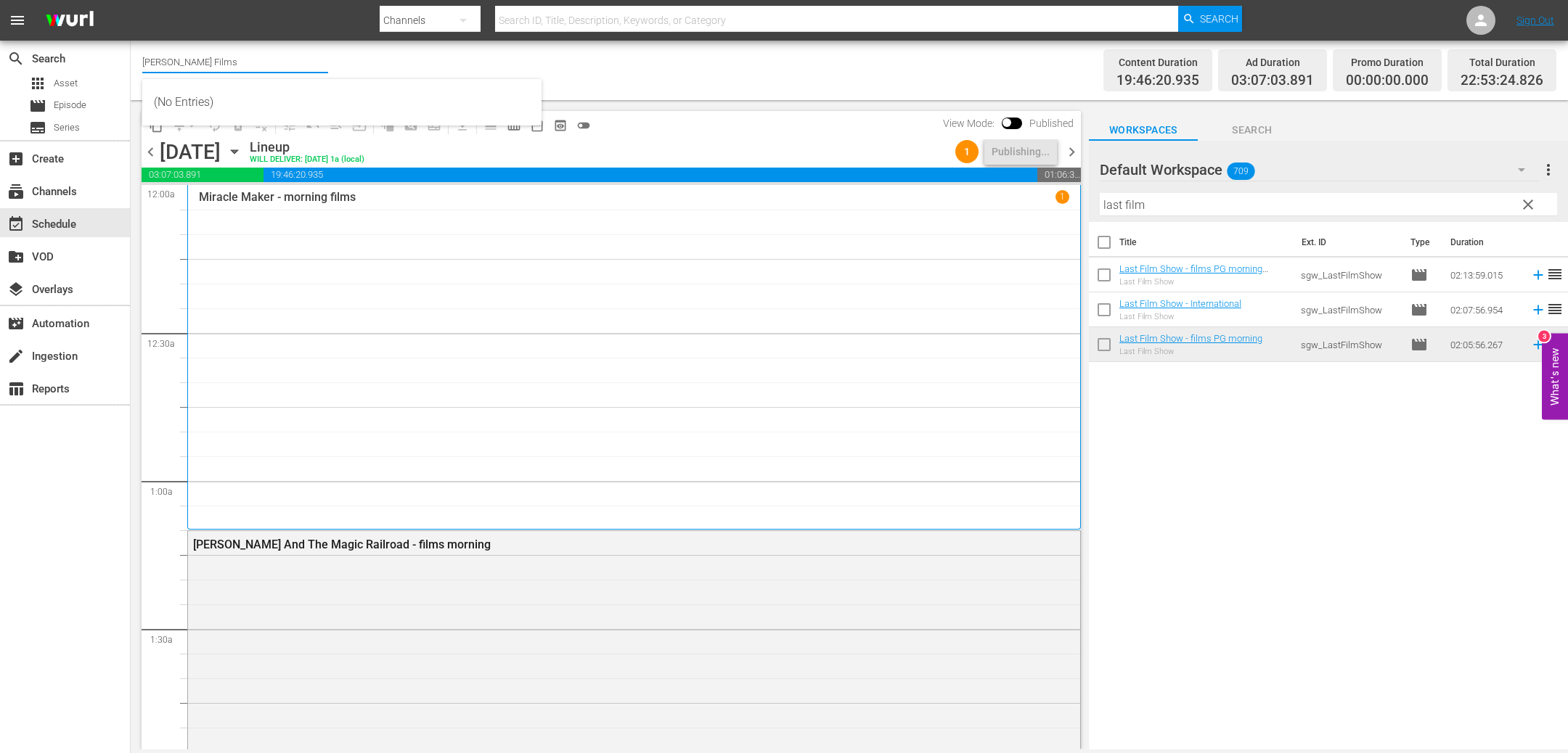
click at [229, 67] on input "[PERSON_NAME] Films" at bounding box center [236, 61] width 186 height 35
click at [228, 102] on div "[PERSON_NAME] Classics (1063 - samuelgoldwyn_classics_1)" at bounding box center [341, 102] width 376 height 35
type input "[PERSON_NAME] Classics (1063 - samuelgoldwyn_classics_1)"
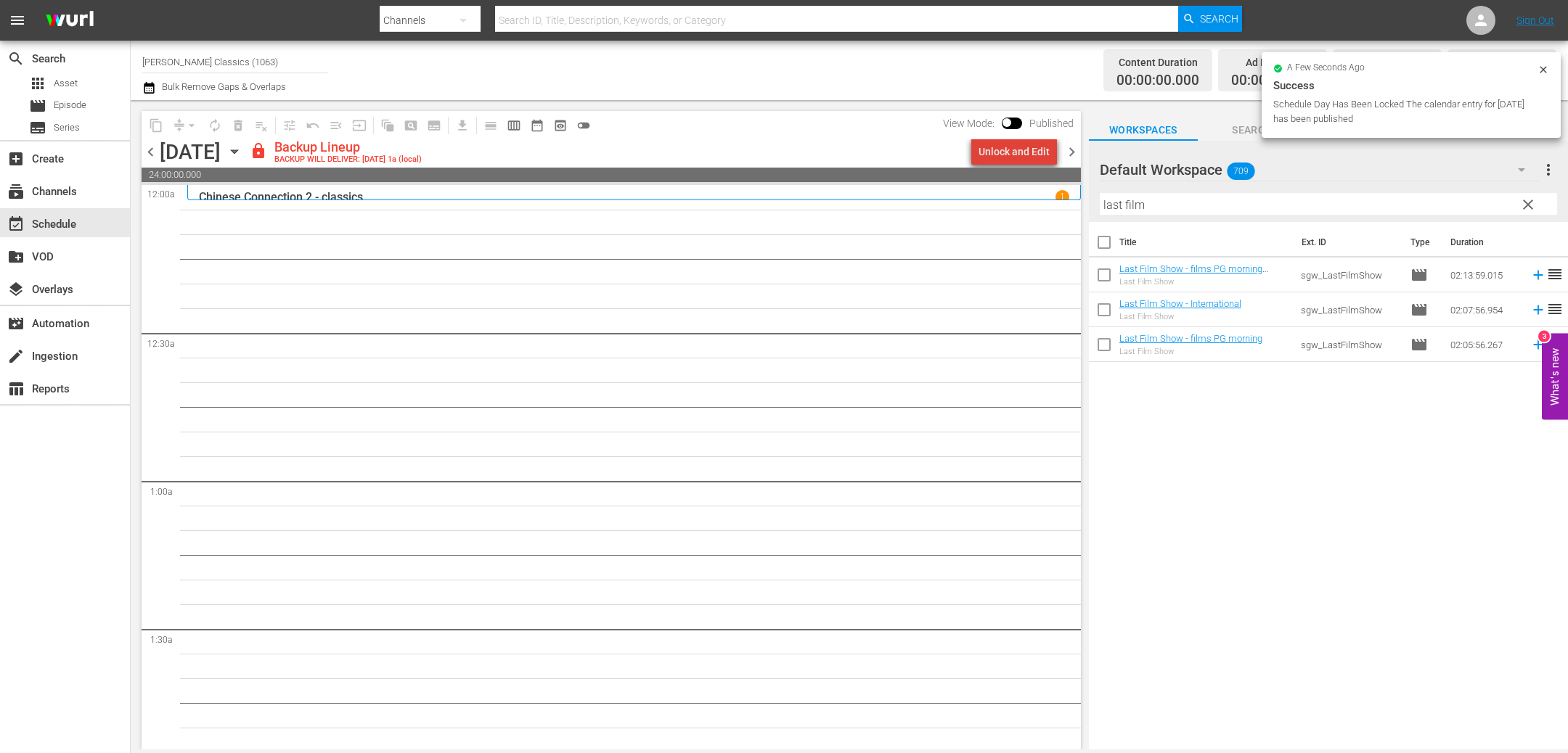
click at [1022, 158] on div "Unlock and Edit" at bounding box center [1014, 152] width 71 height 26
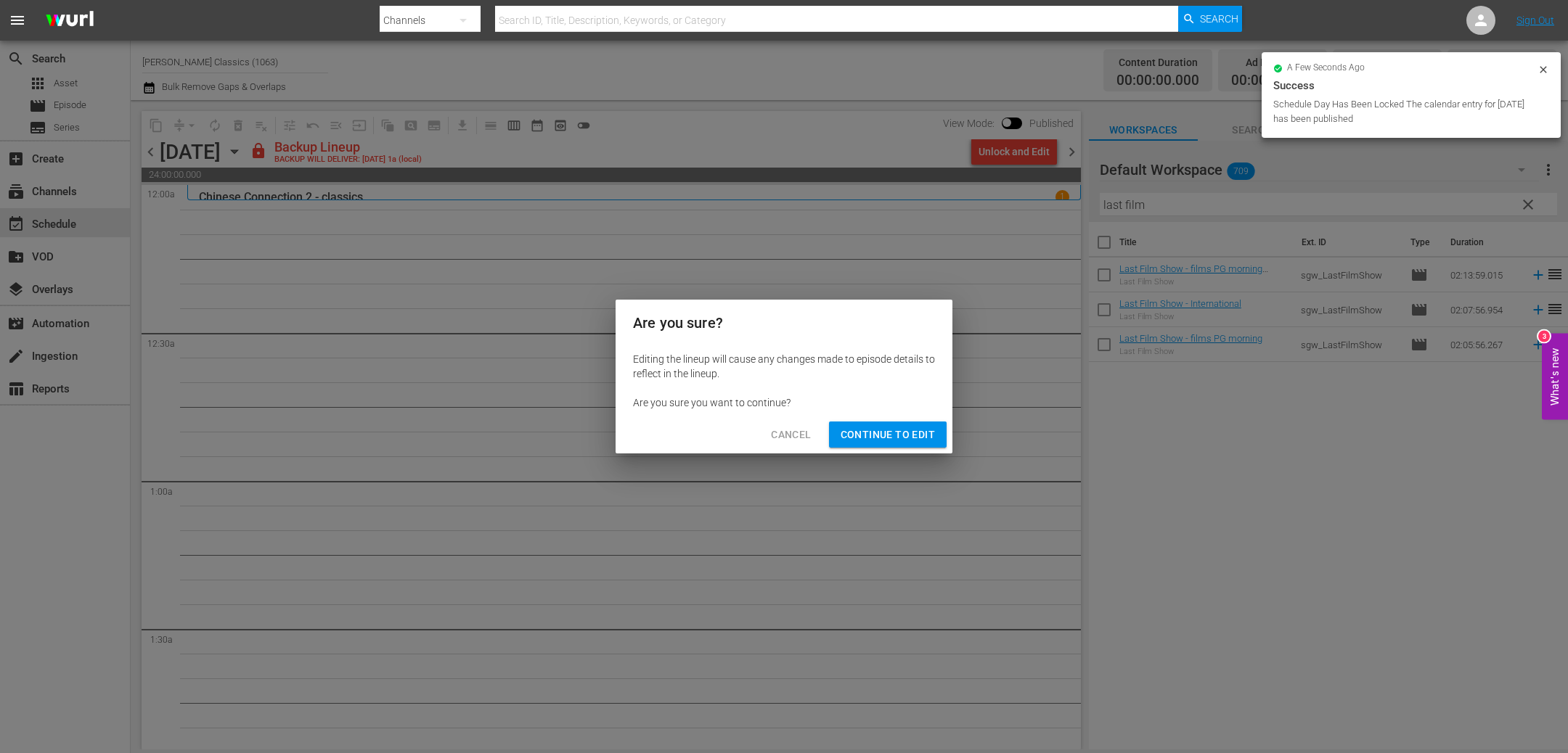
click at [893, 438] on span "Continue to Edit" at bounding box center [888, 435] width 94 height 18
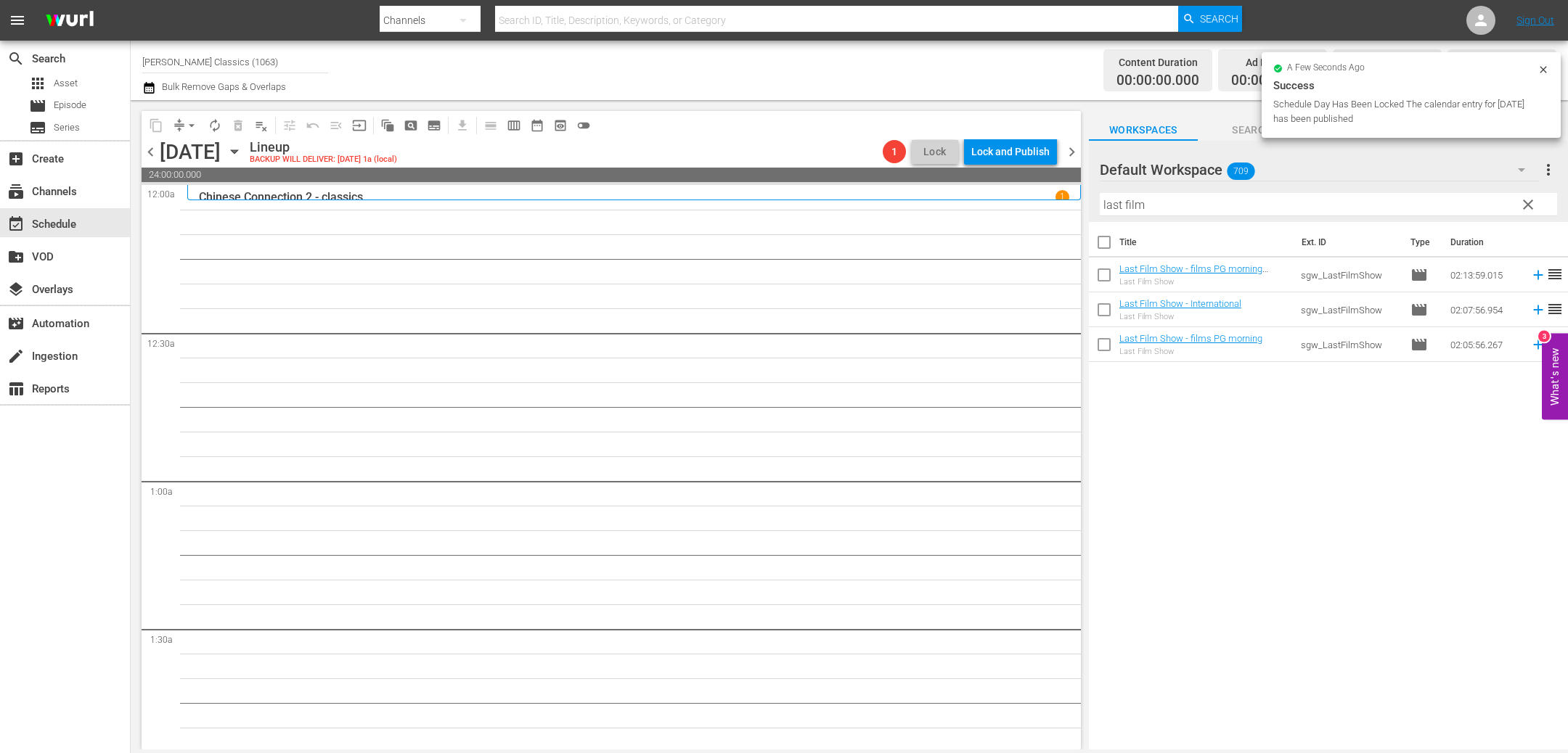
click at [242, 157] on icon "button" at bounding box center [235, 152] width 16 height 16
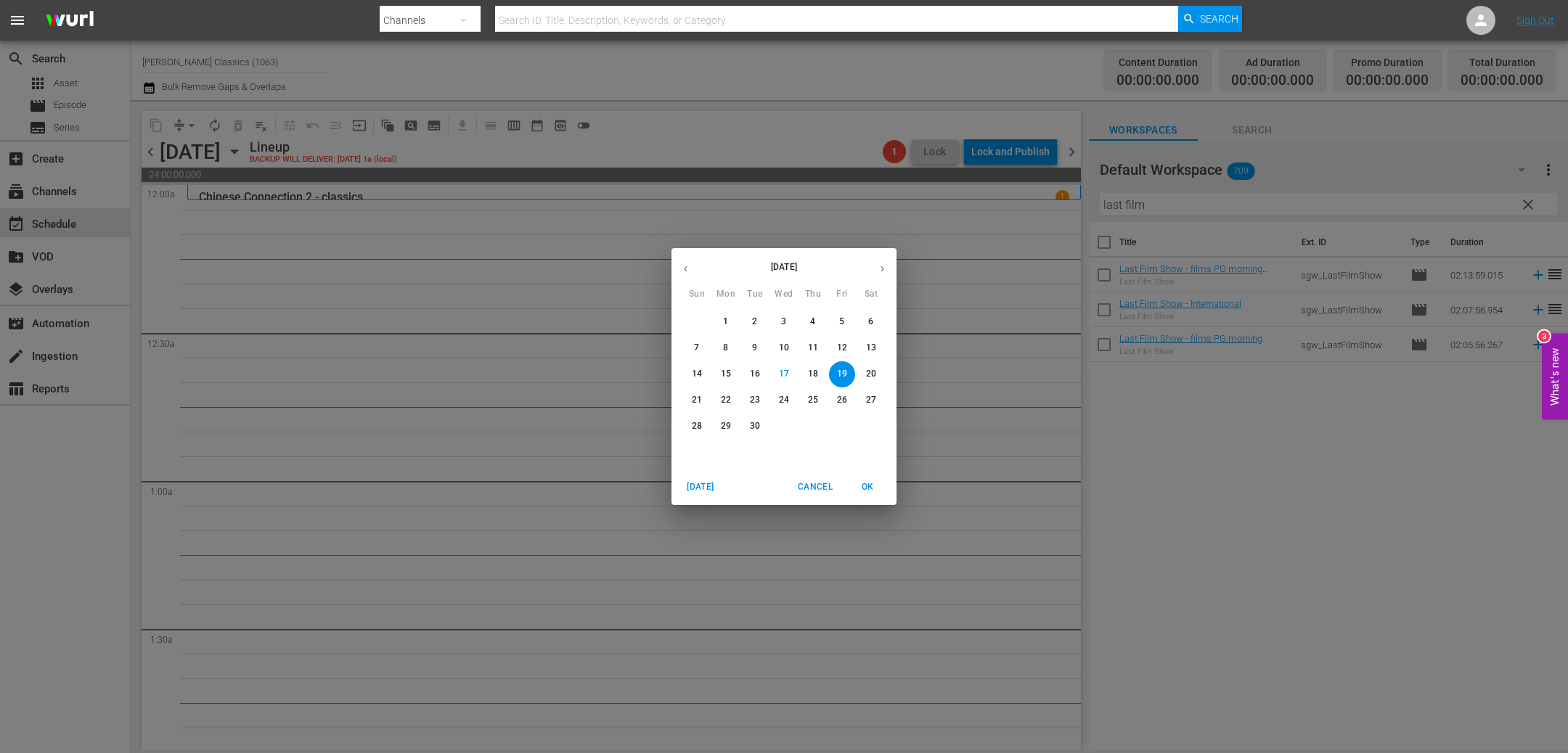
click at [695, 376] on p "14" at bounding box center [696, 375] width 10 height 13
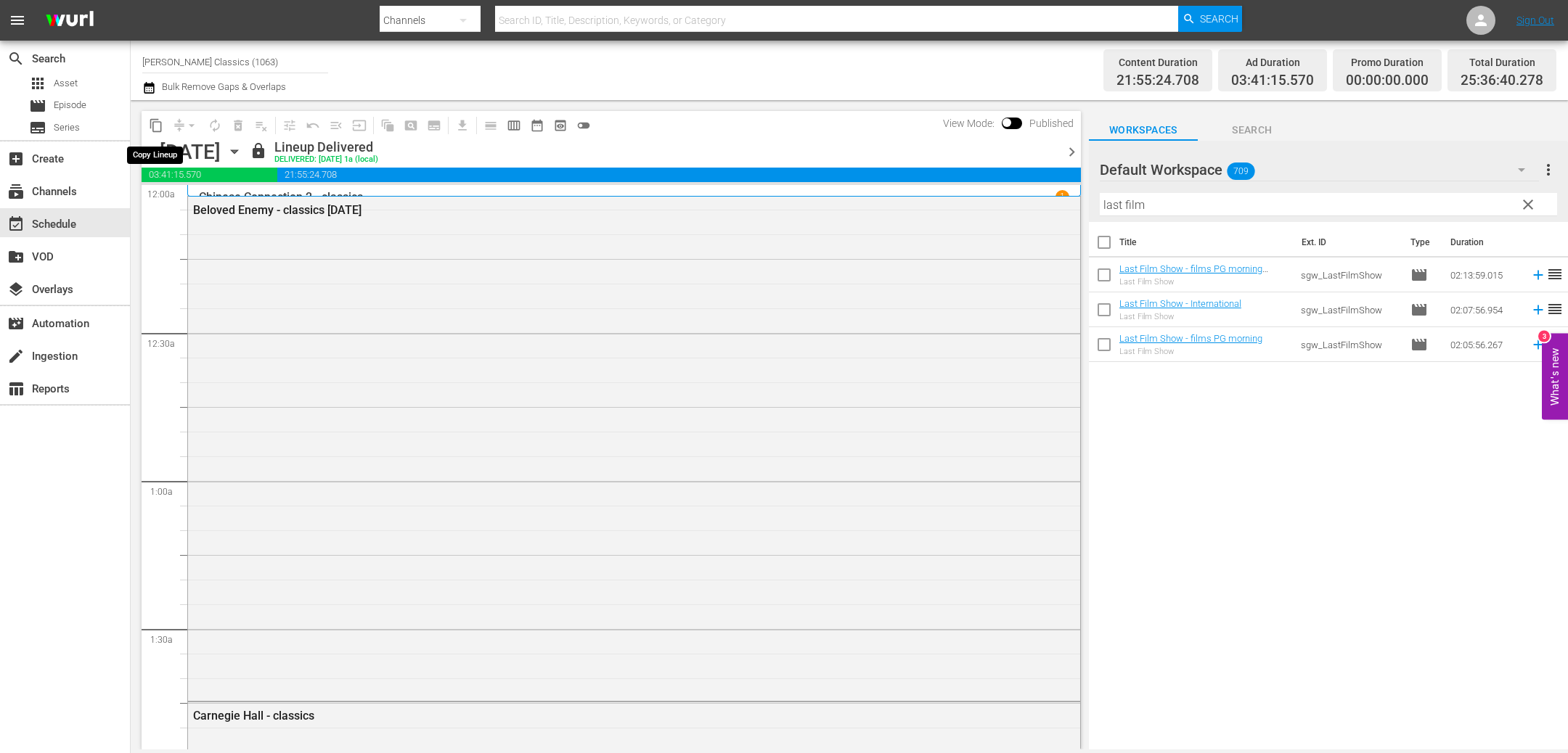
click at [157, 127] on span "content_copy" at bounding box center [156, 126] width 14 height 14
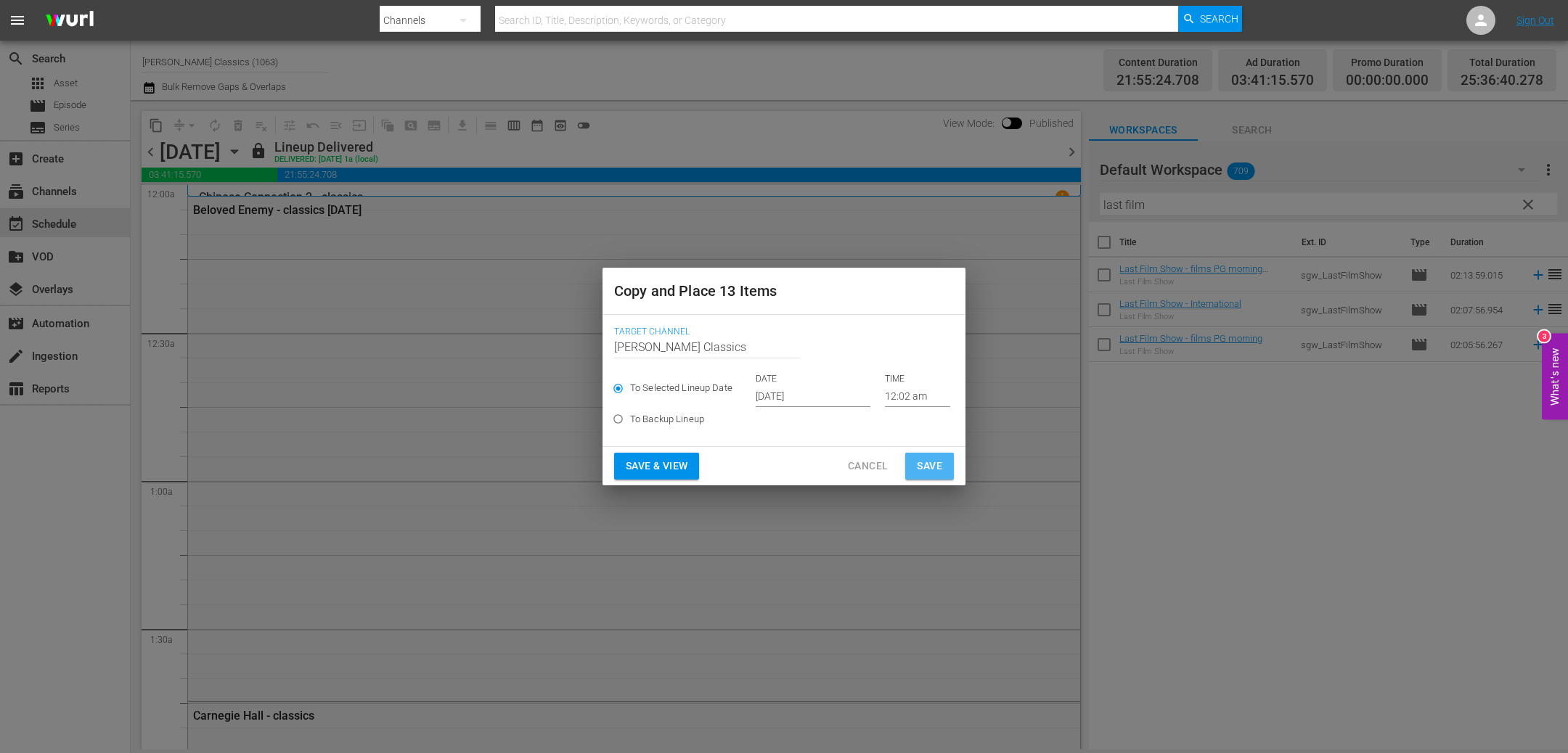
click at [927, 465] on span "Save" at bounding box center [929, 466] width 25 height 18
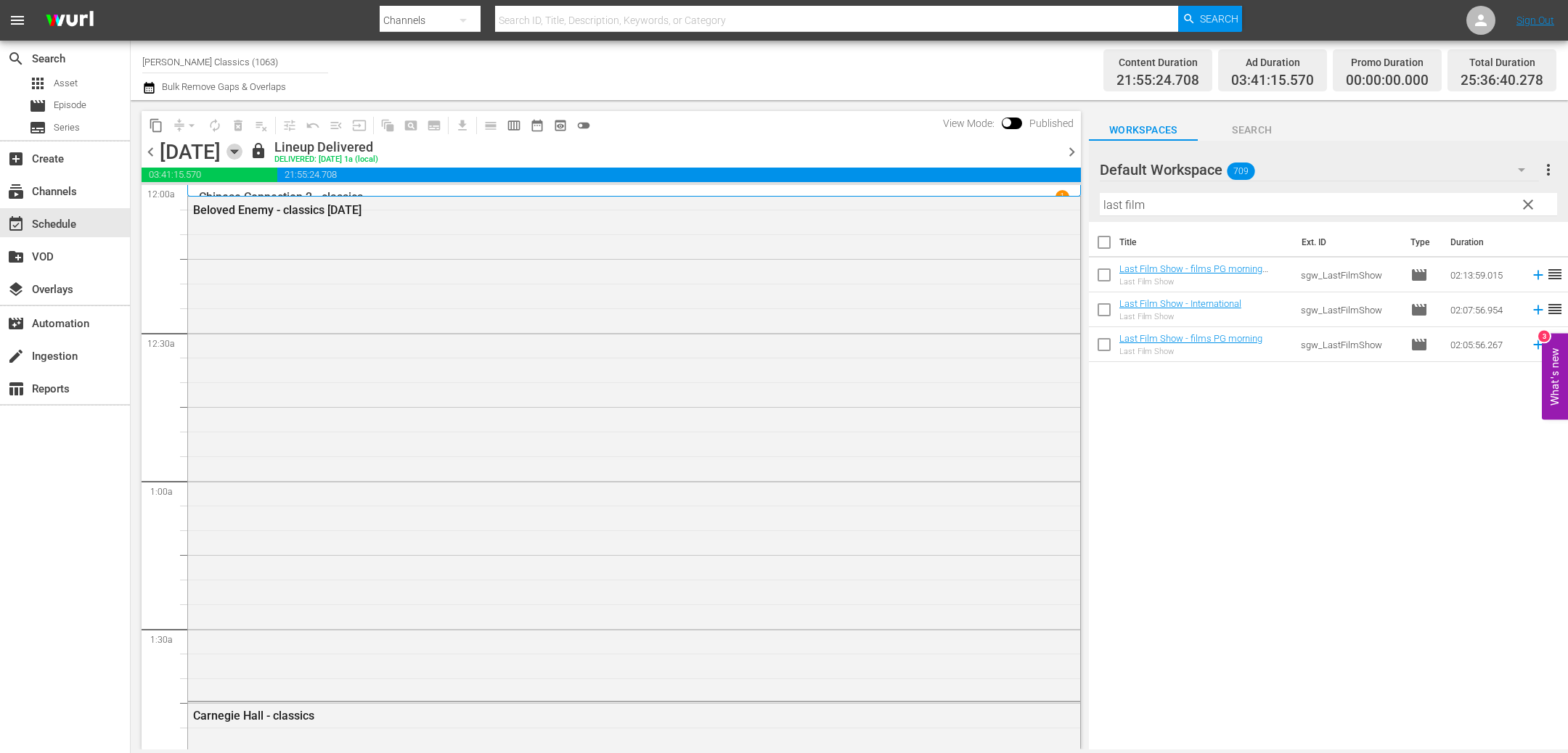
click at [242, 148] on icon "button" at bounding box center [235, 152] width 16 height 16
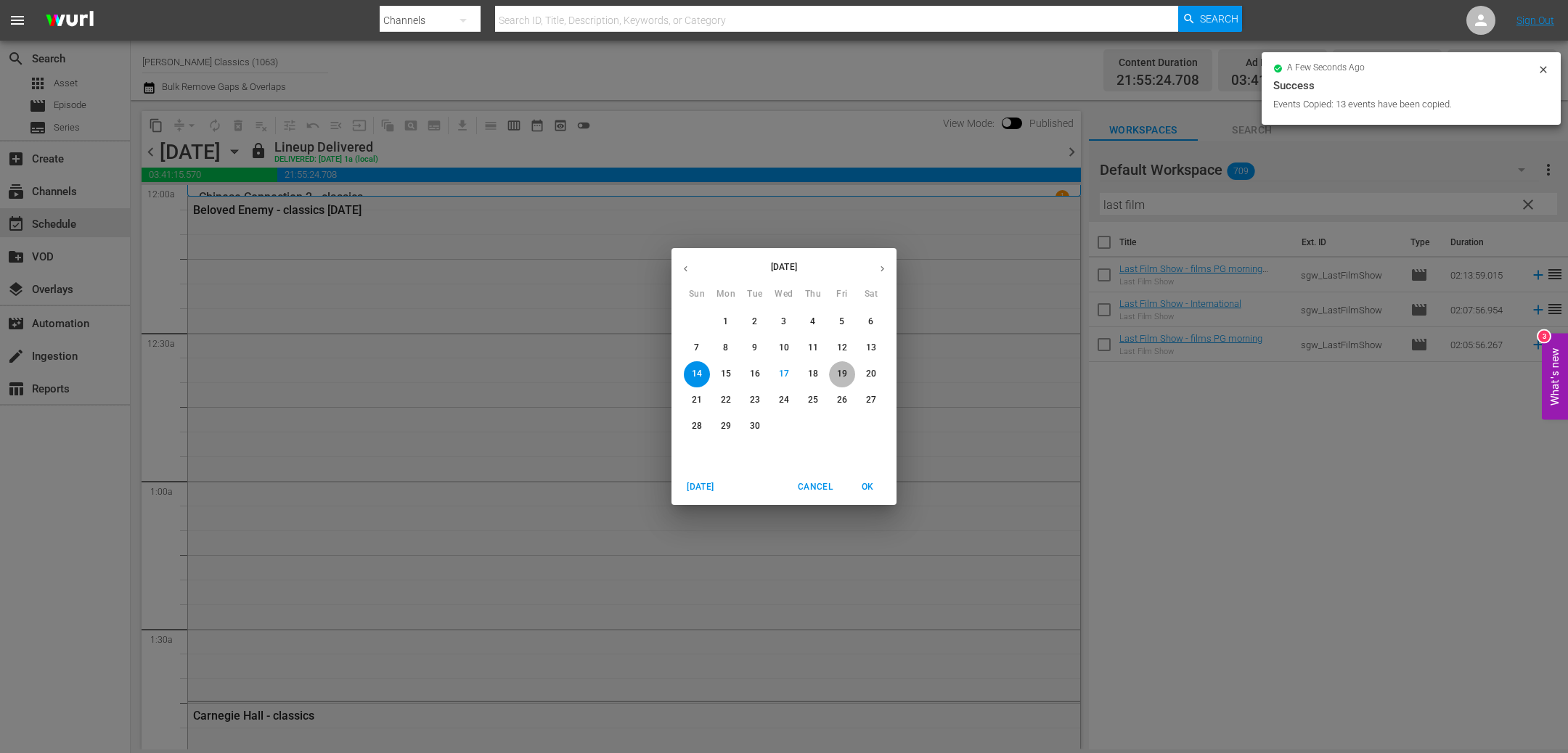
click at [844, 367] on button "19" at bounding box center [842, 374] width 26 height 26
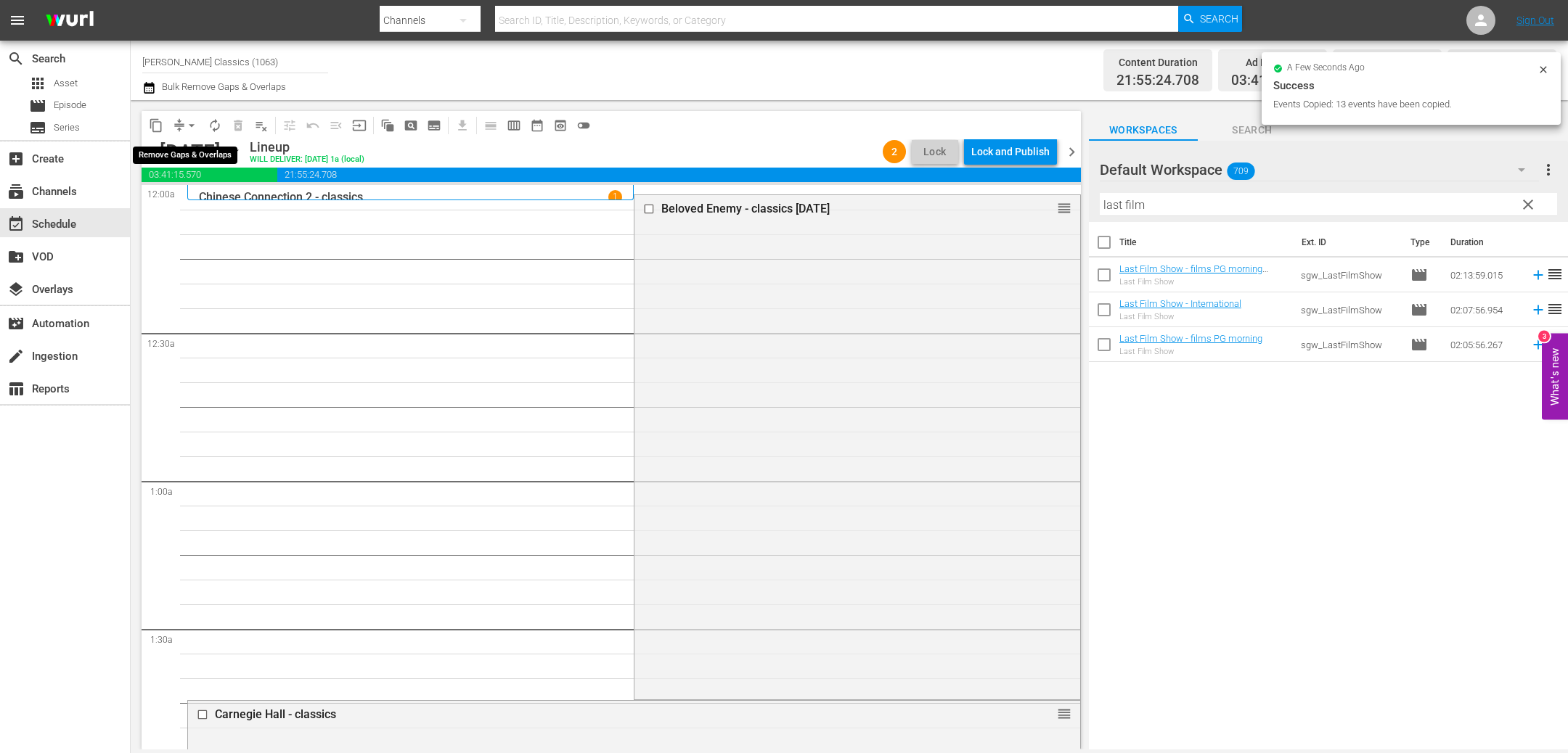
click at [181, 126] on button "arrow_drop_down" at bounding box center [191, 126] width 23 height 23
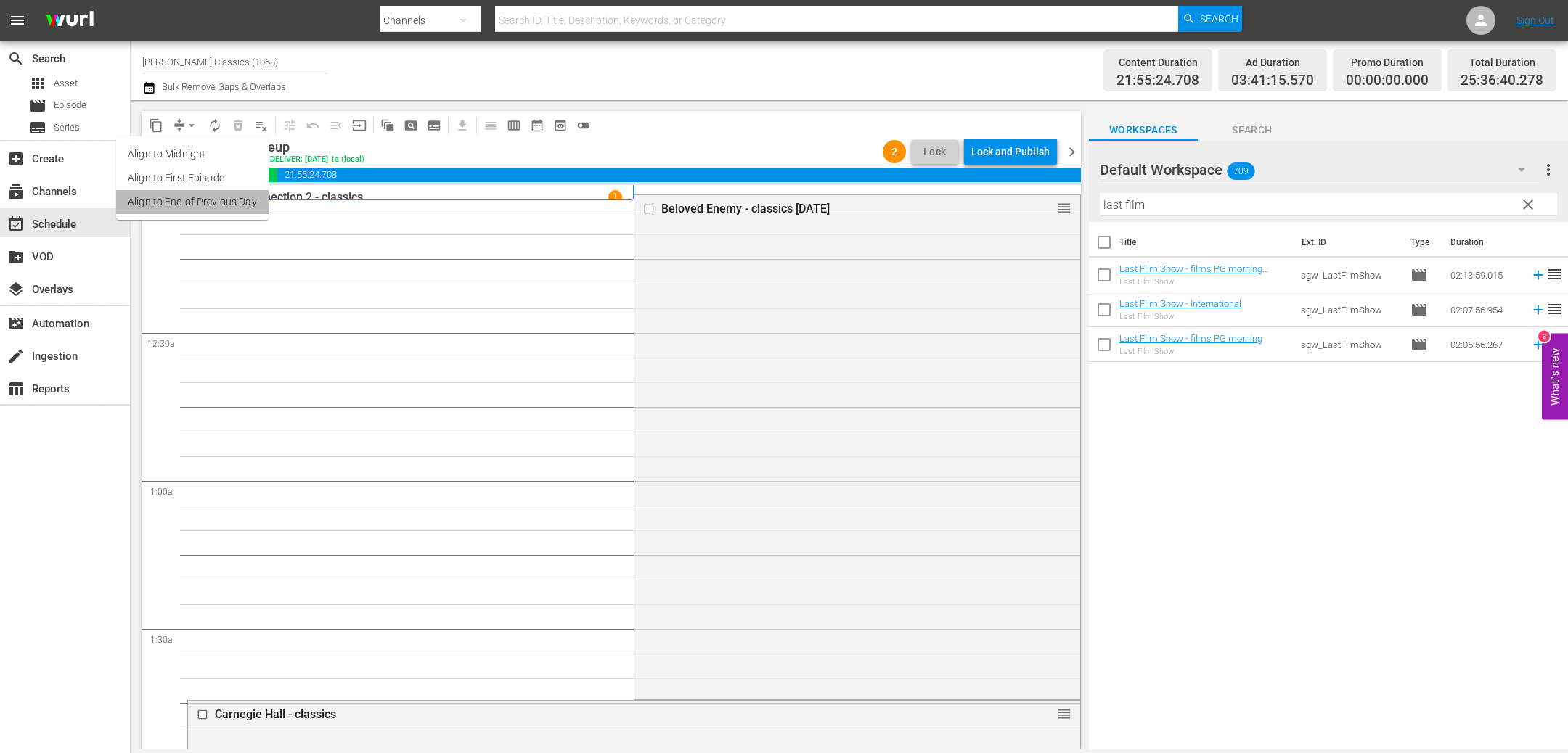
click at [251, 201] on li "Align to End of Previous Day" at bounding box center [192, 202] width 153 height 24
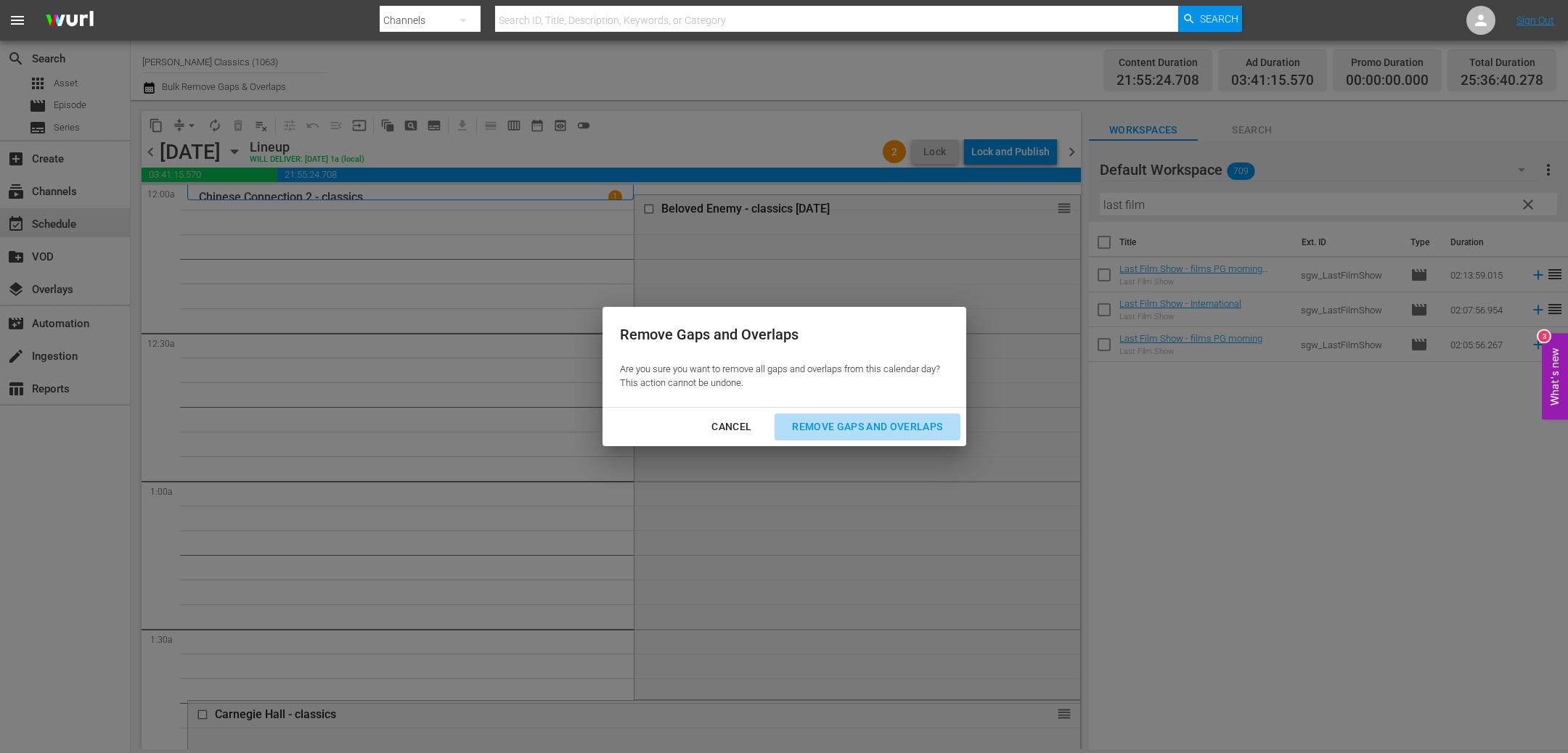
click at [897, 420] on div "Remove Gaps and Overlaps" at bounding box center [867, 427] width 173 height 18
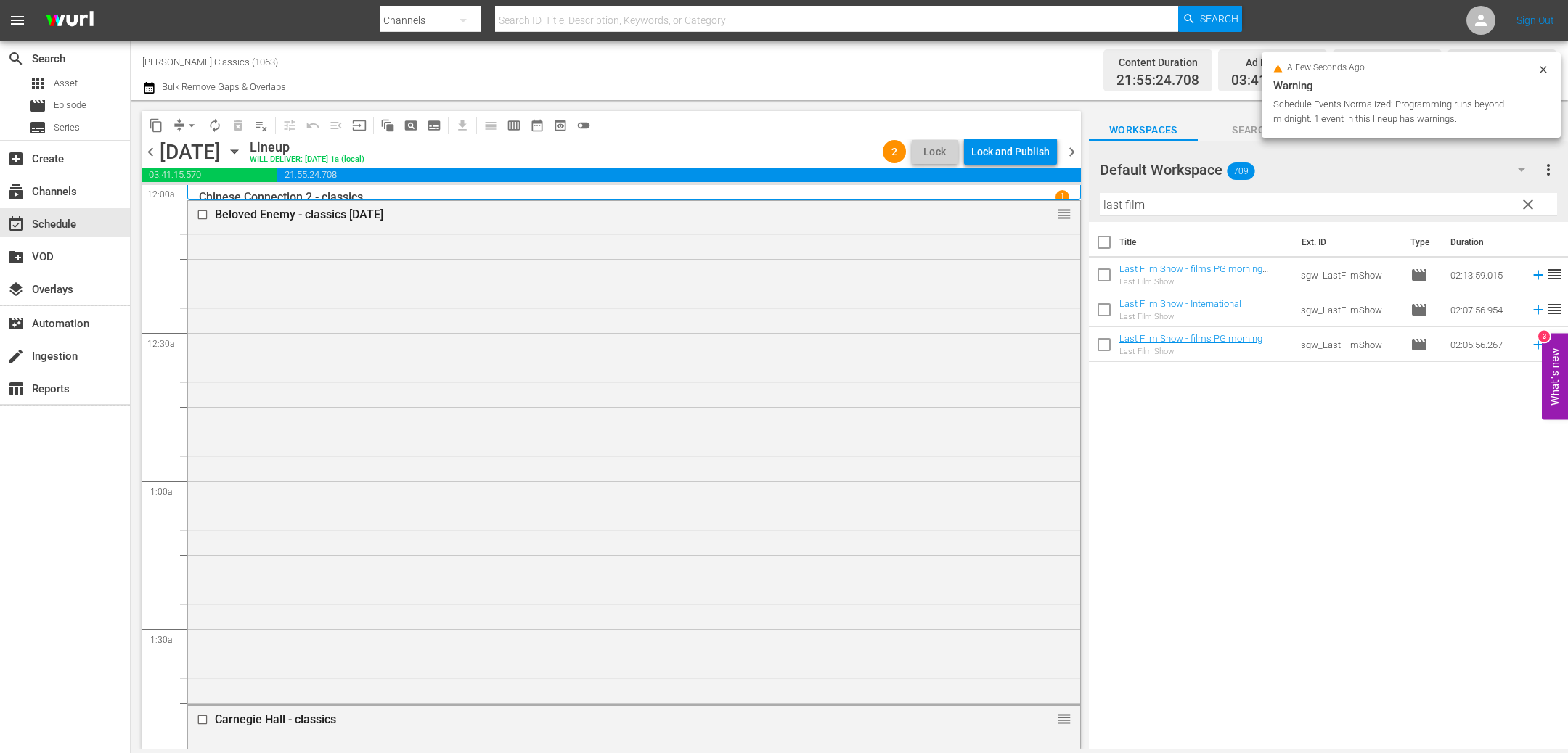
click at [1031, 149] on div "Lock and Publish" at bounding box center [1010, 152] width 79 height 26
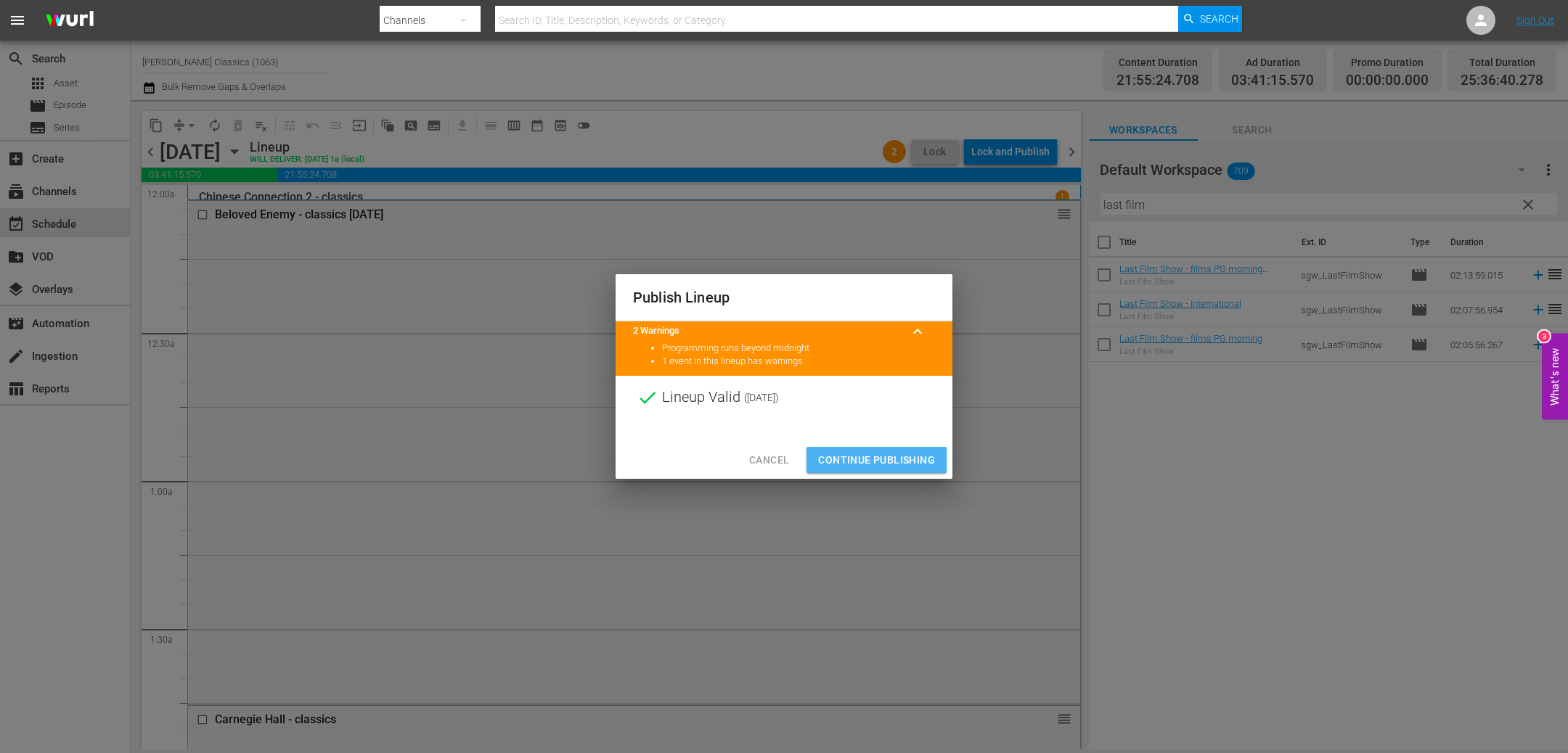
click at [879, 453] on span "Continue Publishing" at bounding box center [876, 460] width 117 height 18
